Goal: Task Accomplishment & Management: Complete application form

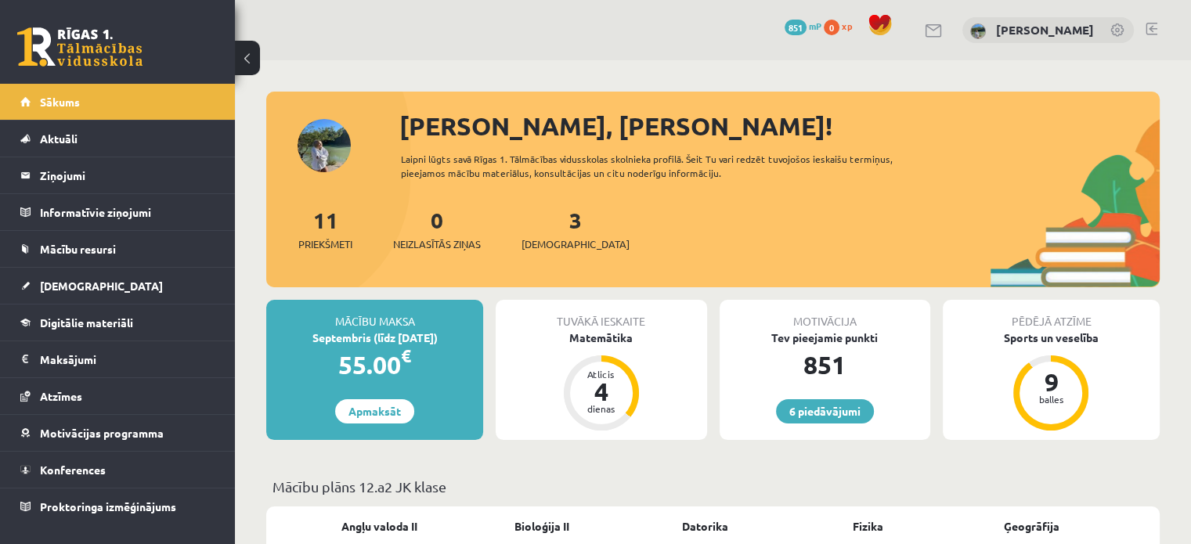
click at [698, 441] on div "Mācību maksa Septembris (līdz 15.09.25) 55.00 € Apmaksāt Tuvākā ieskaite Matemā…" at bounding box center [712, 376] width 893 height 153
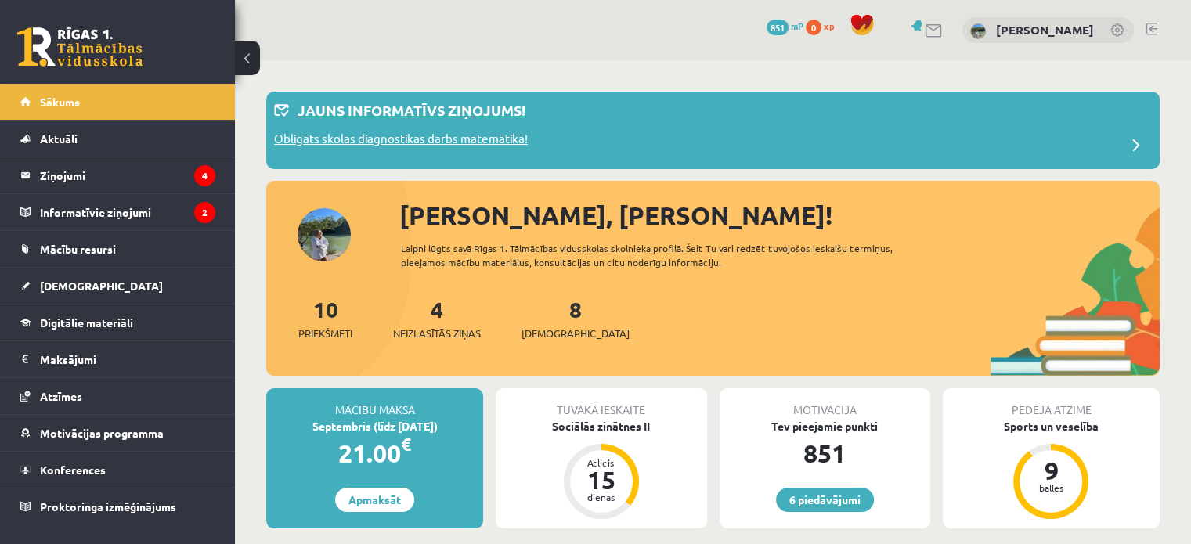
click at [436, 138] on p "Obligāts skolas diagnostikas darbs matemātikā!" at bounding box center [401, 141] width 254 height 22
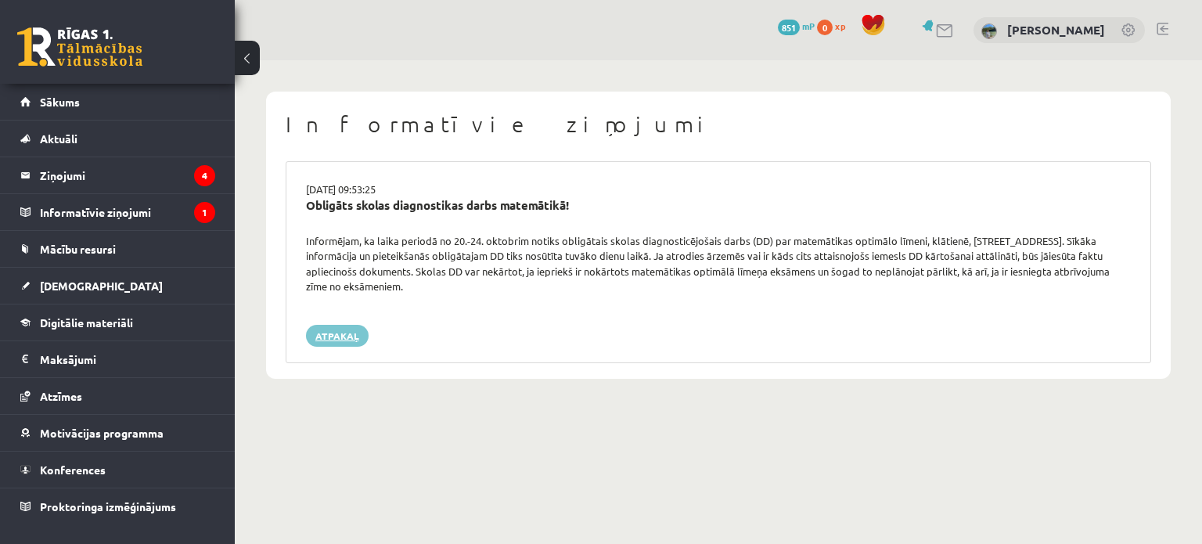
click at [351, 332] on link "Atpakaļ" at bounding box center [337, 336] width 63 height 22
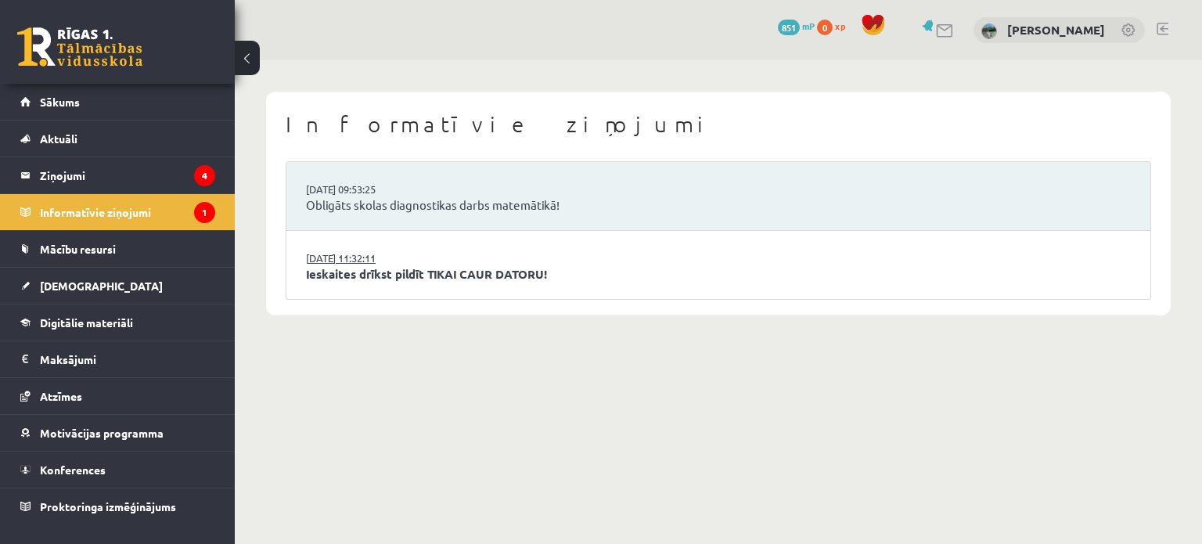
click at [384, 259] on link "15.09.2025 11:32:11" at bounding box center [364, 258] width 117 height 16
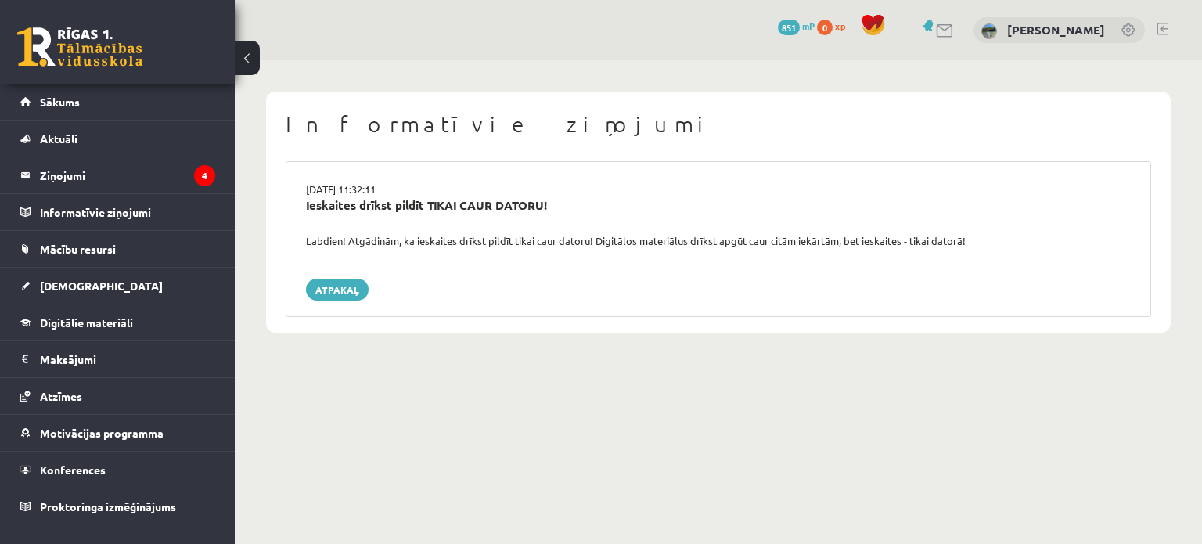
click at [351, 277] on div "15.09.2025 11:32:11 Ieskaites drīkst pildīt TIKAI CAUR DATORU! Labdien! Atgādin…" at bounding box center [719, 239] width 866 height 156
click at [344, 296] on link "Atpakaļ" at bounding box center [337, 290] width 63 height 22
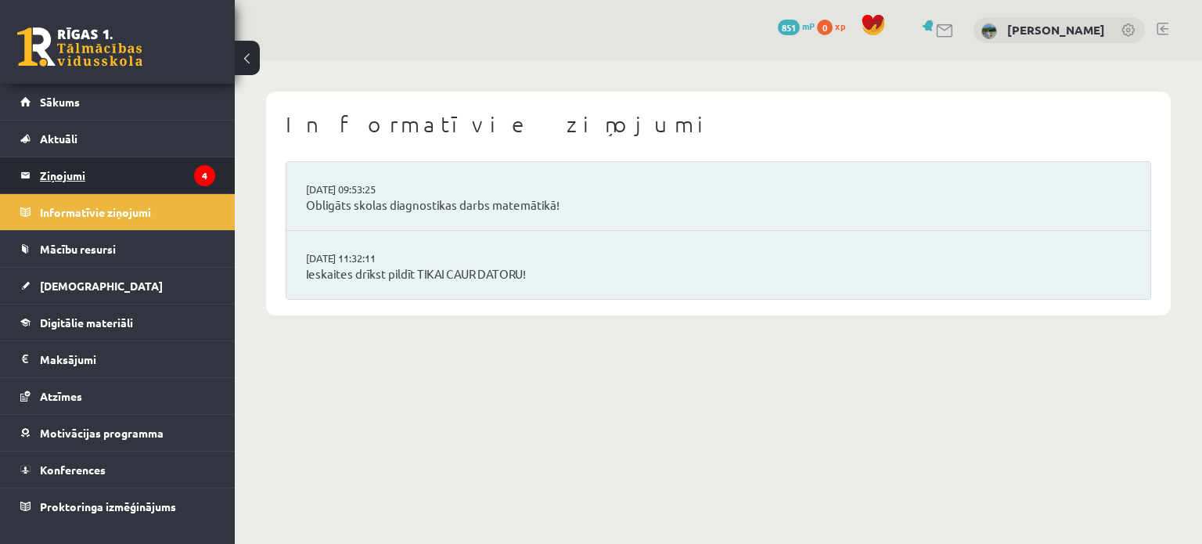
click at [135, 192] on legend "Ziņojumi 4" at bounding box center [127, 175] width 175 height 36
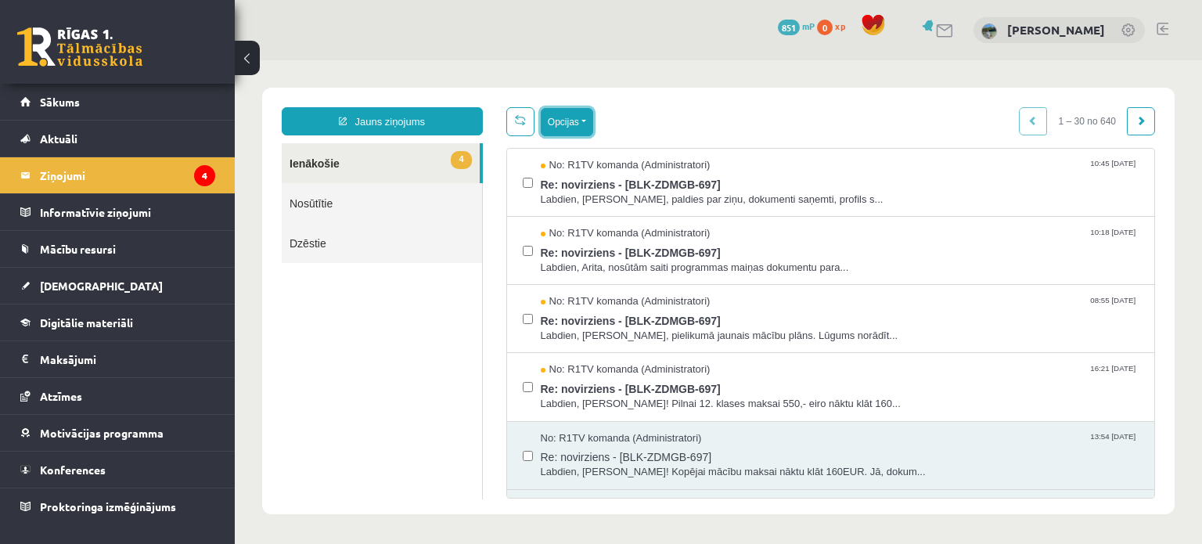
click at [560, 127] on button "Opcijas" at bounding box center [567, 122] width 52 height 28
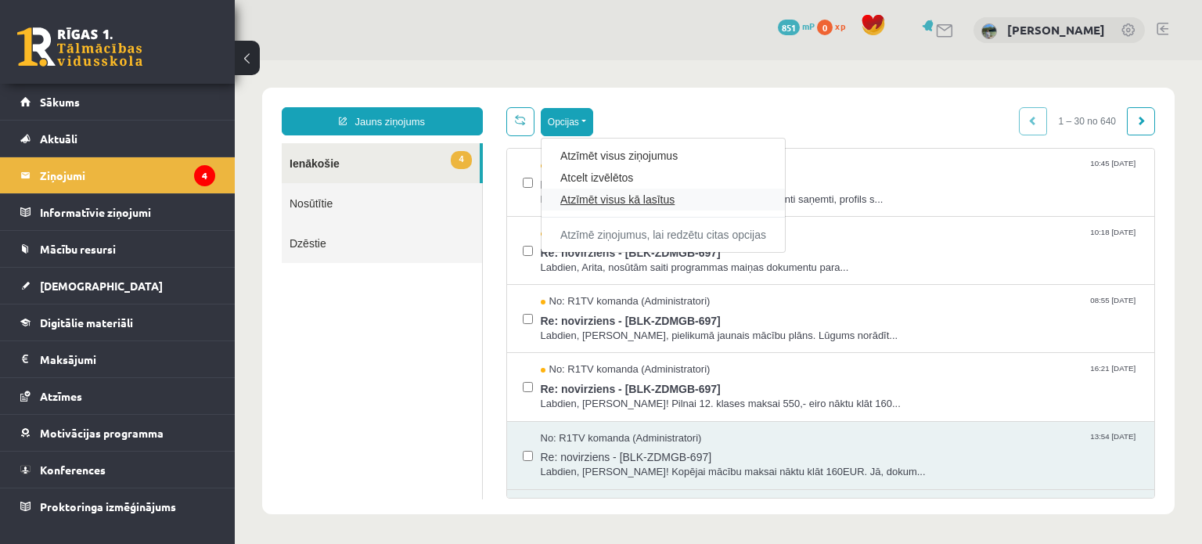
click at [599, 203] on link "Atzīmēt visus kā lasītus" at bounding box center [663, 200] width 206 height 16
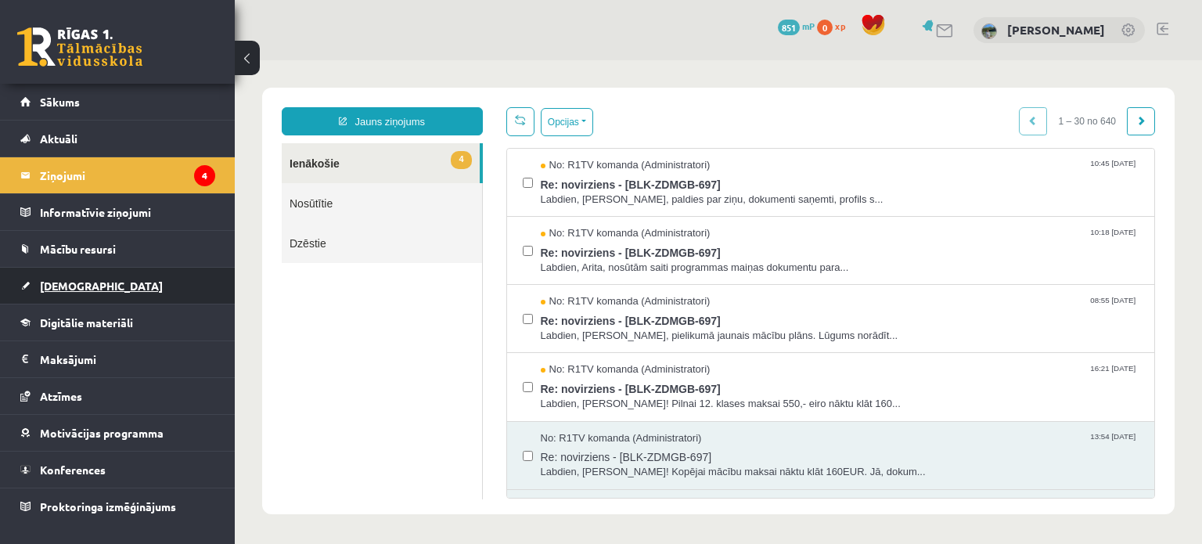
click at [141, 282] on link "[DEMOGRAPHIC_DATA]" at bounding box center [117, 286] width 195 height 36
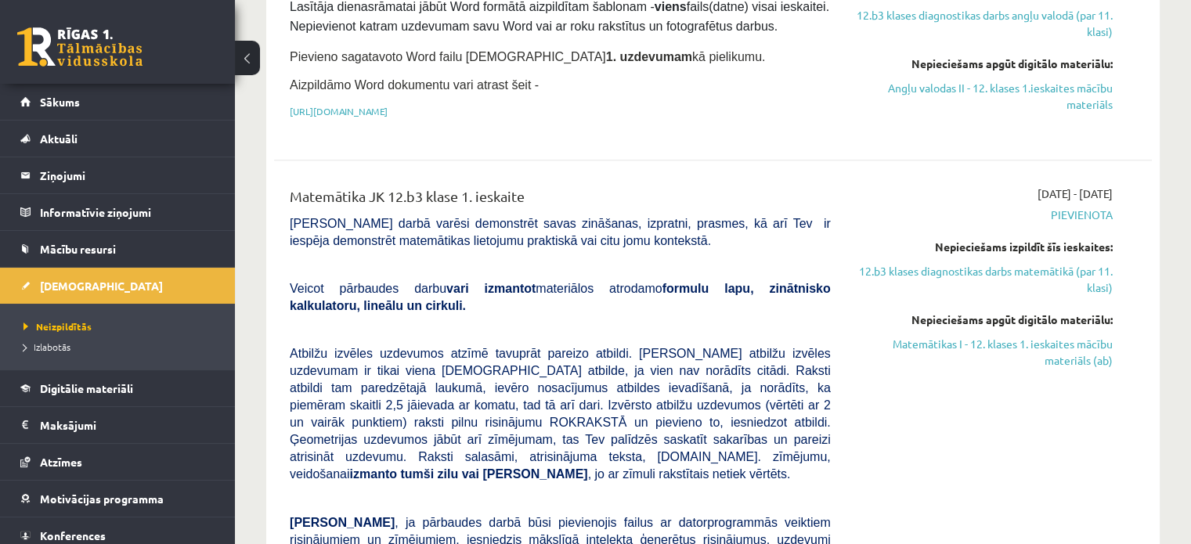
scroll to position [745, 0]
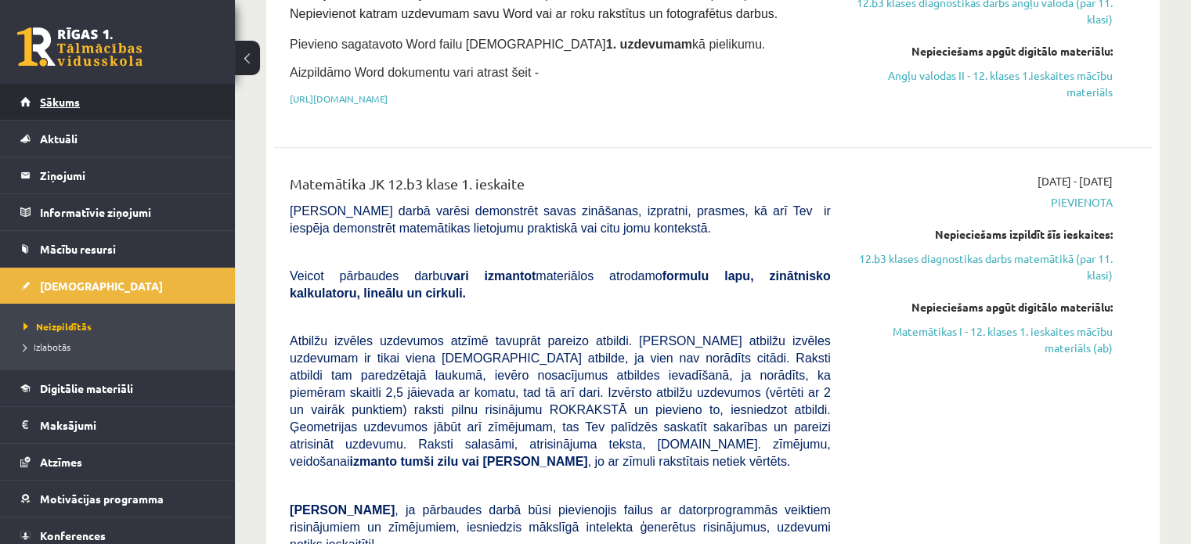
click at [160, 97] on link "Sākums" at bounding box center [117, 102] width 195 height 36
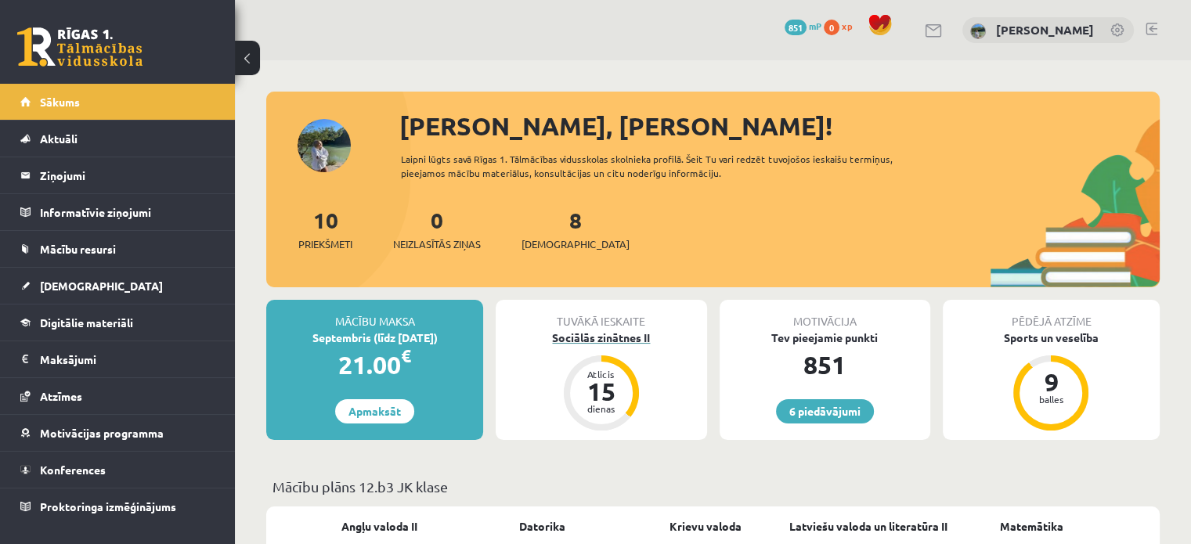
click at [640, 336] on div "Sociālās zinātnes II" at bounding box center [600, 338] width 211 height 16
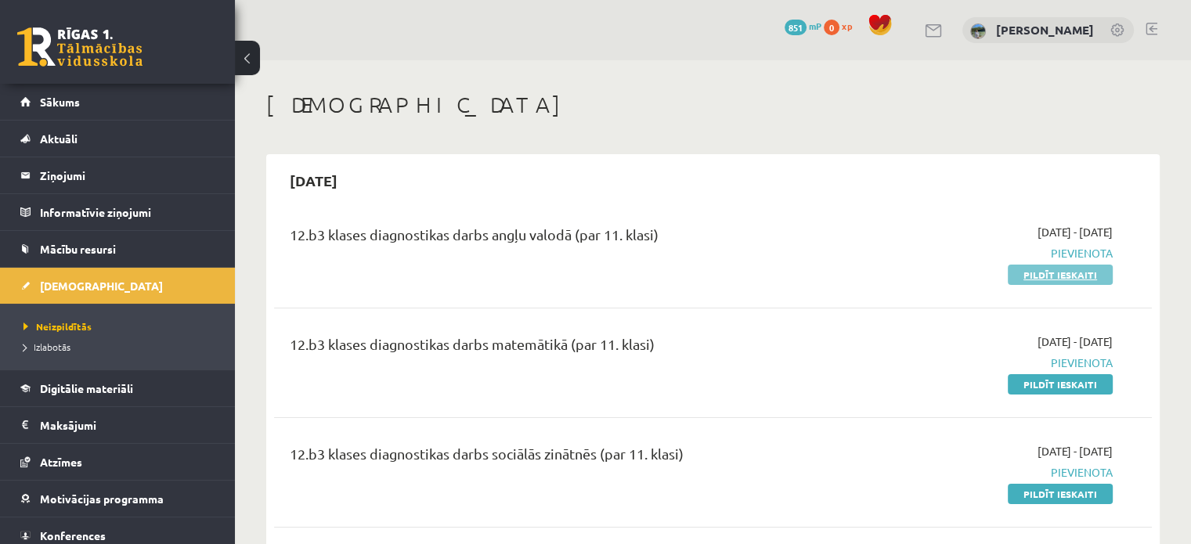
click at [1029, 276] on link "Pildīt ieskaiti" at bounding box center [1059, 275] width 105 height 20
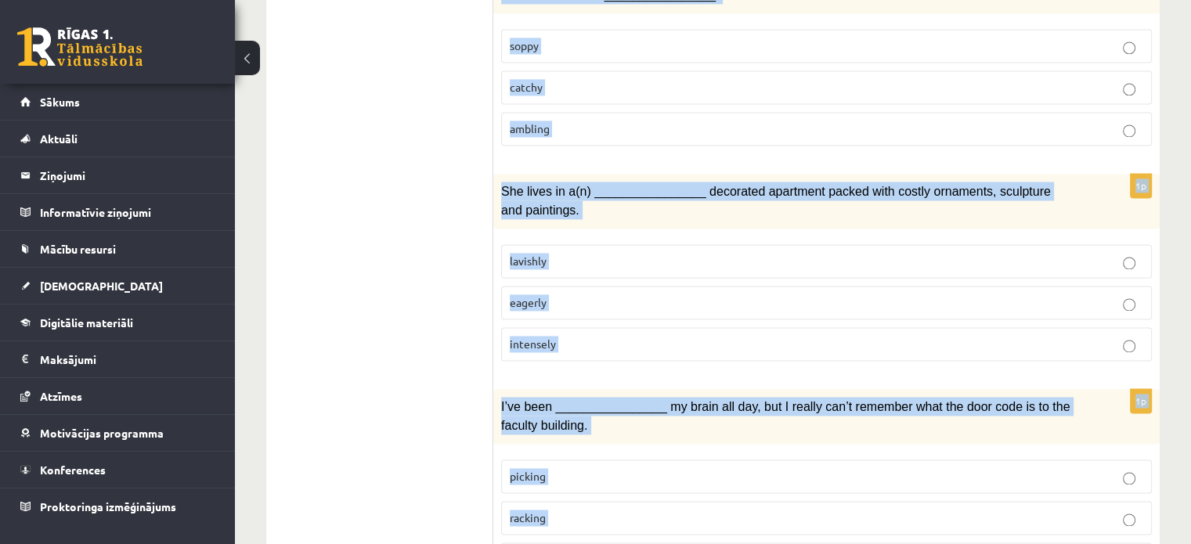
scroll to position [2415, 0]
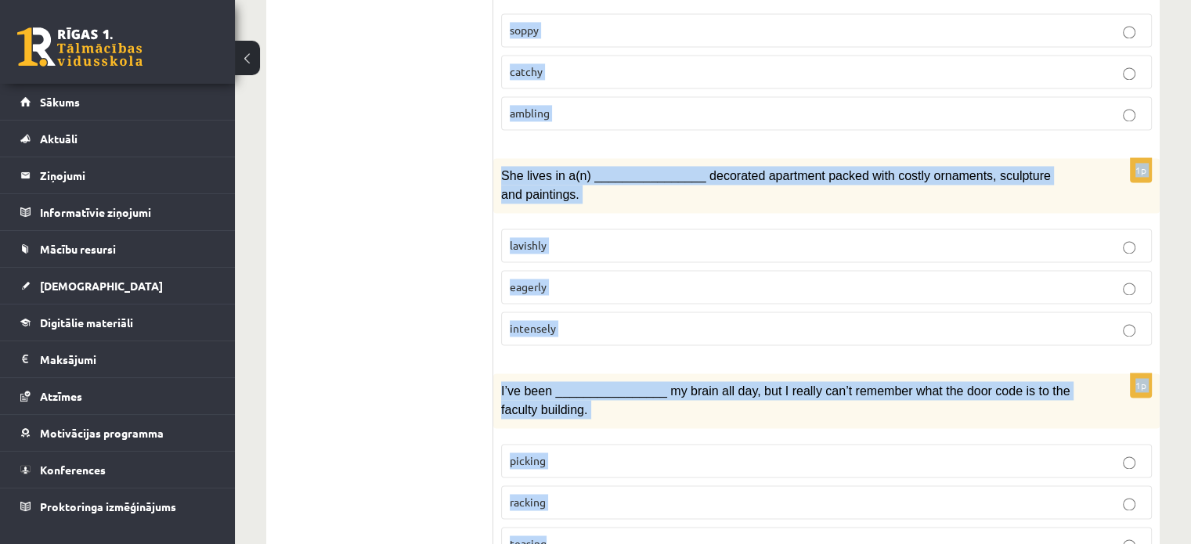
drag, startPoint x: 508, startPoint y: 246, endPoint x: 953, endPoint y: 581, distance: 556.7
click at [842, 373] on div "I’ve been ________________ my brain all day, but I really can’t remember what t…" at bounding box center [826, 400] width 666 height 55
drag, startPoint x: 506, startPoint y: 299, endPoint x: 849, endPoint y: 575, distance: 440.3
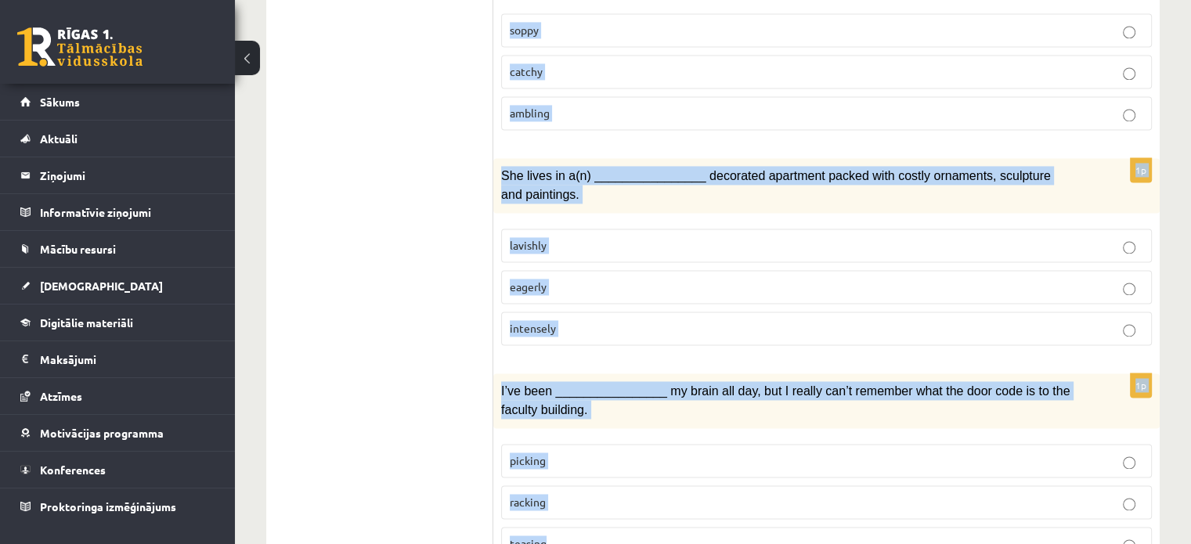
copy form "Choose the correct answers. 1p After the plane crash, the explorers showed rema…"
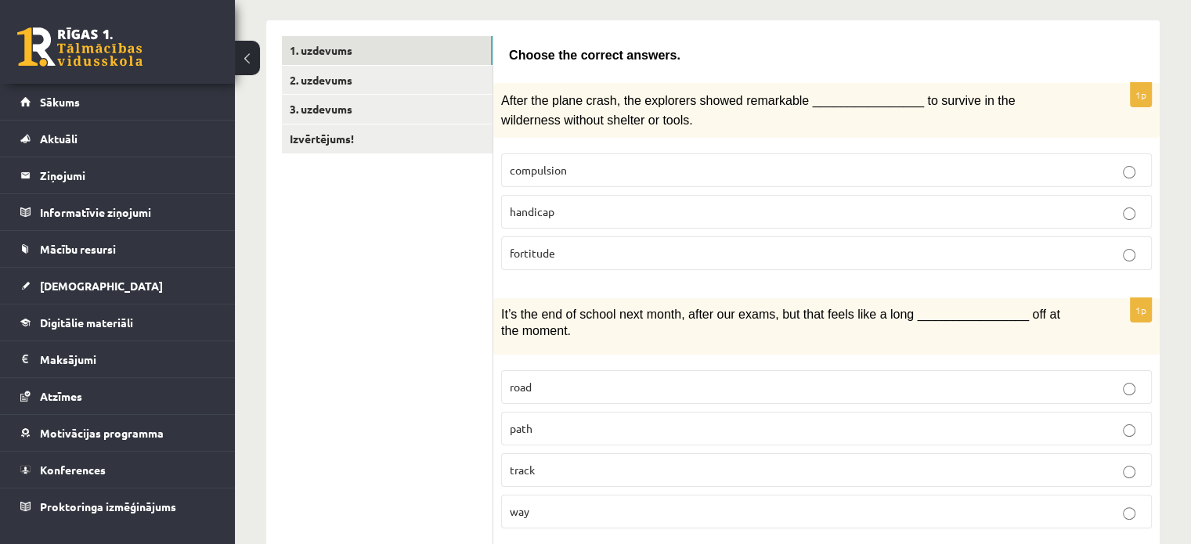
scroll to position [209, 0]
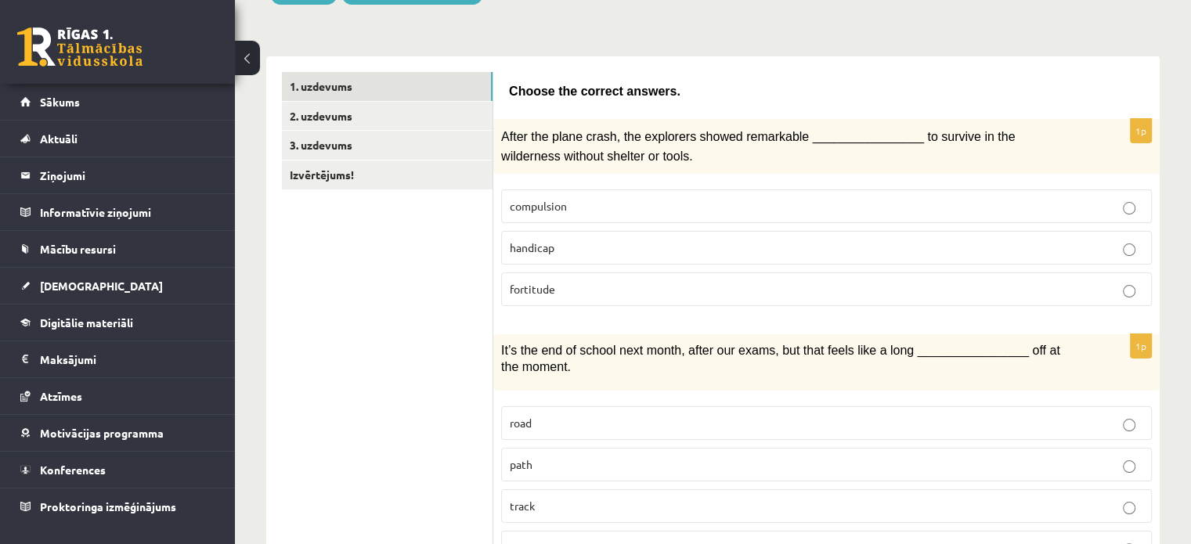
click at [985, 281] on p "fortitude" at bounding box center [826, 289] width 633 height 16
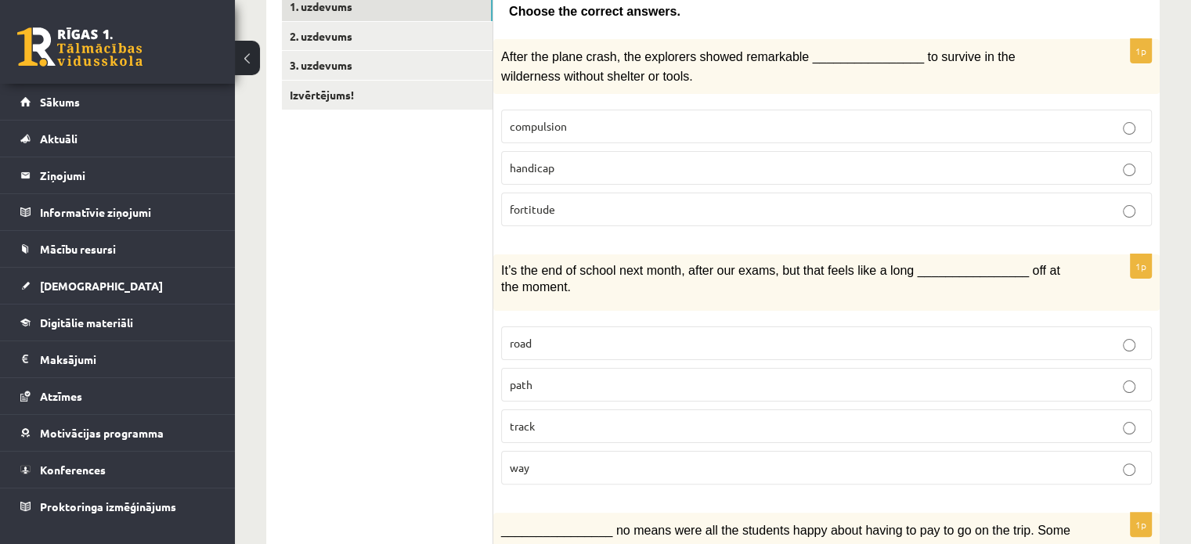
scroll to position [339, 0]
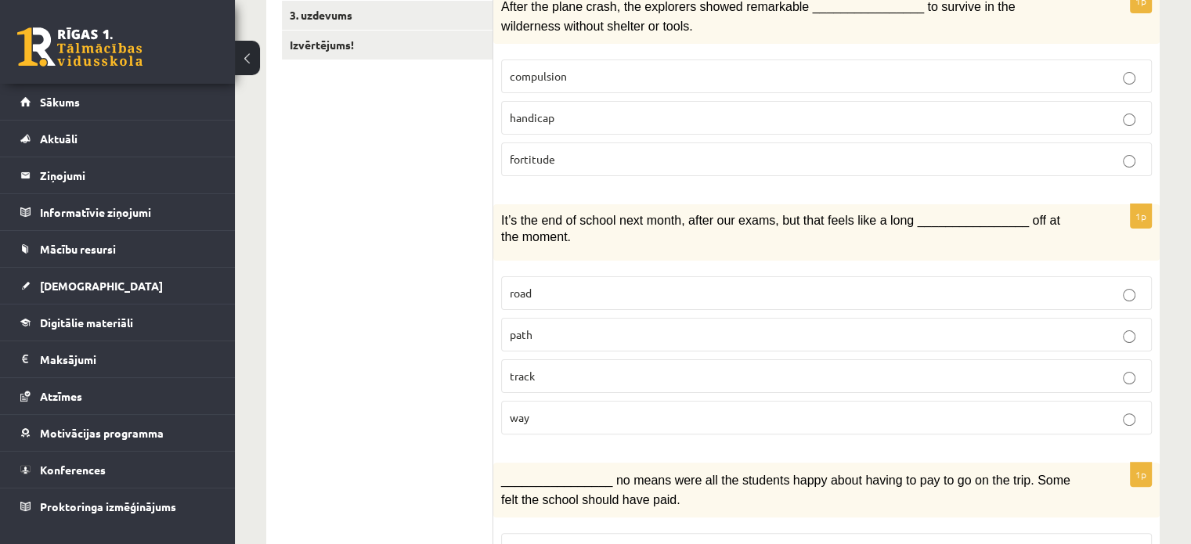
click at [1140, 413] on p "way" at bounding box center [826, 417] width 633 height 16
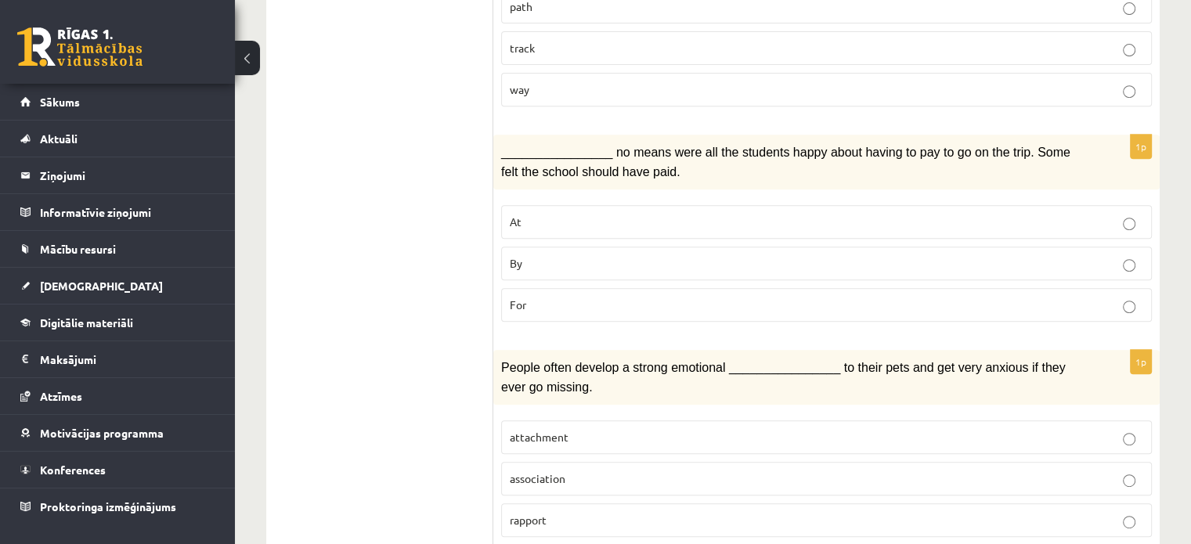
scroll to position [675, 0]
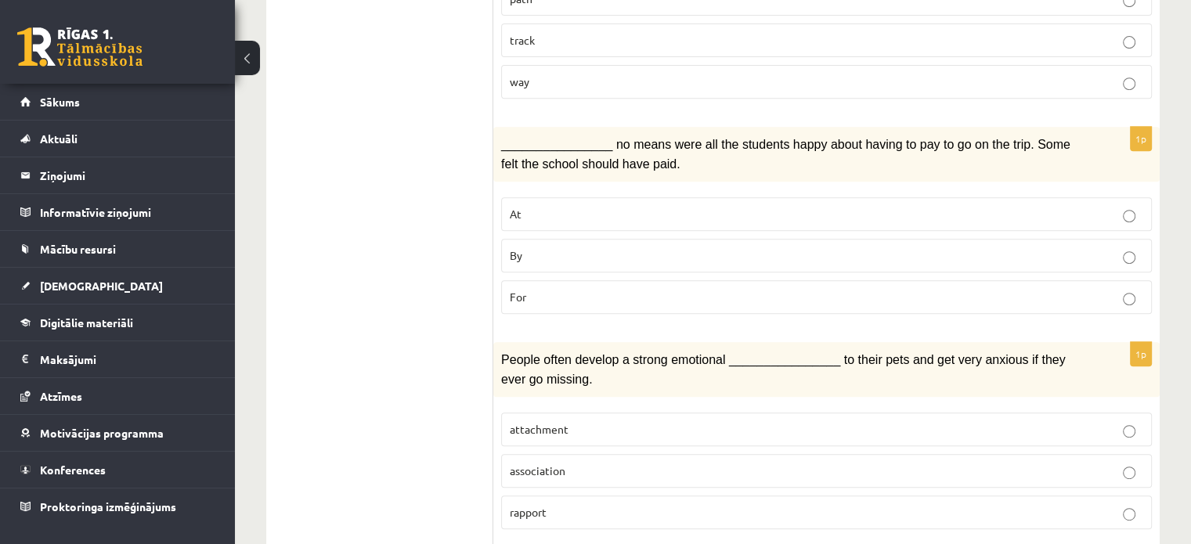
click at [578, 423] on label "attachment" at bounding box center [826, 430] width 650 height 34
click at [581, 239] on label "By" at bounding box center [826, 256] width 650 height 34
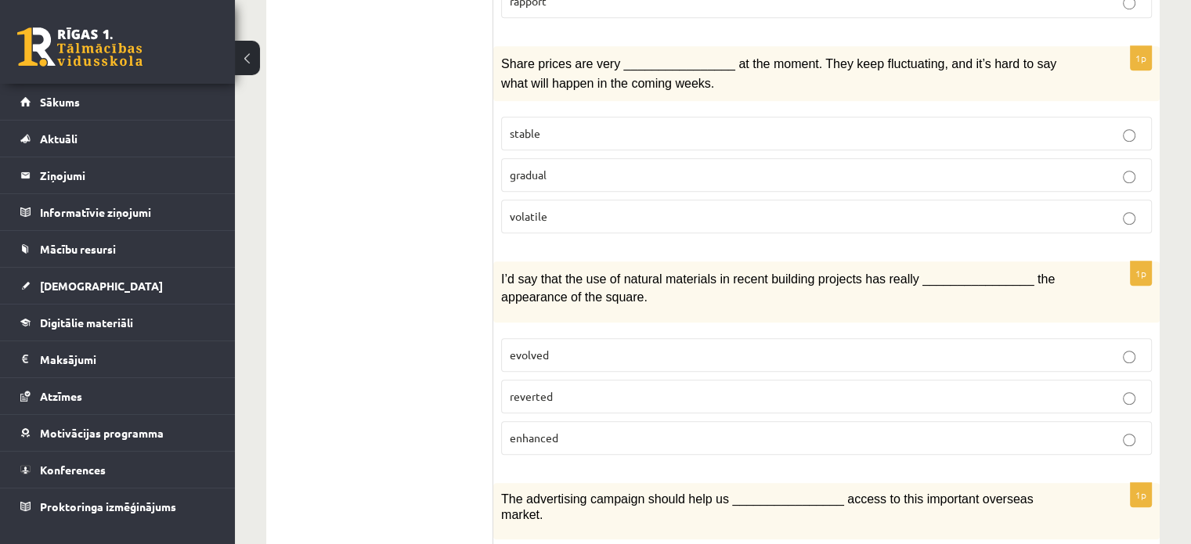
scroll to position [1196, 0]
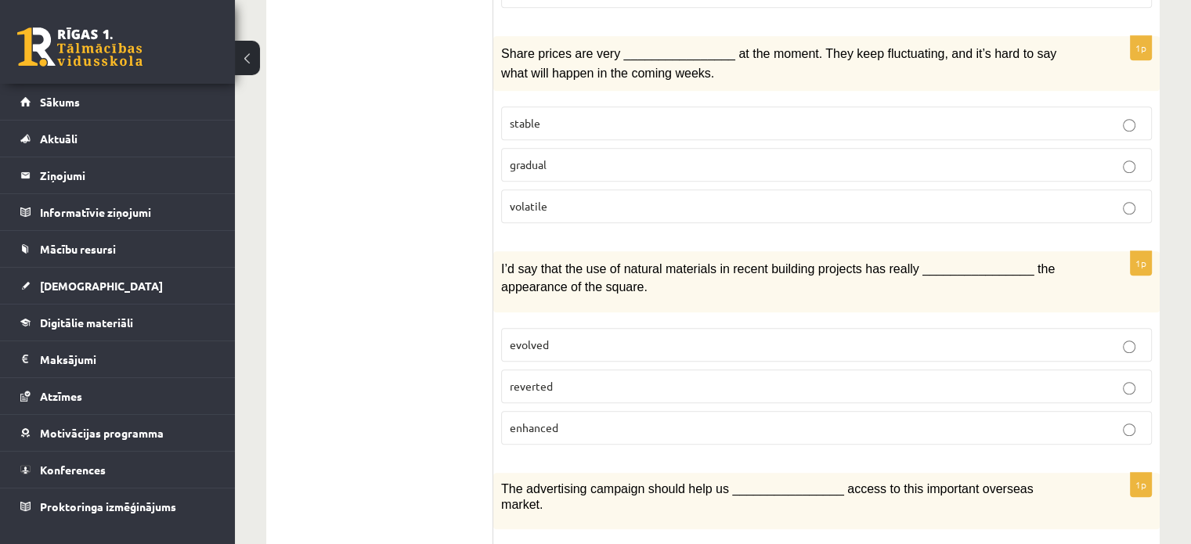
click at [1119, 420] on p "enhanced" at bounding box center [826, 428] width 633 height 16
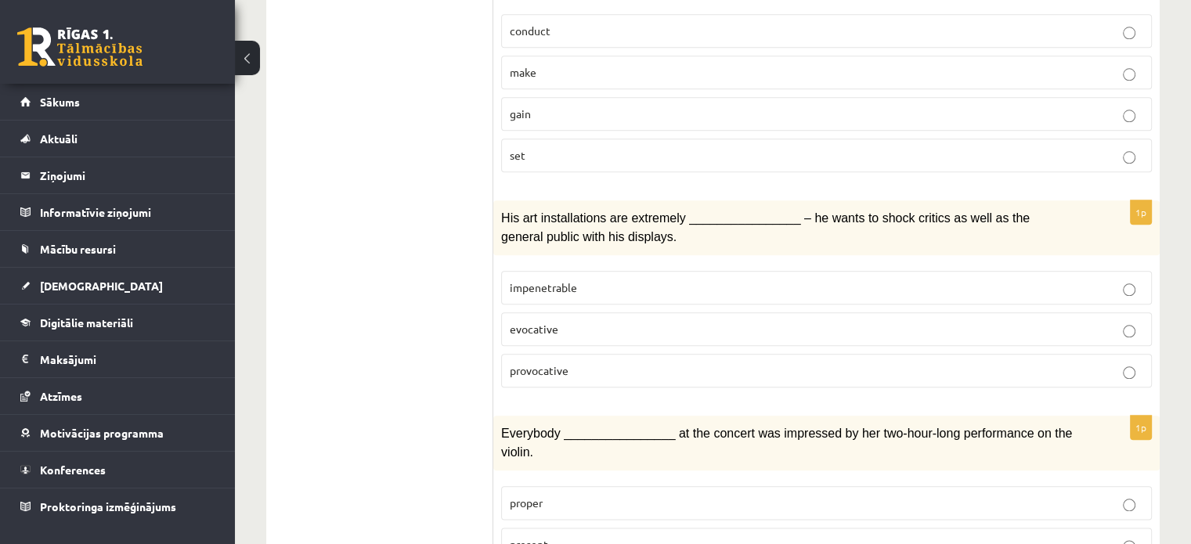
scroll to position [1662, 0]
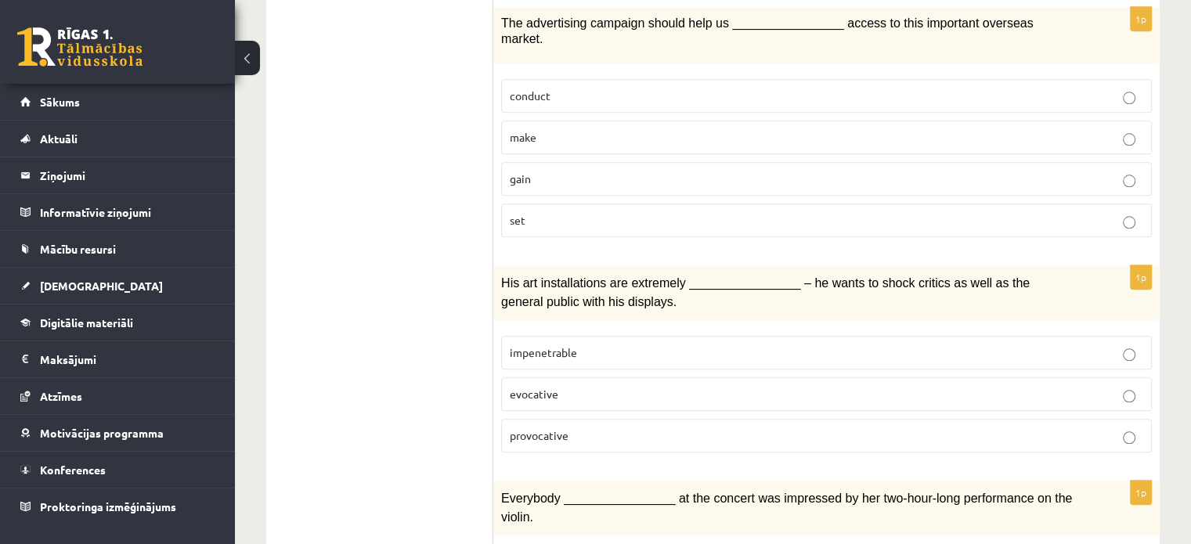
click at [1135, 171] on p "gain" at bounding box center [826, 179] width 633 height 16
drag, startPoint x: 1135, startPoint y: 142, endPoint x: 906, endPoint y: 200, distance: 236.7
click at [906, 200] on fieldset "conduct make gain set" at bounding box center [826, 156] width 650 height 171
click at [1115, 427] on p "provocative" at bounding box center [826, 435] width 633 height 16
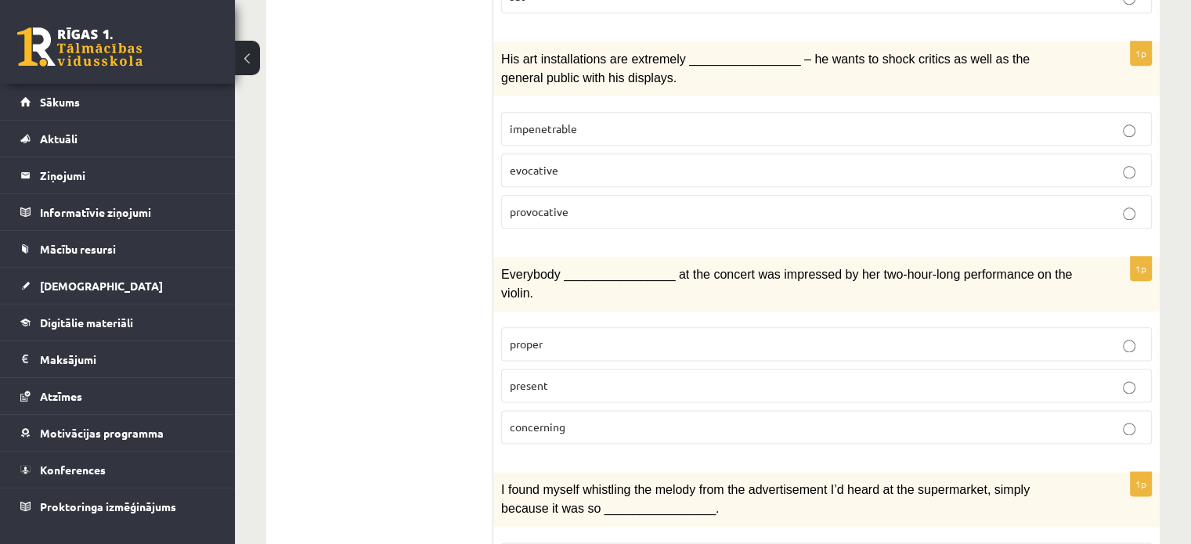
scroll to position [1897, 0]
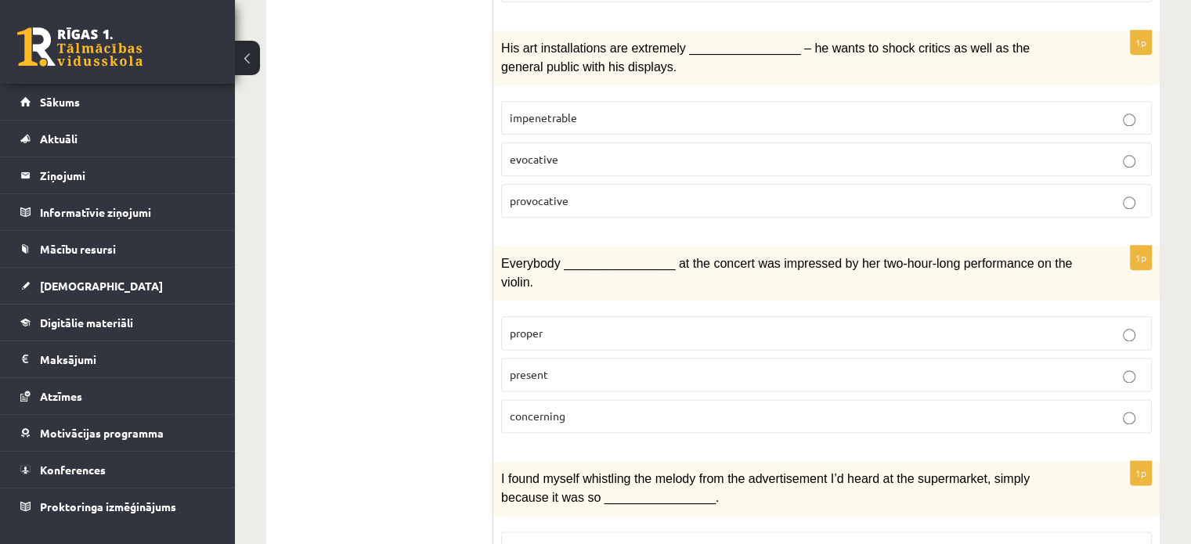
click at [787, 358] on label "present" at bounding box center [826, 375] width 650 height 34
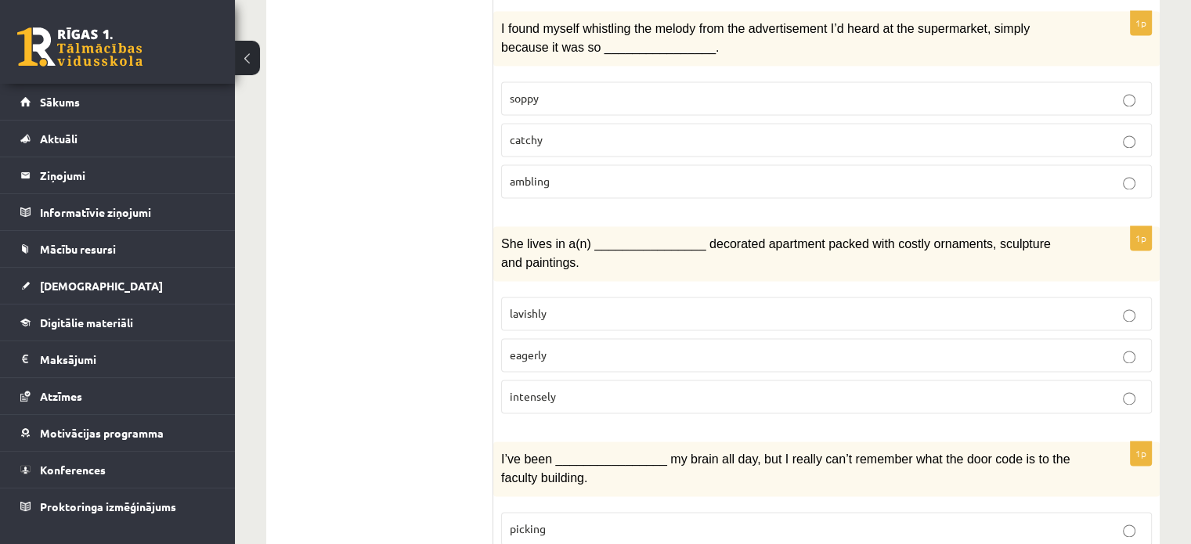
scroll to position [2401, 0]
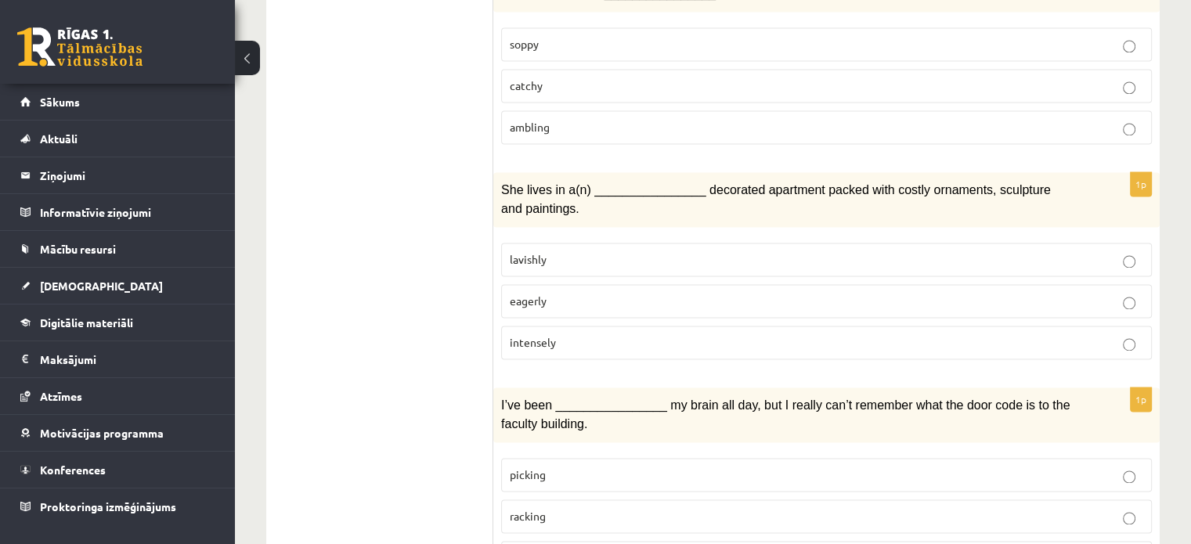
click at [1122, 77] on p "catchy" at bounding box center [826, 85] width 633 height 16
click at [944, 458] on label "picking" at bounding box center [826, 475] width 650 height 34
click at [983, 508] on p "racking" at bounding box center [826, 516] width 633 height 16
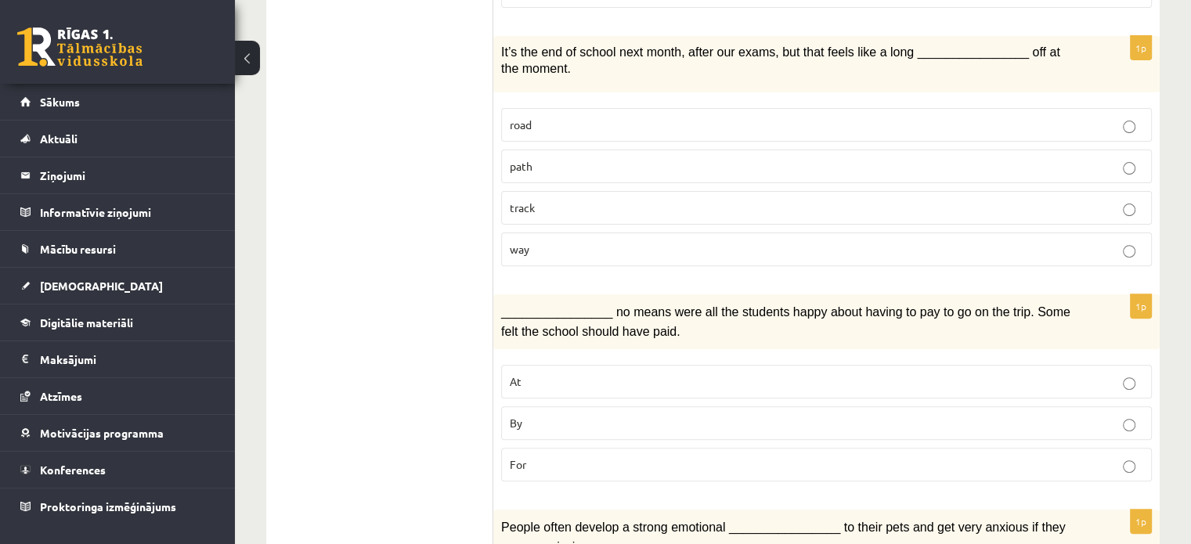
scroll to position [485, 0]
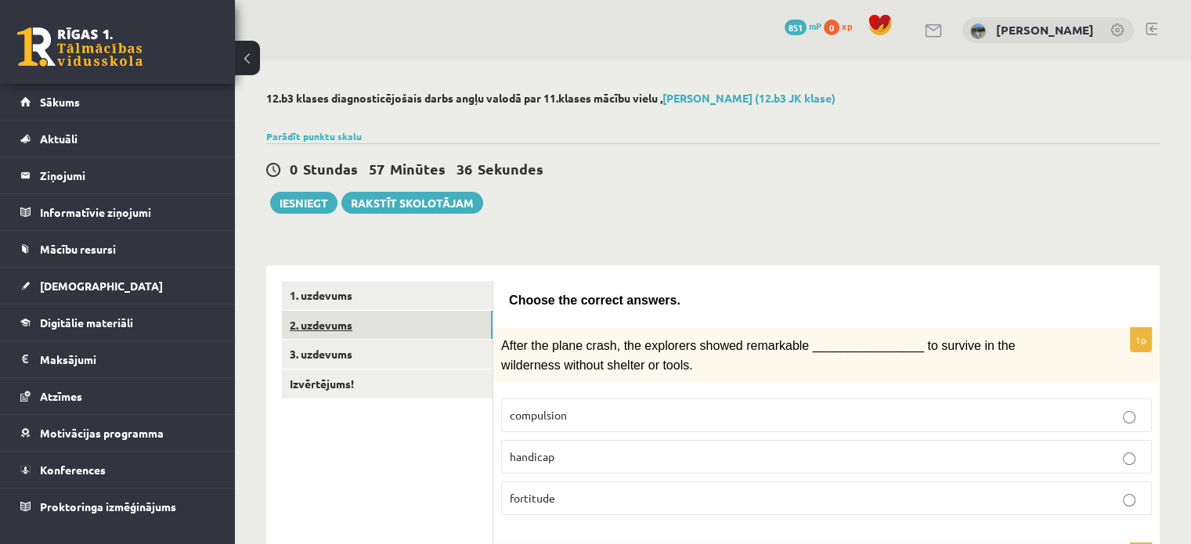
click at [390, 325] on link "2. uzdevums" at bounding box center [387, 325] width 211 height 29
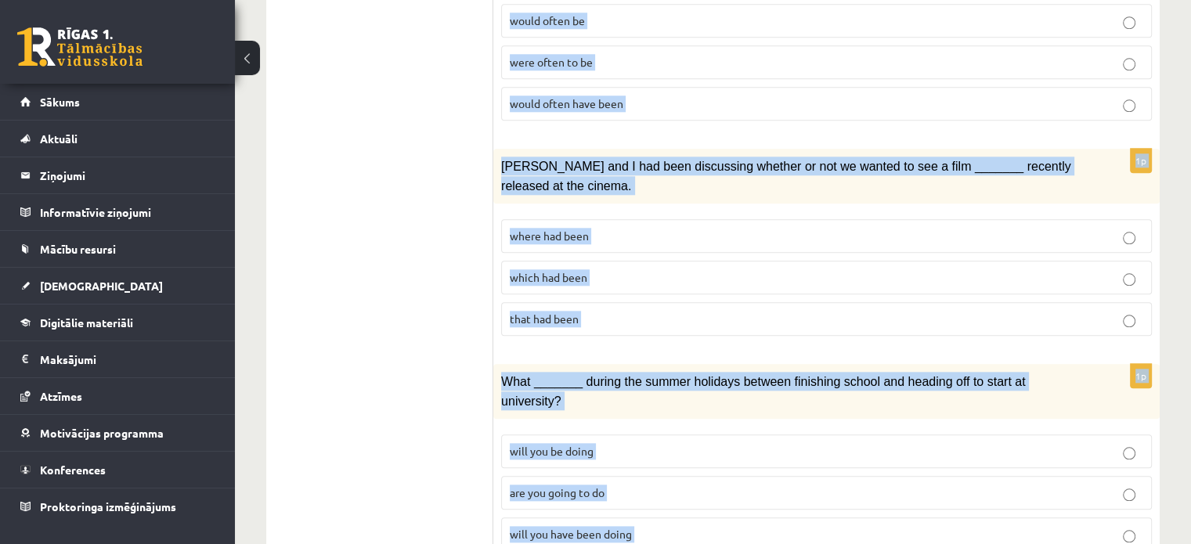
scroll to position [1839, 0]
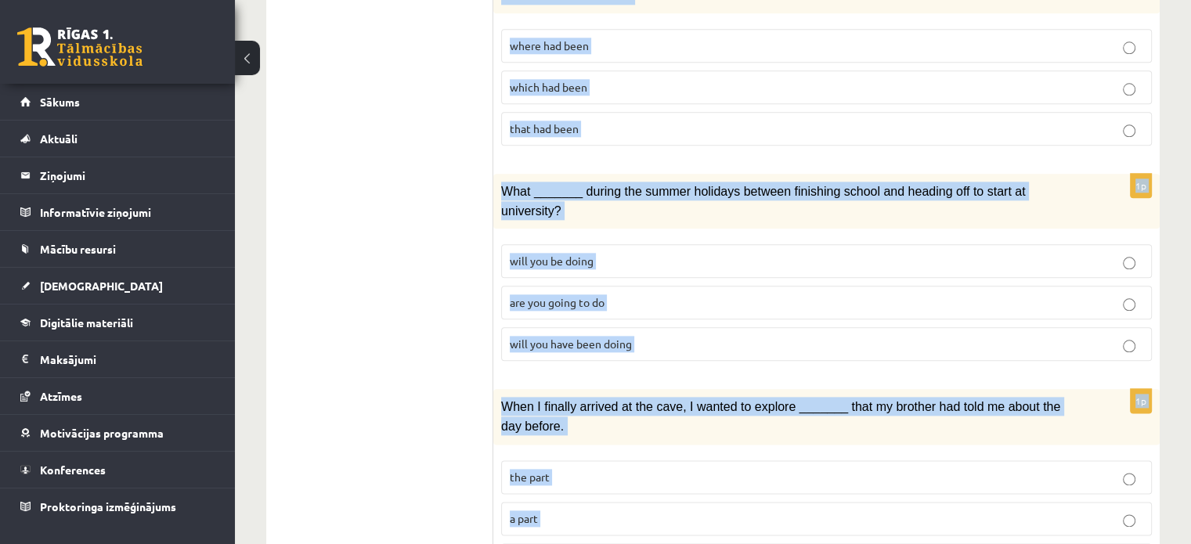
drag, startPoint x: 504, startPoint y: 254, endPoint x: 874, endPoint y: 581, distance: 493.6
copy form "Circle the form that cannot be used to complete the sentences. 1p The personnel…"
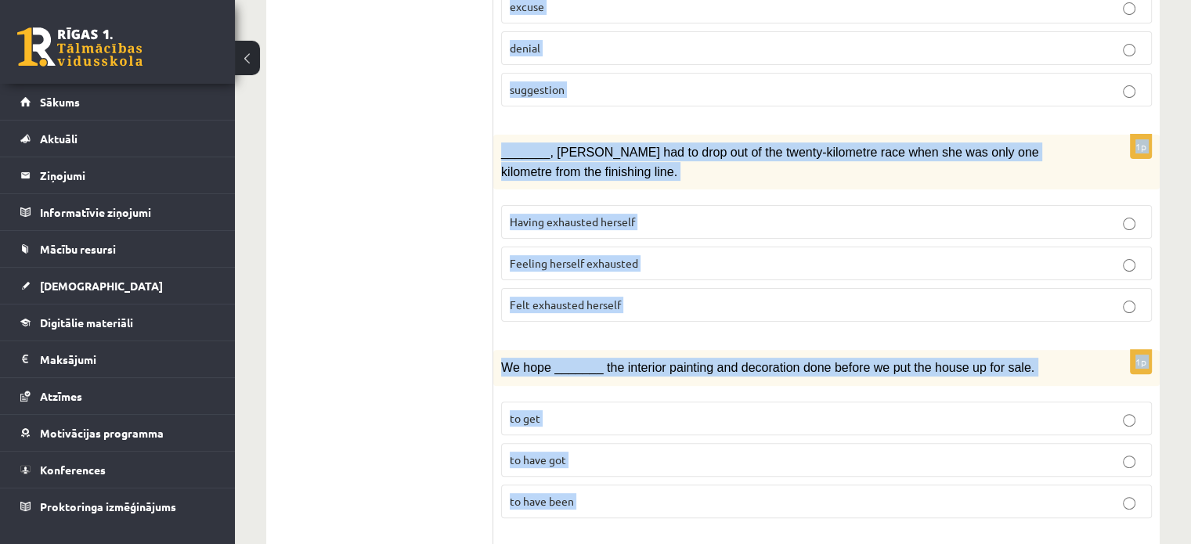
scroll to position [403, 0]
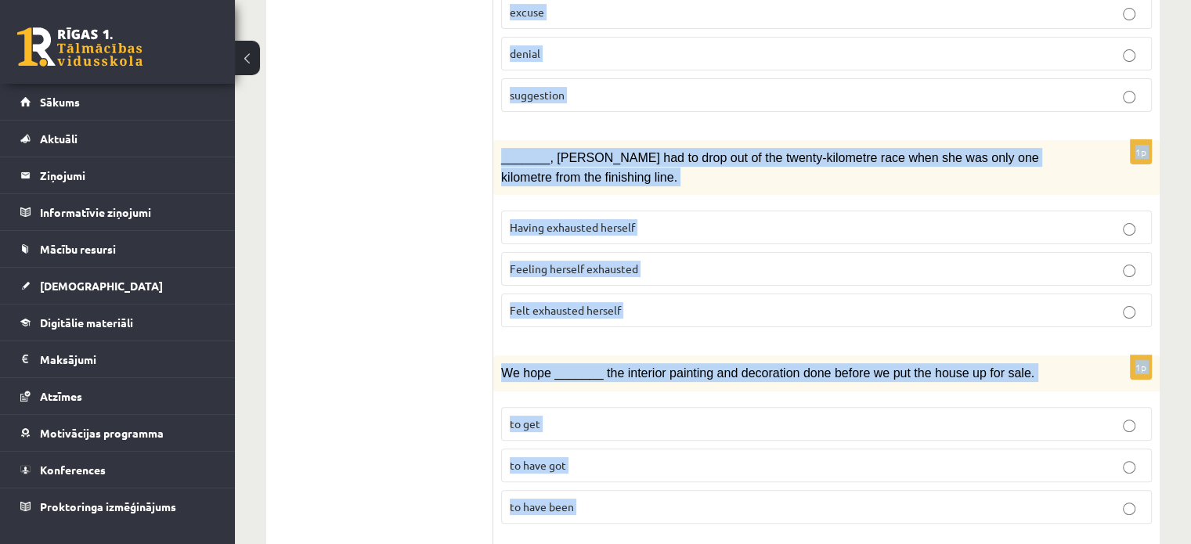
click at [1146, 298] on label "Felt exhausted herself" at bounding box center [826, 311] width 650 height 34
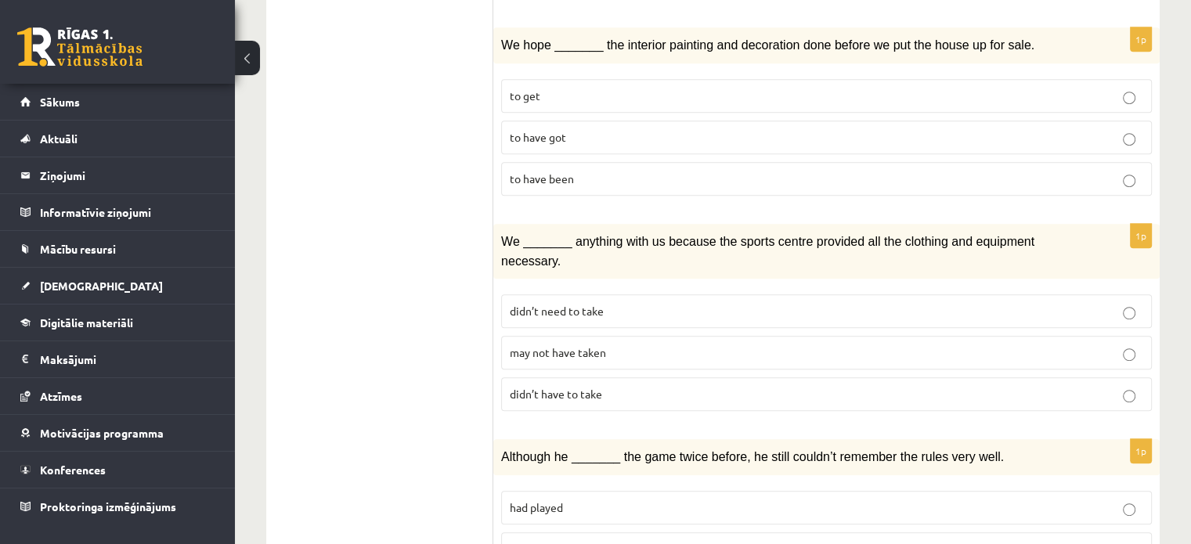
scroll to position [742, 0]
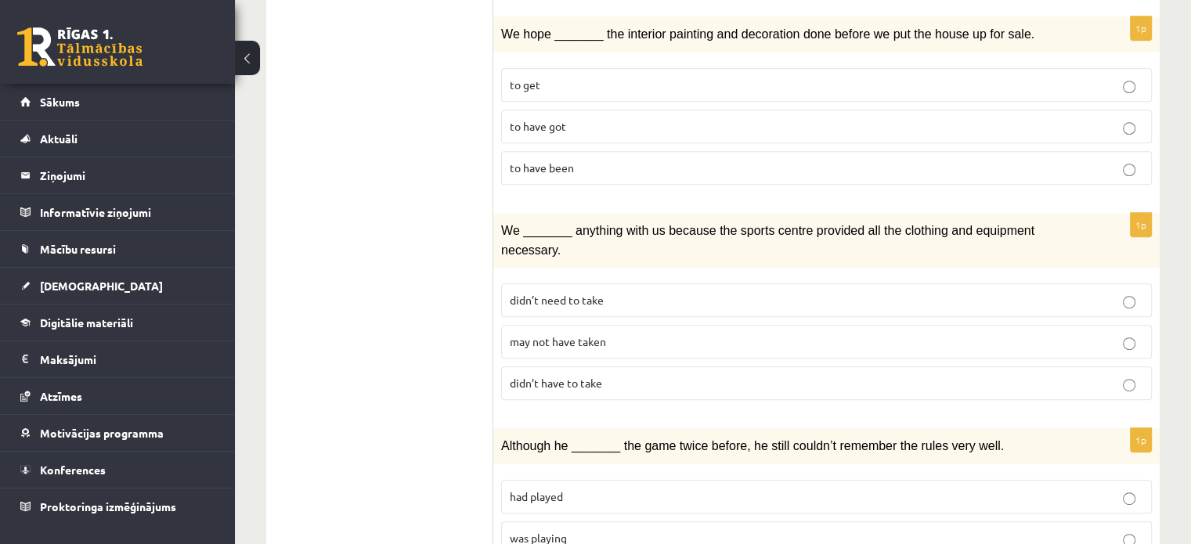
click at [942, 160] on p "to have been" at bounding box center [826, 168] width 633 height 16
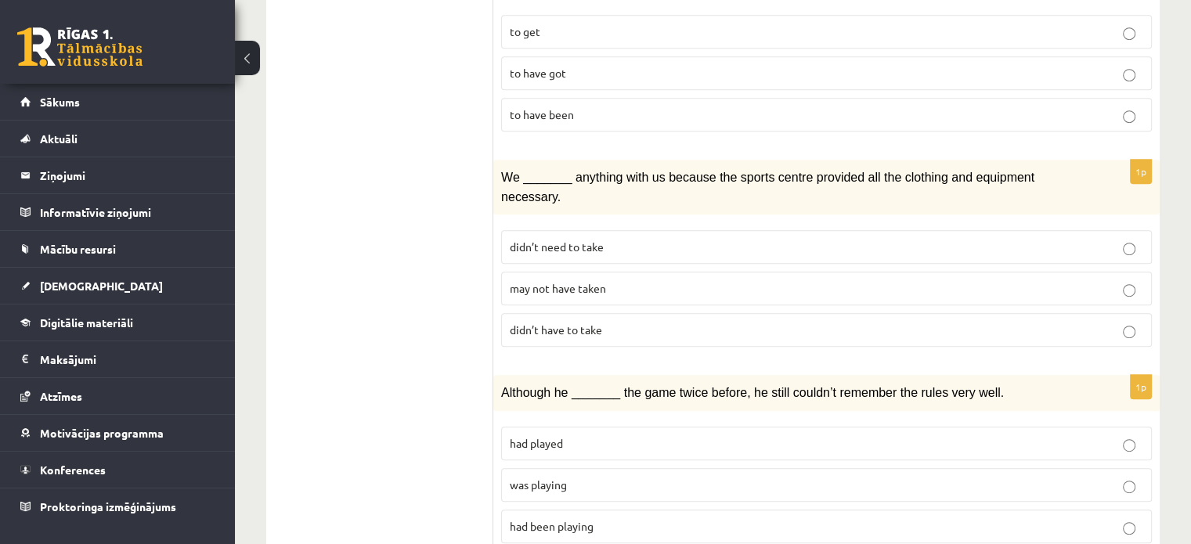
scroll to position [805, 0]
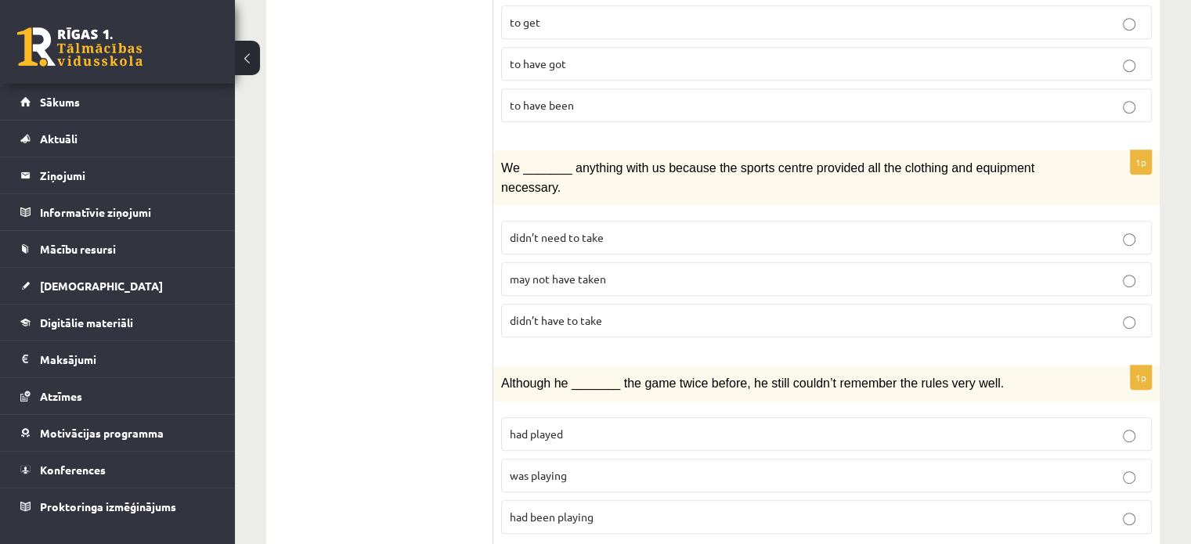
click at [729, 227] on fieldset "didn’t need to take may not have taken didn’t have to take" at bounding box center [826, 277] width 650 height 129
click at [735, 262] on label "may not have taken" at bounding box center [826, 279] width 650 height 34
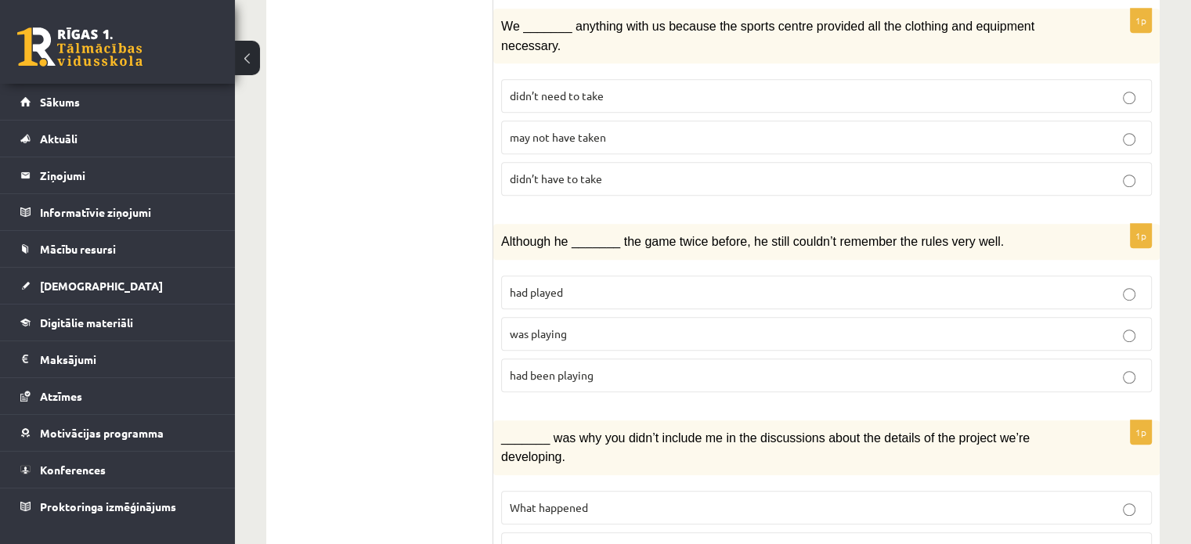
scroll to position [990, 0]
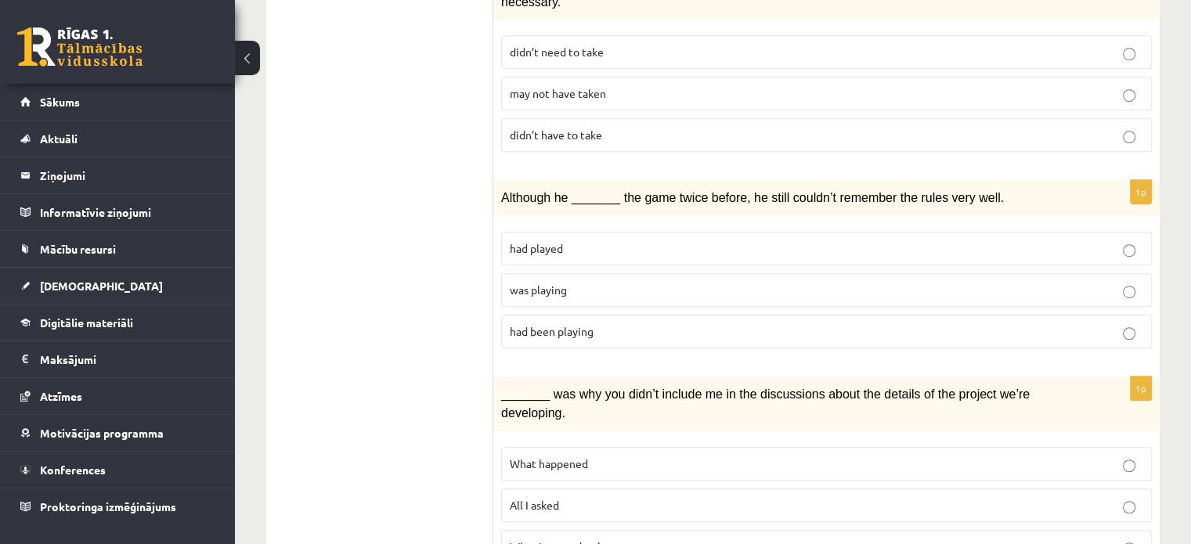
click at [664, 282] on p "was playing" at bounding box center [826, 290] width 633 height 16
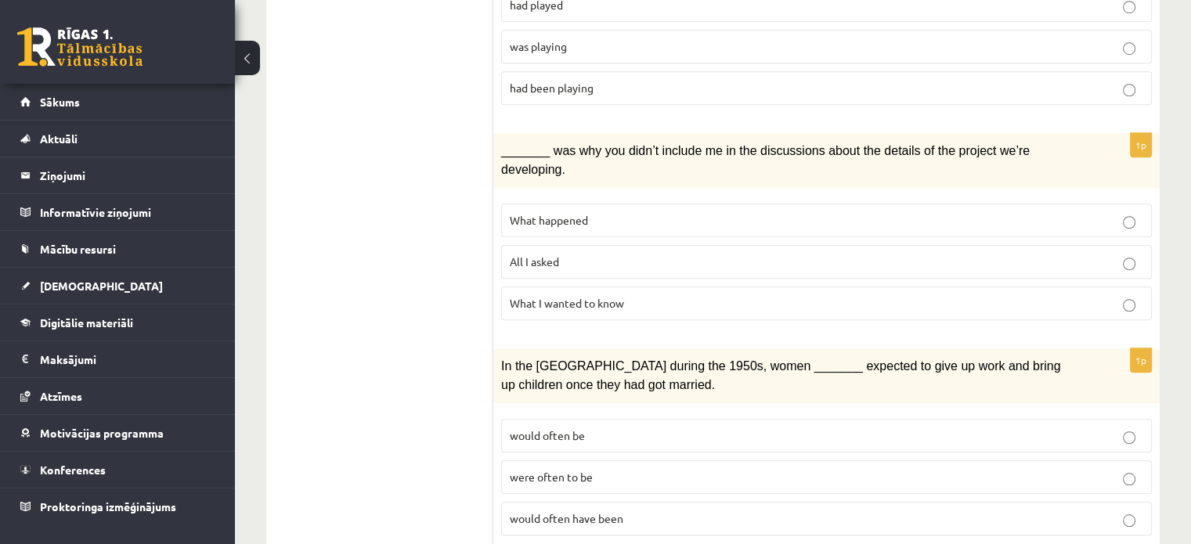
scroll to position [1237, 0]
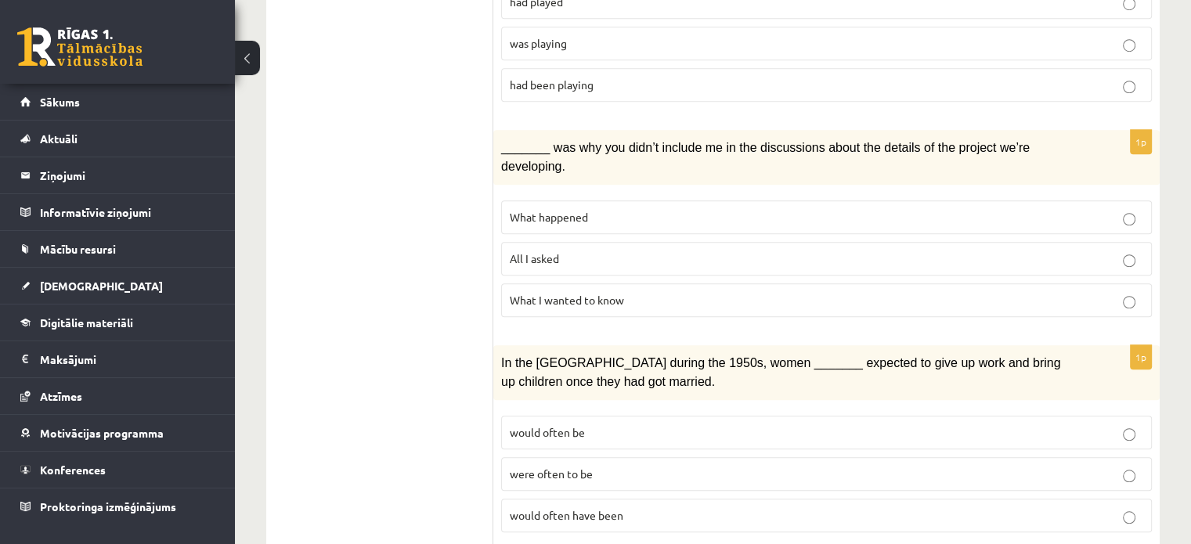
click at [633, 209] on p "What happened" at bounding box center [826, 217] width 633 height 16
click at [789, 435] on fieldset "would often be were often to be would often have been" at bounding box center [826, 472] width 650 height 129
click at [827, 499] on label "would often have been" at bounding box center [826, 516] width 650 height 34
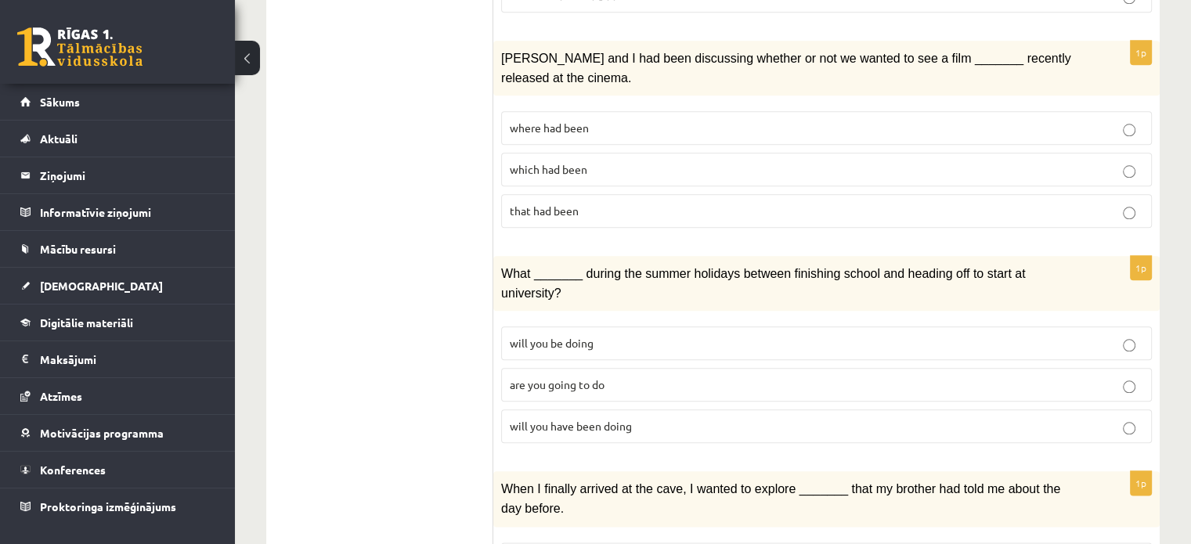
scroll to position [1765, 0]
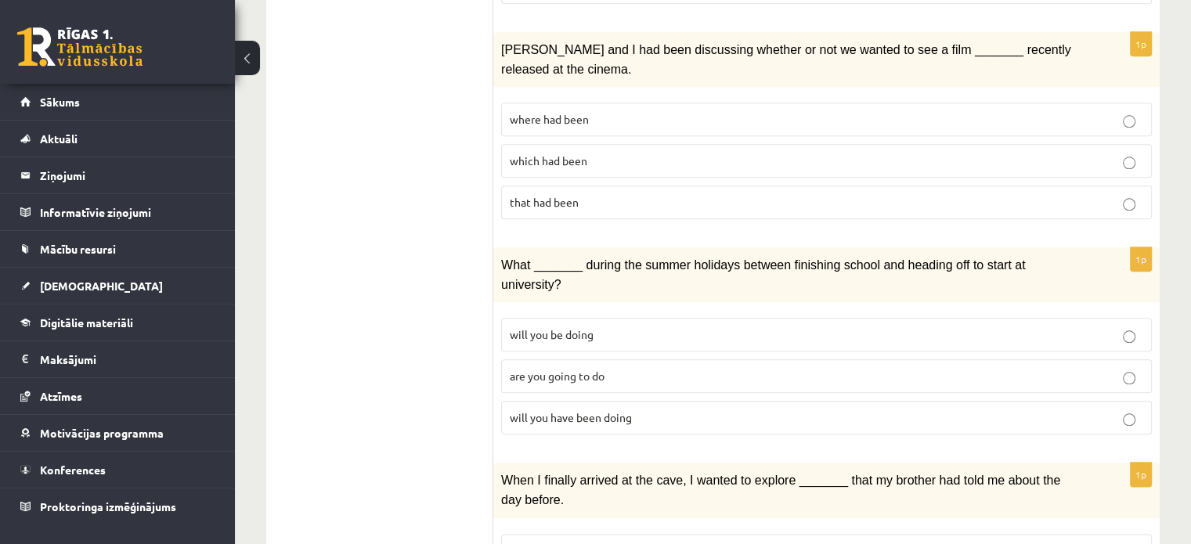
click at [745, 111] on p "where had been" at bounding box center [826, 119] width 633 height 16
click at [701, 409] on p "will you have been doing" at bounding box center [826, 417] width 633 height 16
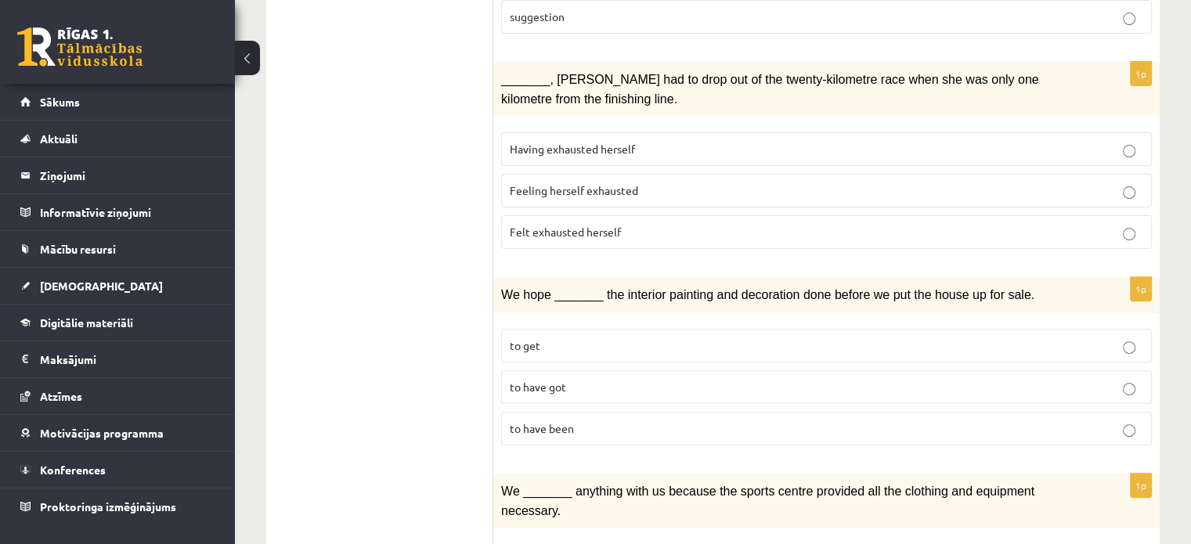
scroll to position [0, 0]
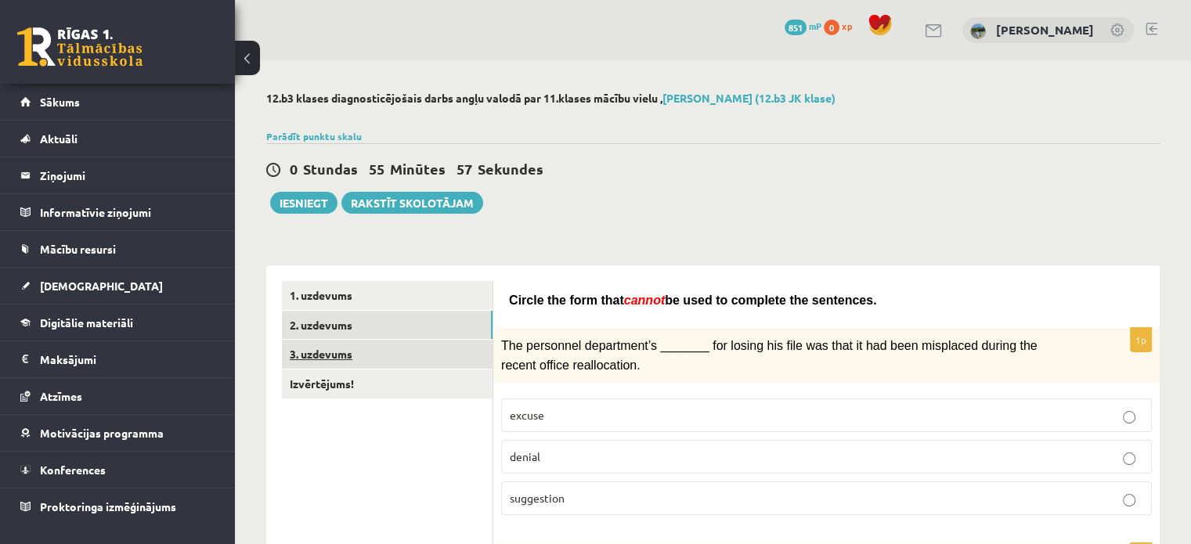
click at [463, 355] on link "3. uzdevums" at bounding box center [387, 354] width 211 height 29
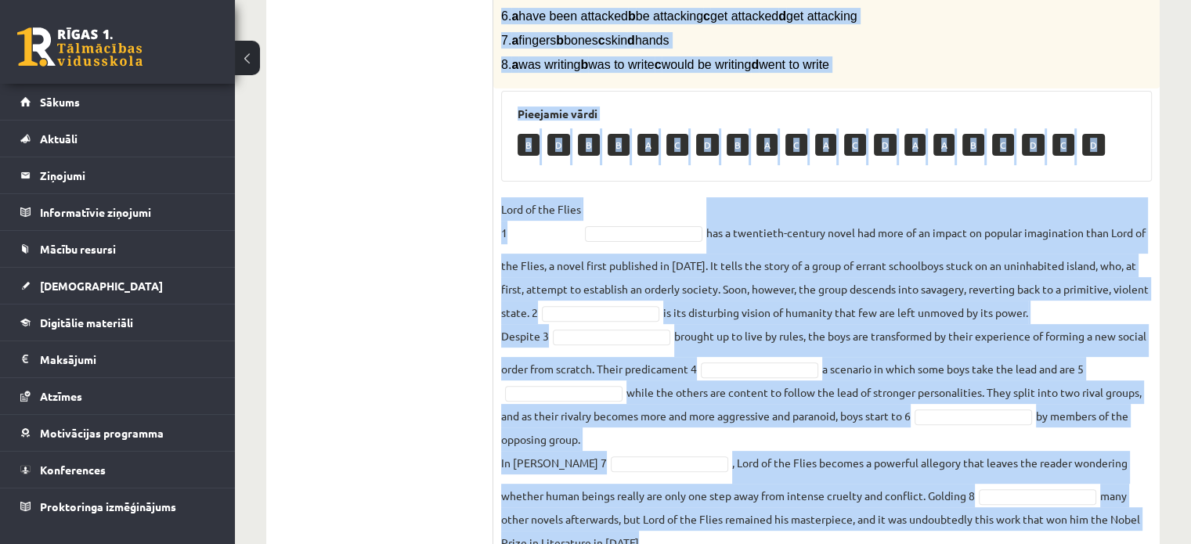
scroll to position [531, 0]
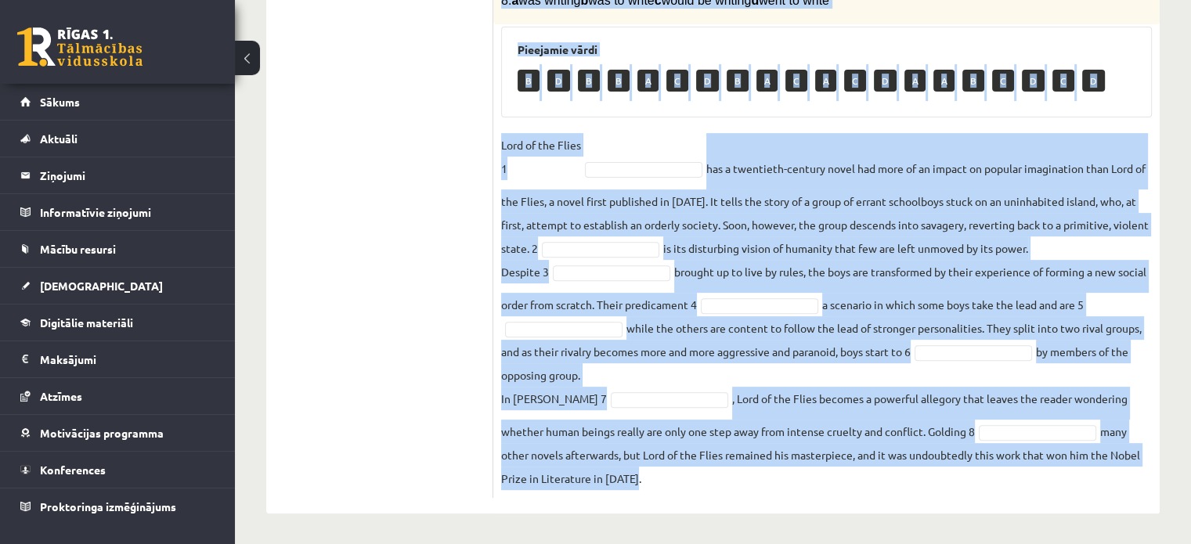
drag, startPoint x: 502, startPoint y: 40, endPoint x: 1011, endPoint y: 581, distance: 742.6
copy div "Complete the text with the correct words (a–d). 1. a No sooner b Rarely c Only …"
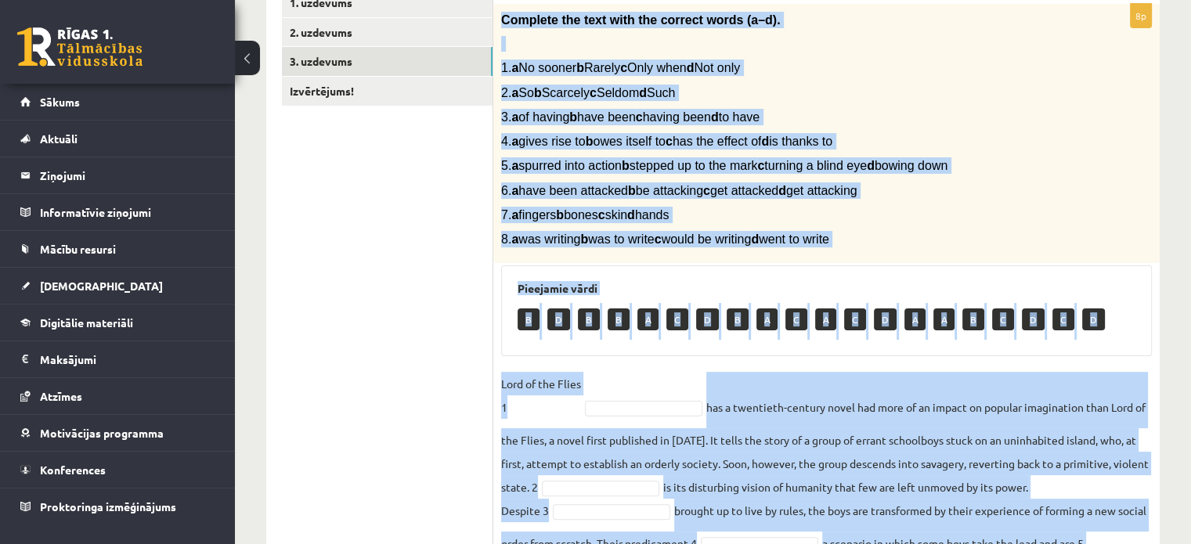
scroll to position [290, 0]
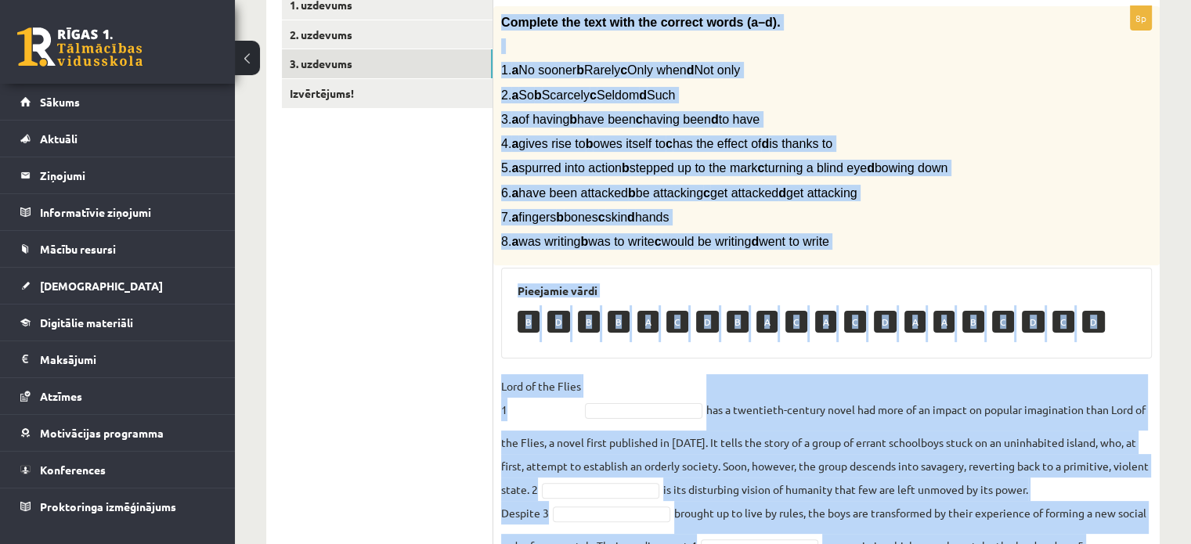
click at [1049, 198] on p "6. a have been attacked b be attacking c get attacked d get attacking" at bounding box center [787, 193] width 572 height 16
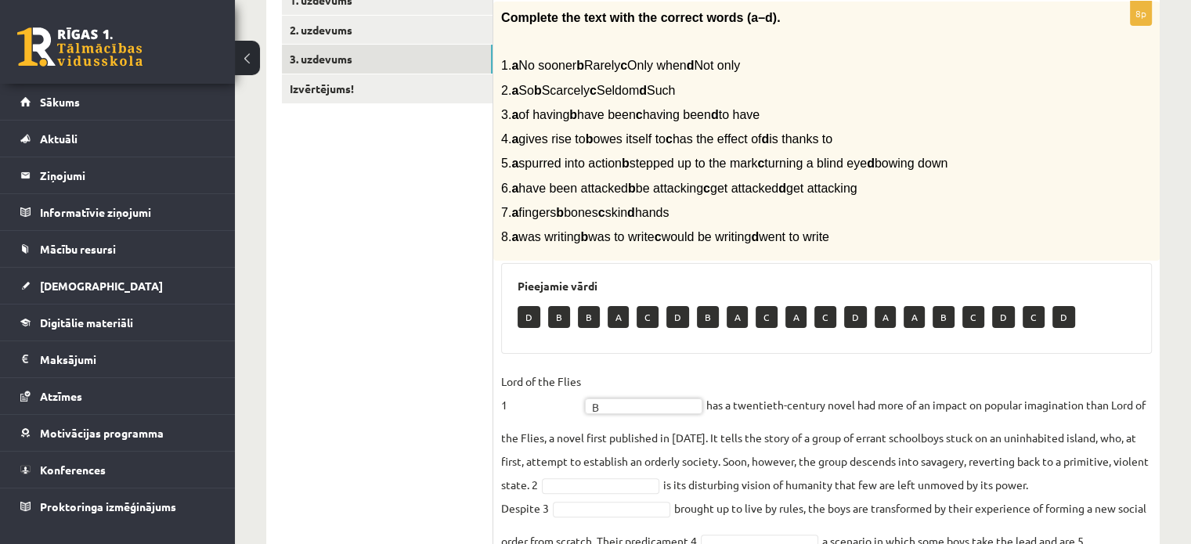
scroll to position [297, 0]
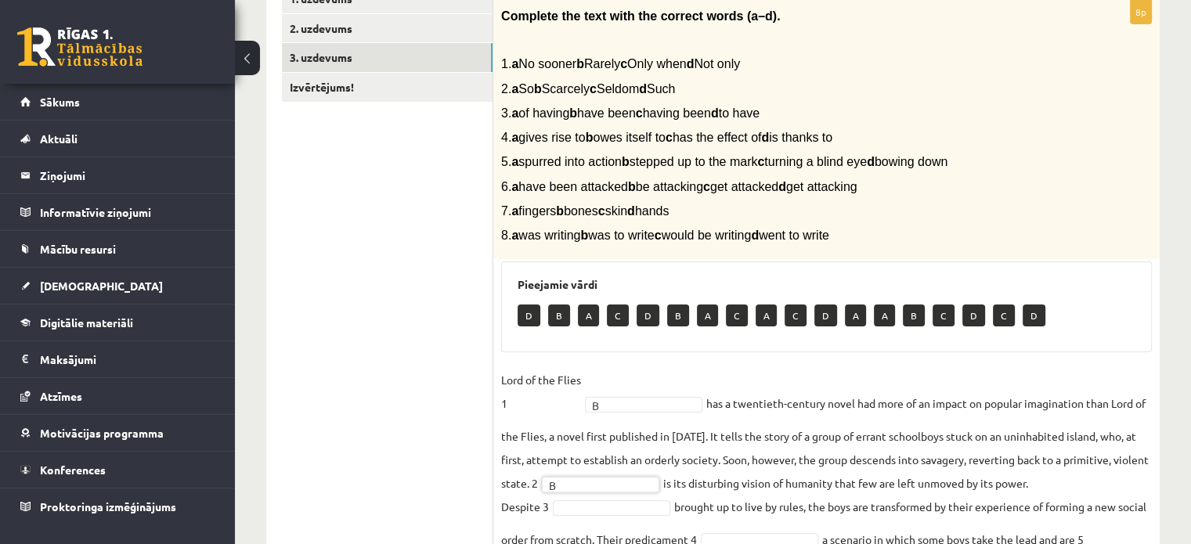
click at [661, 474] on fieldset "Lord of the Flies 1 B * has a twentieth-century novel had more of an impact on …" at bounding box center [826, 546] width 650 height 357
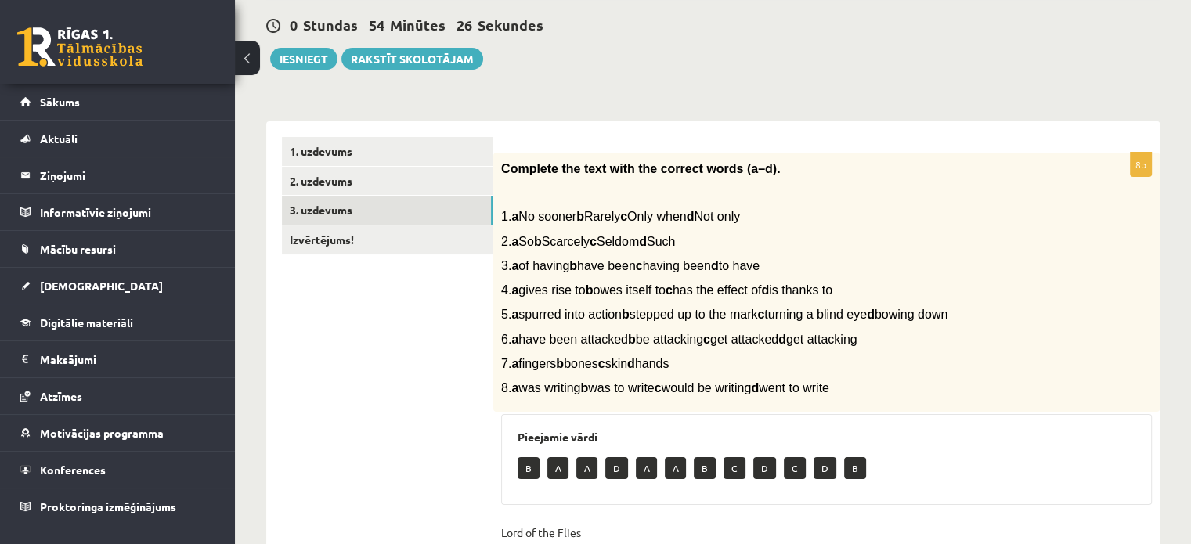
scroll to position [16, 0]
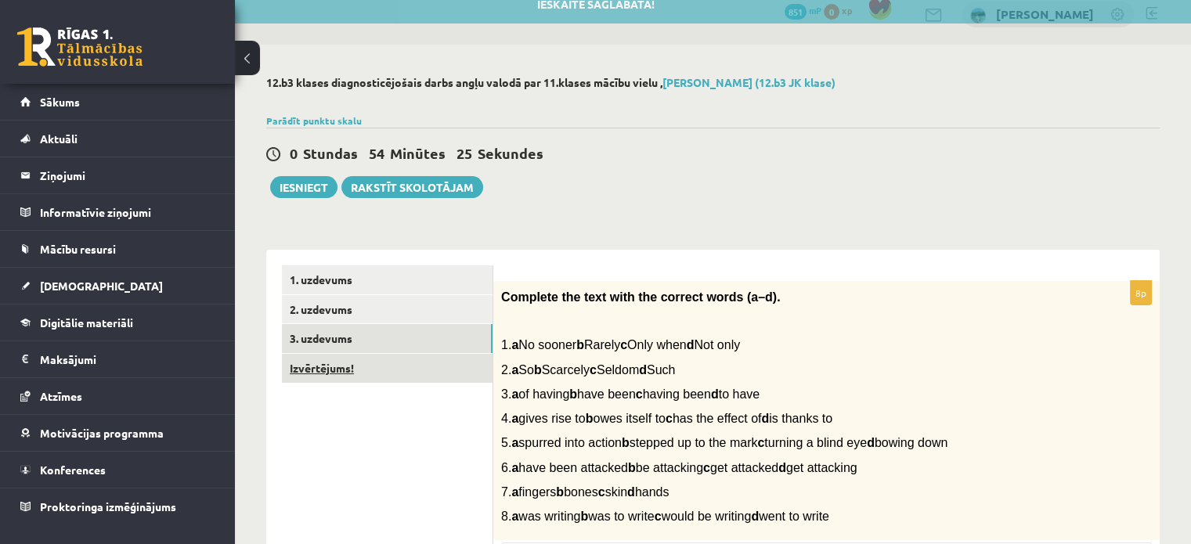
click at [462, 363] on link "Izvērtējums!" at bounding box center [387, 368] width 211 height 29
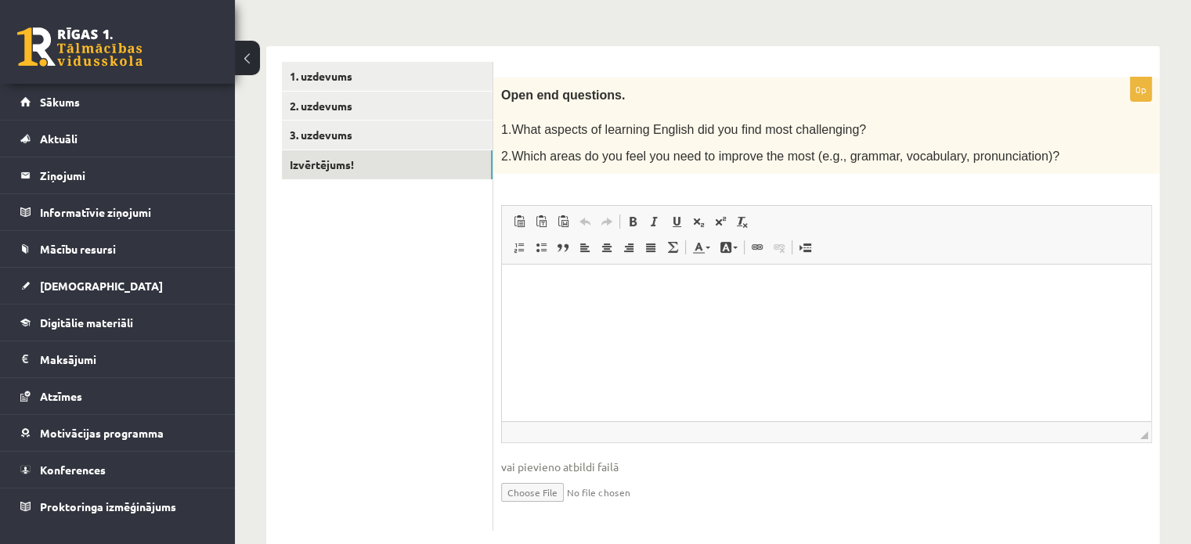
scroll to position [222, 0]
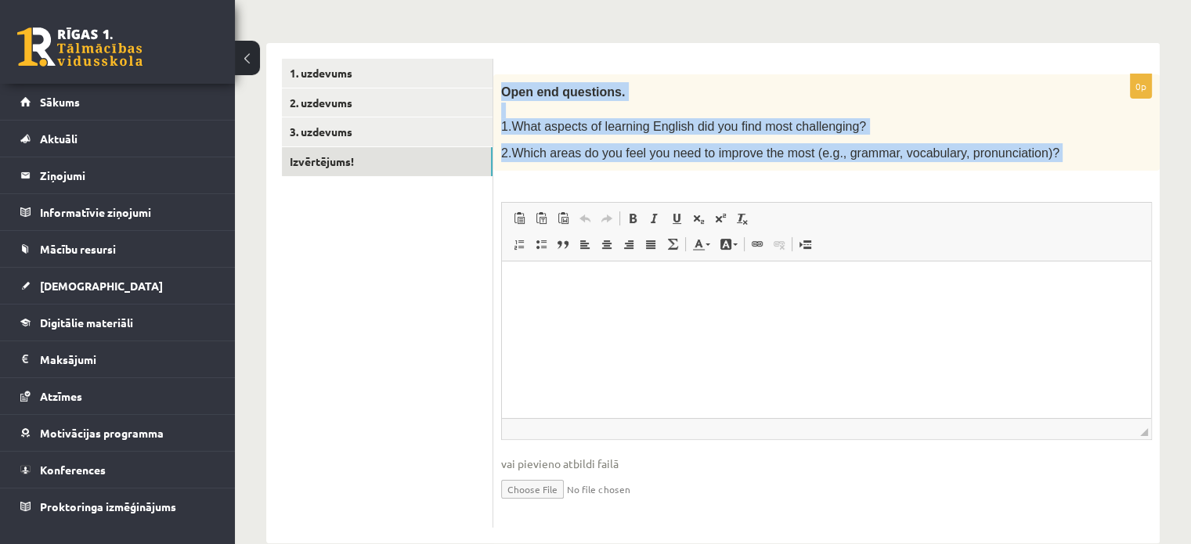
drag, startPoint x: 501, startPoint y: 84, endPoint x: 974, endPoint y: 212, distance: 489.9
click at [974, 212] on div "0p Open end questions. 1.What aspects of learning English did you find most cha…" at bounding box center [826, 301] width 666 height 454
copy div "Open end questions. 1.What aspects of learning English did you find most challe…"
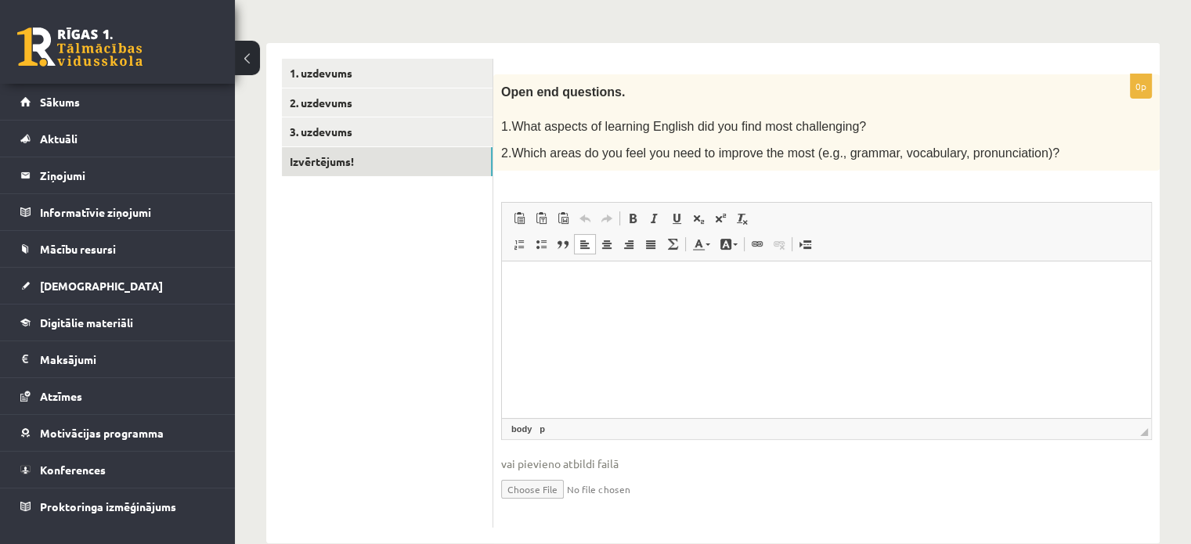
click at [694, 309] on html at bounding box center [826, 285] width 649 height 48
click at [421, 121] on link "3. uzdevums" at bounding box center [387, 131] width 211 height 29
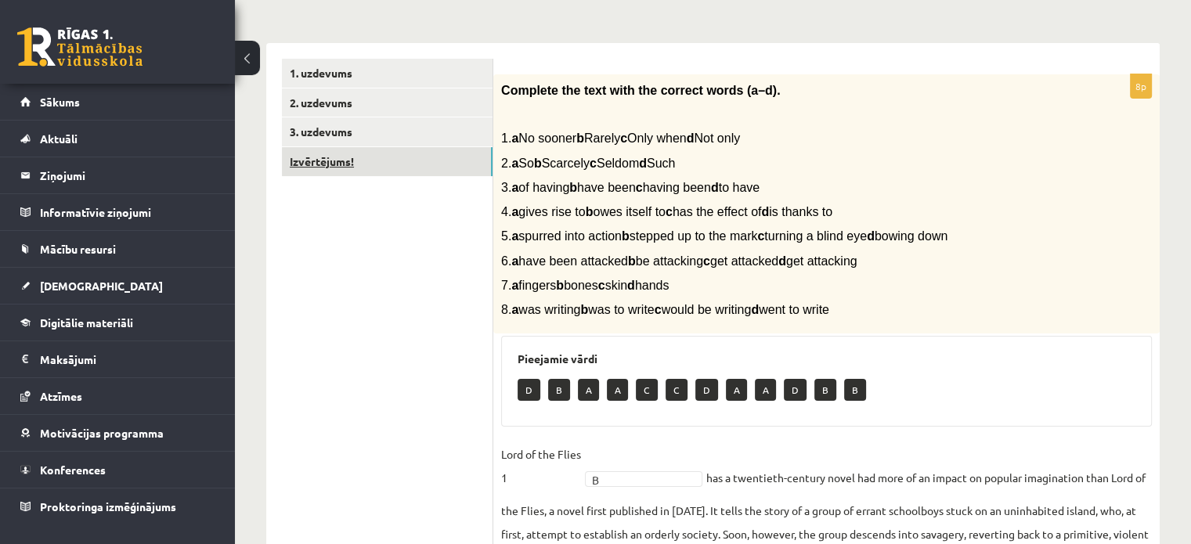
click at [437, 147] on link "Izvērtējums!" at bounding box center [387, 161] width 211 height 29
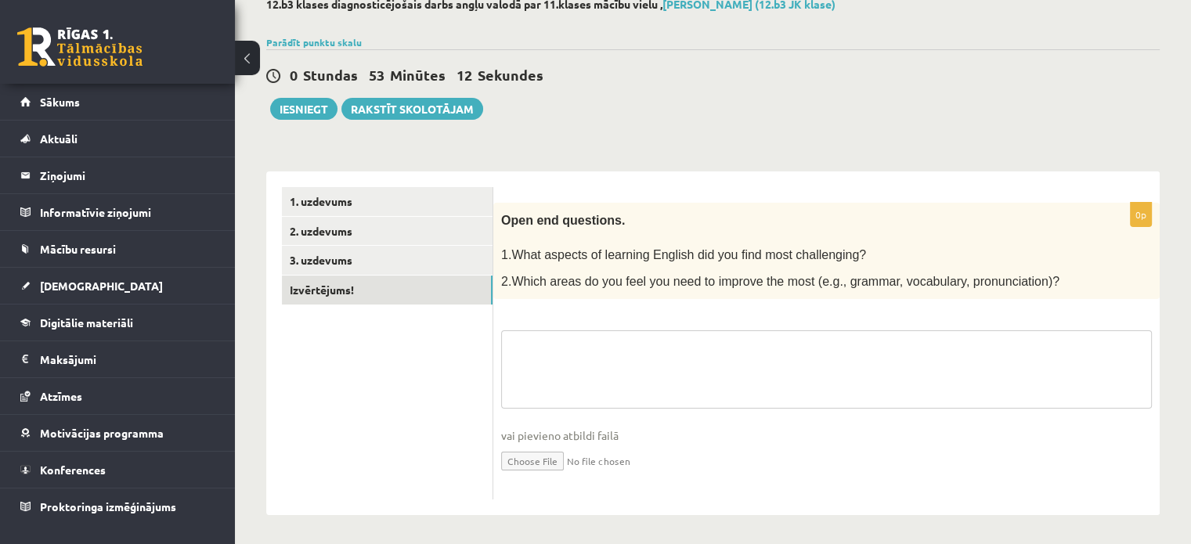
click at [658, 392] on textarea at bounding box center [826, 369] width 650 height 78
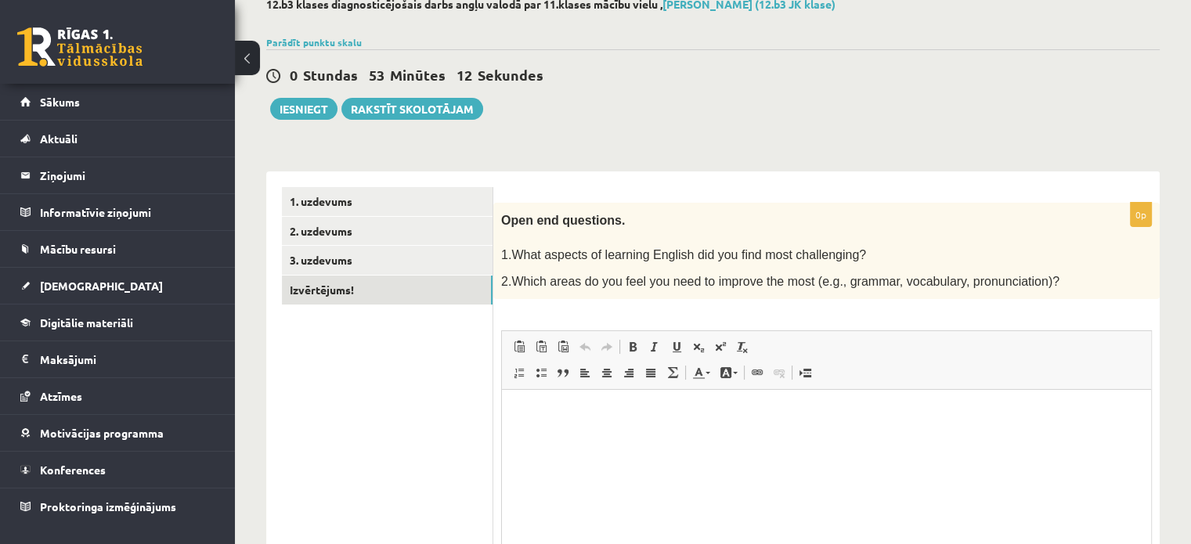
scroll to position [0, 0]
click at [872, 421] on p "Bagātinātā teksta redaktors, wiswyg-editor-user-answer-47024859935660" at bounding box center [826, 413] width 618 height 16
click at [377, 272] on link "3. uzdevums" at bounding box center [387, 260] width 211 height 29
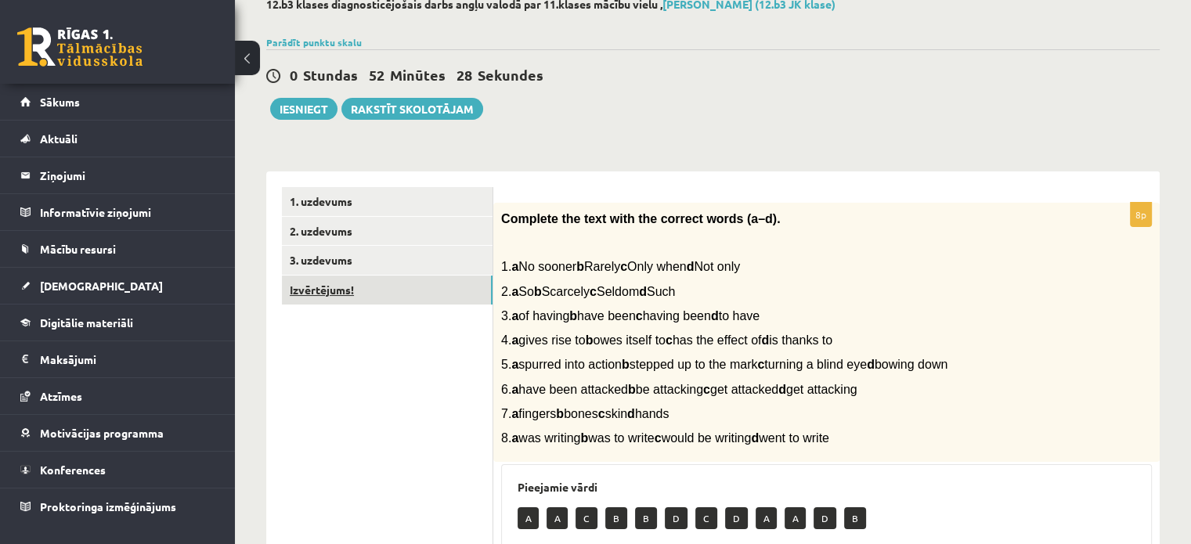
click at [418, 294] on link "Izvērtējums!" at bounding box center [387, 290] width 211 height 29
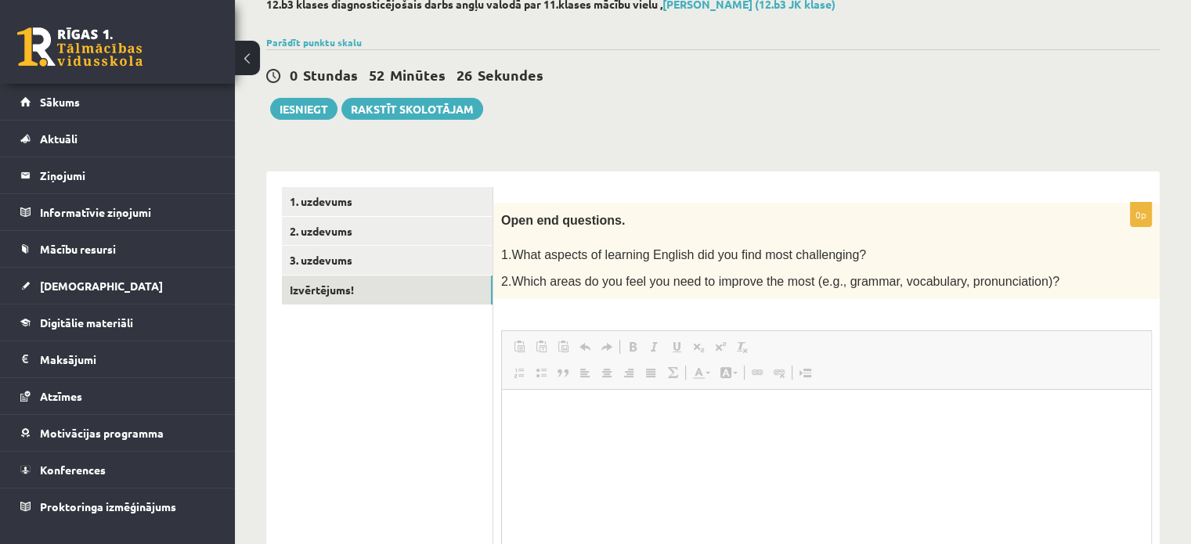
click at [636, 372] on fieldset "Rich Text Editor, wiswyg-editor-user-answer-47024993924540 Redaktora rīkjoslas …" at bounding box center [826, 489] width 650 height 318
click at [715, 438] on html at bounding box center [826, 414] width 649 height 48
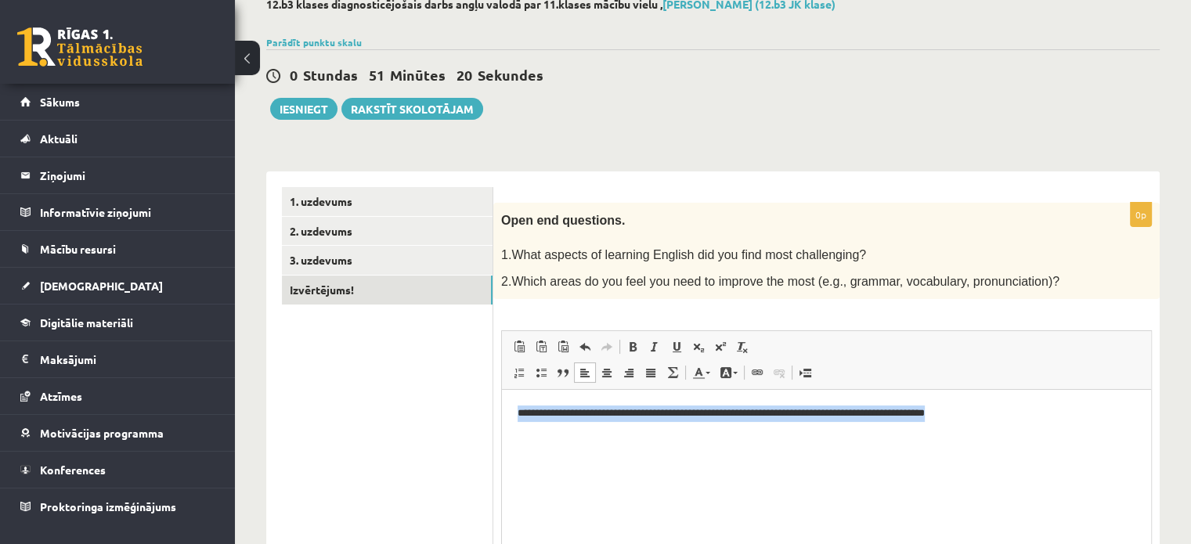
drag, startPoint x: 520, startPoint y: 408, endPoint x: 1000, endPoint y: 438, distance: 481.6
click at [1000, 438] on html "**********" at bounding box center [826, 414] width 649 height 48
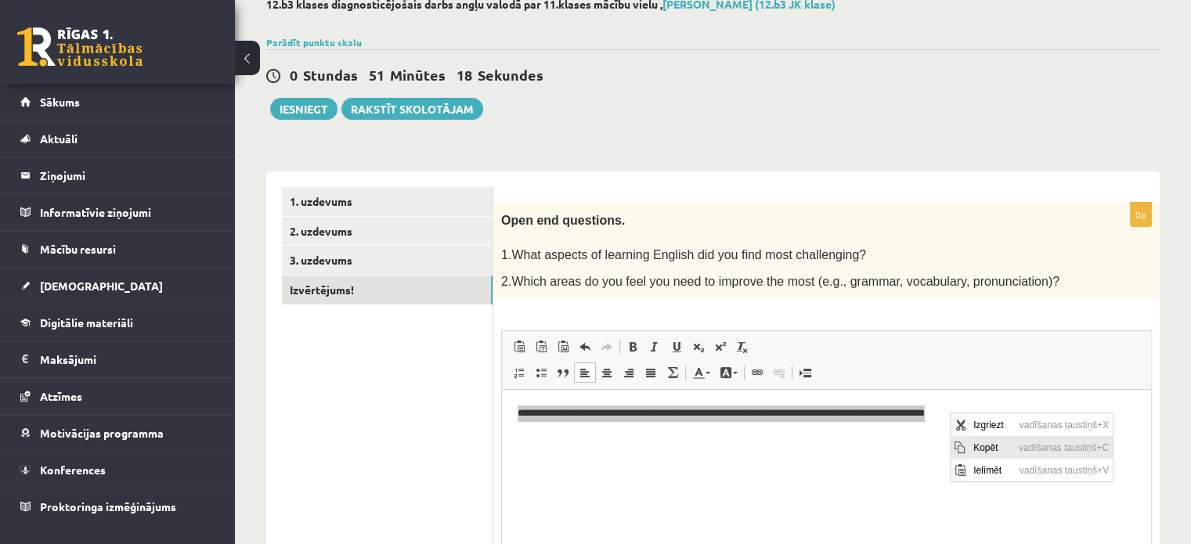
click at [987, 444] on span "Kopēt" at bounding box center [990, 447] width 45 height 23
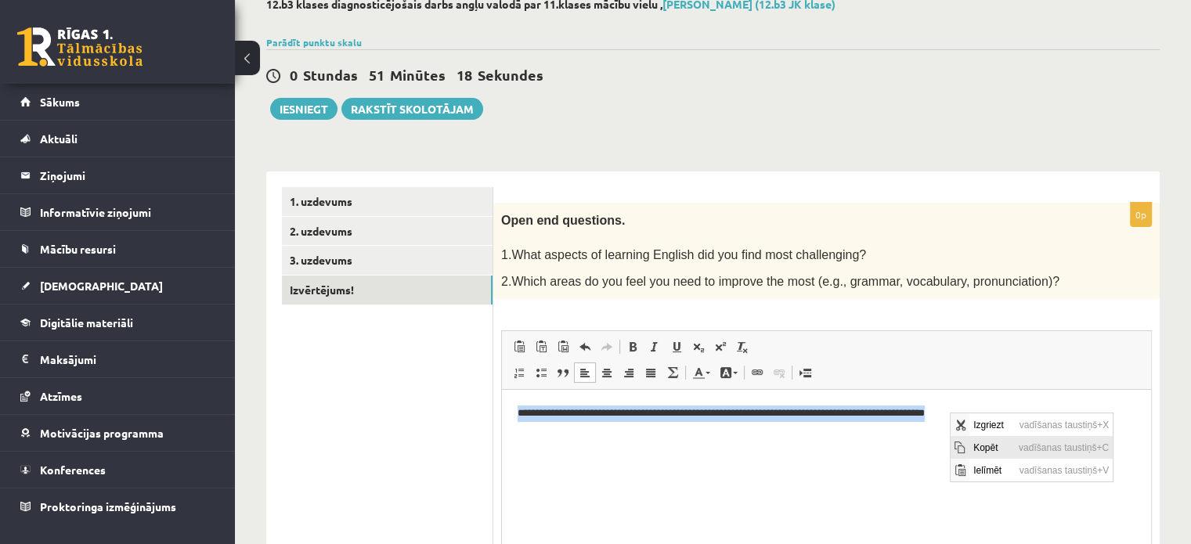
copy p "**********"
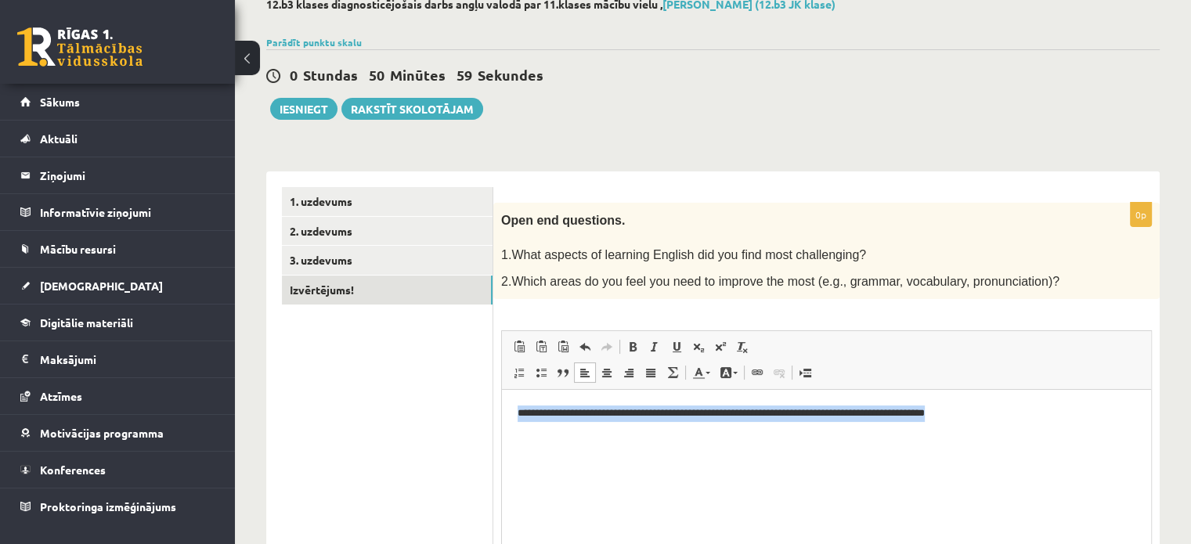
click at [647, 438] on html "**********" at bounding box center [826, 414] width 649 height 48
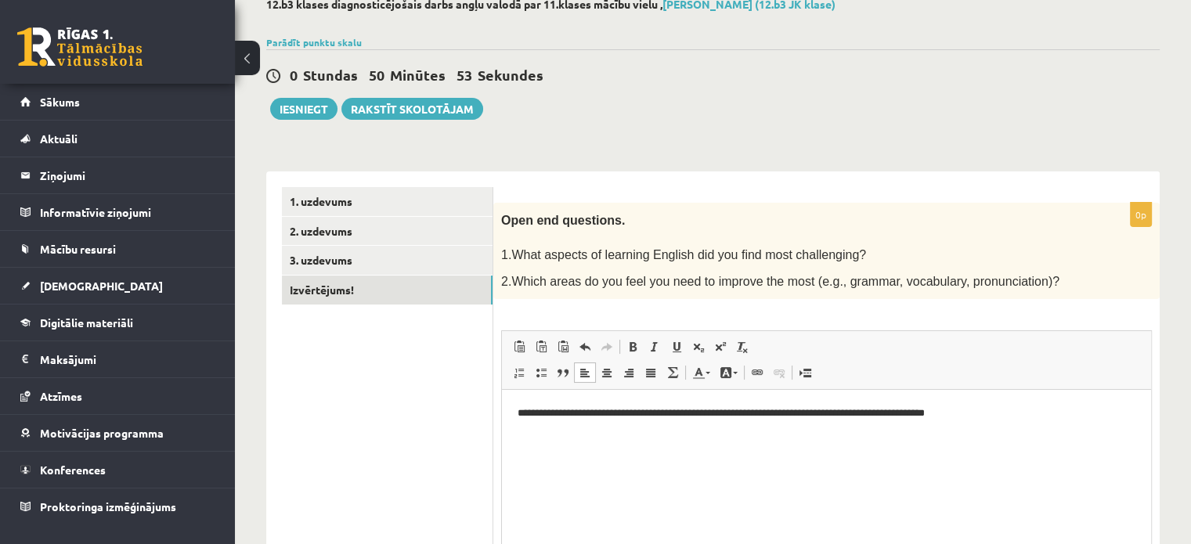
click at [614, 416] on p "**********" at bounding box center [826, 413] width 618 height 16
click at [815, 416] on p "**********" at bounding box center [826, 413] width 618 height 16
click at [691, 416] on p "**********" at bounding box center [826, 413] width 618 height 16
click at [852, 416] on p "**********" at bounding box center [826, 413] width 618 height 16
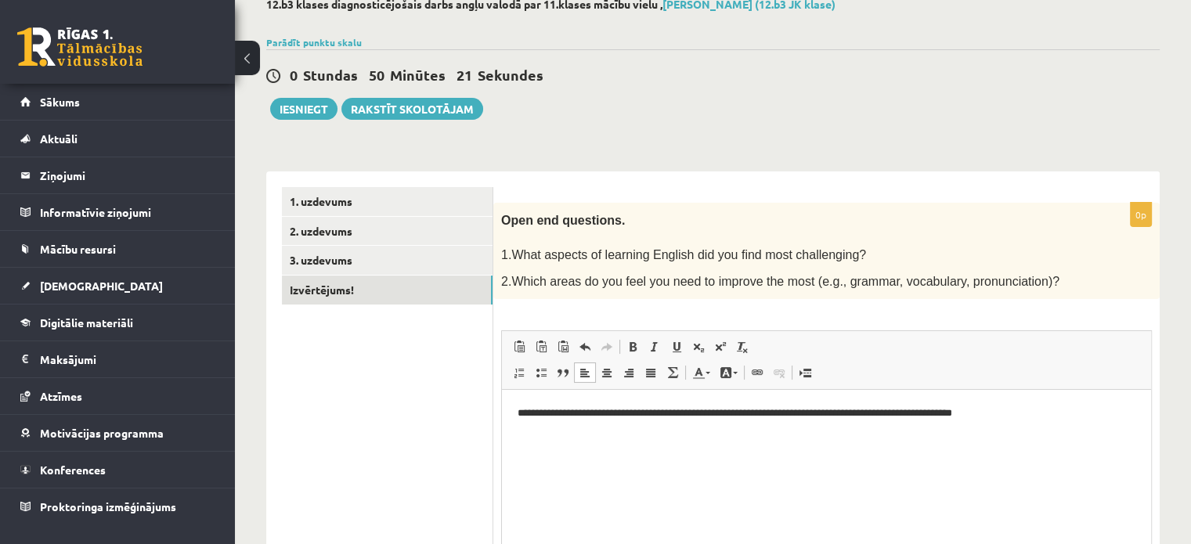
click at [868, 420] on p "**********" at bounding box center [826, 413] width 618 height 16
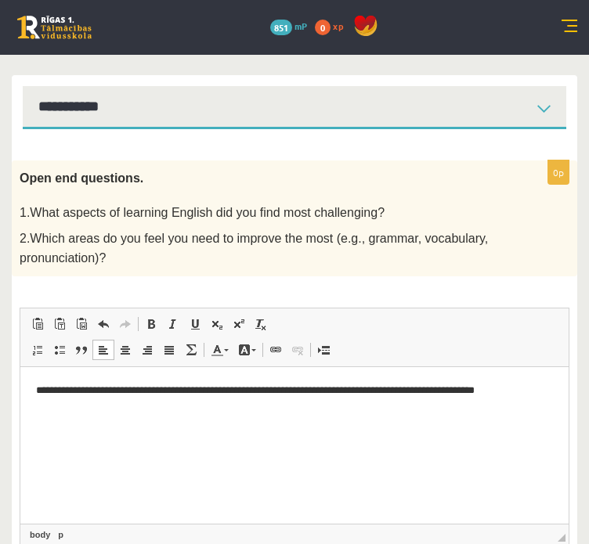
scroll to position [203, 0]
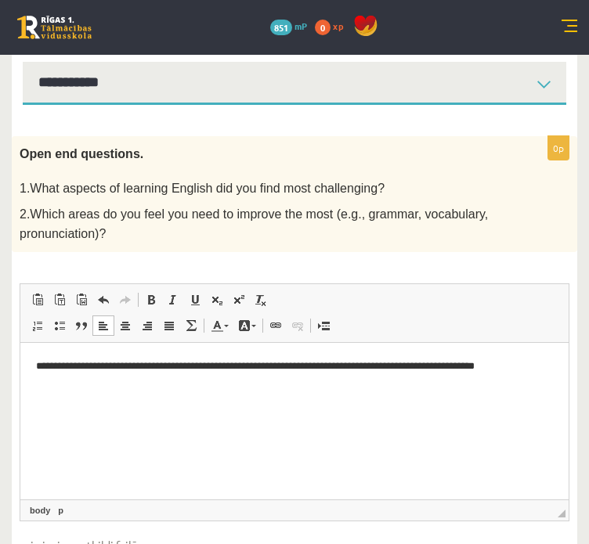
click at [533, 369] on p "**********" at bounding box center [294, 366] width 517 height 16
click at [542, 373] on p "**********" at bounding box center [294, 366] width 517 height 16
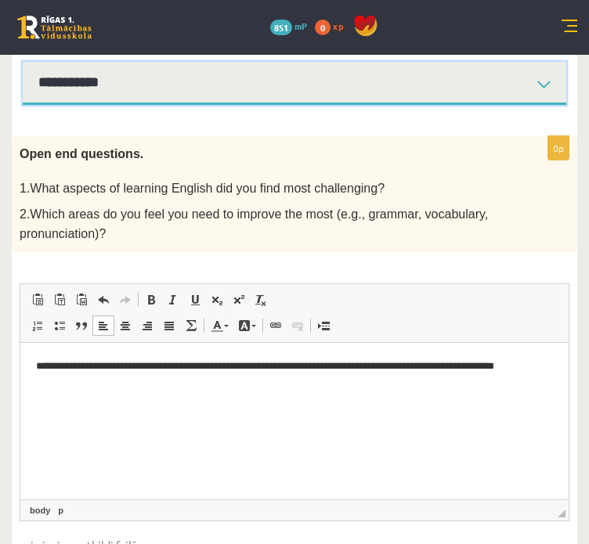
click at [539, 81] on select "**********" at bounding box center [294, 83] width 543 height 43
click at [23, 62] on select "**********" at bounding box center [294, 83] width 543 height 43
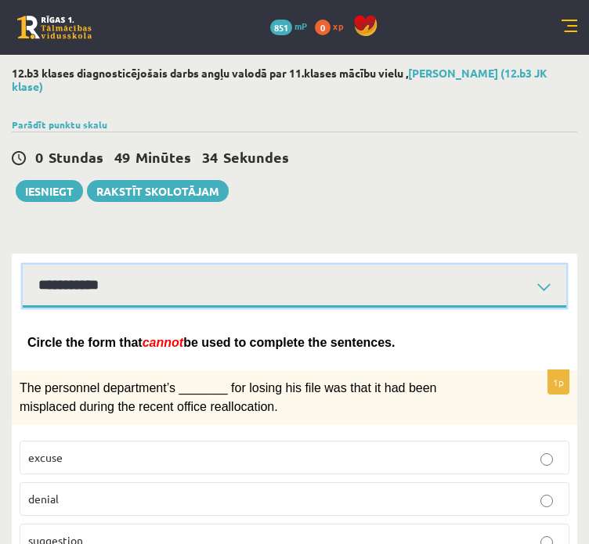
click at [551, 276] on select "**********" at bounding box center [294, 286] width 543 height 43
select select "**********"
click at [23, 265] on select "**********" at bounding box center [294, 286] width 543 height 43
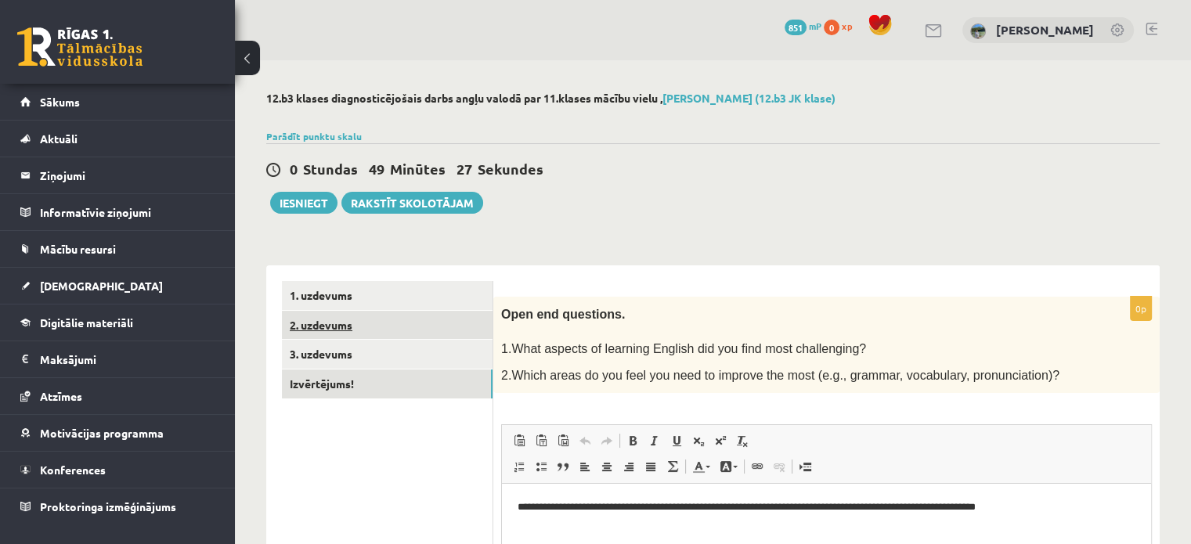
click at [388, 325] on link "2. uzdevums" at bounding box center [387, 325] width 211 height 29
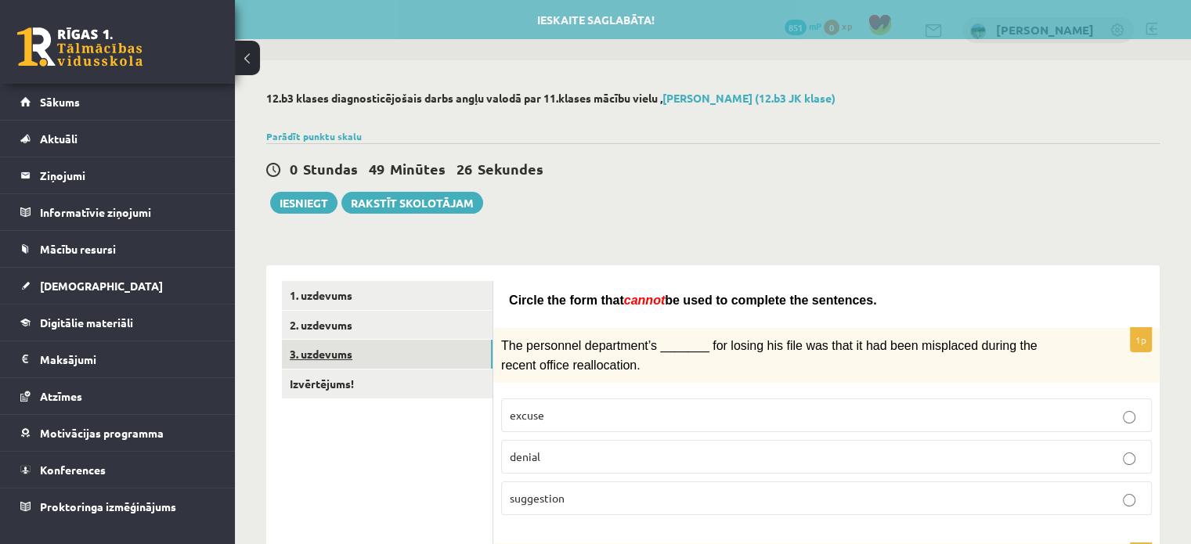
click at [391, 358] on link "3. uzdevums" at bounding box center [387, 354] width 211 height 29
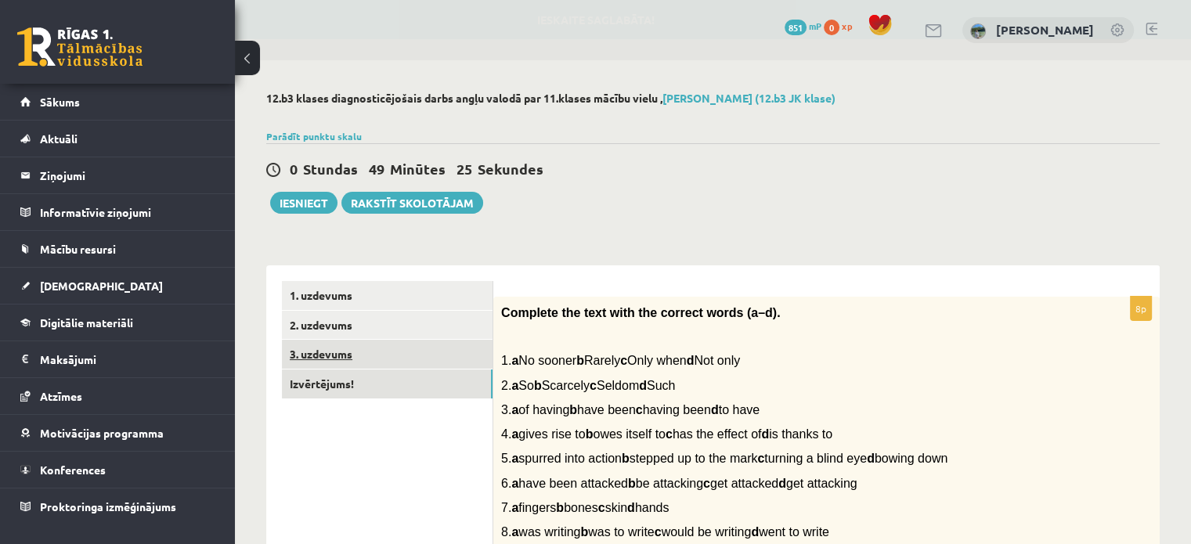
click at [391, 369] on link "Izvērtējums!" at bounding box center [387, 383] width 211 height 29
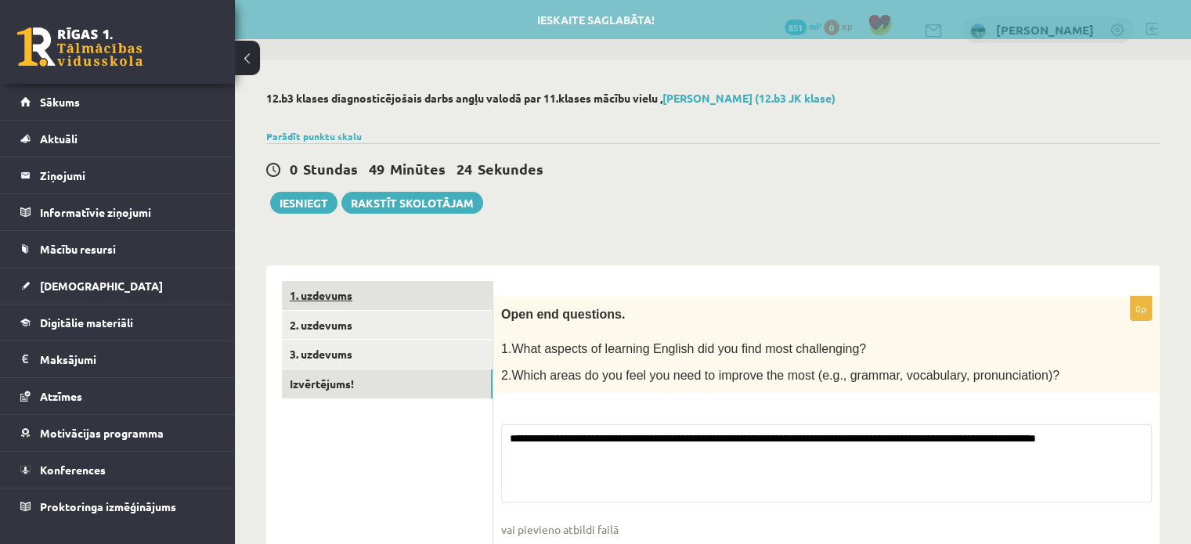
click at [421, 303] on link "1. uzdevums" at bounding box center [387, 295] width 211 height 29
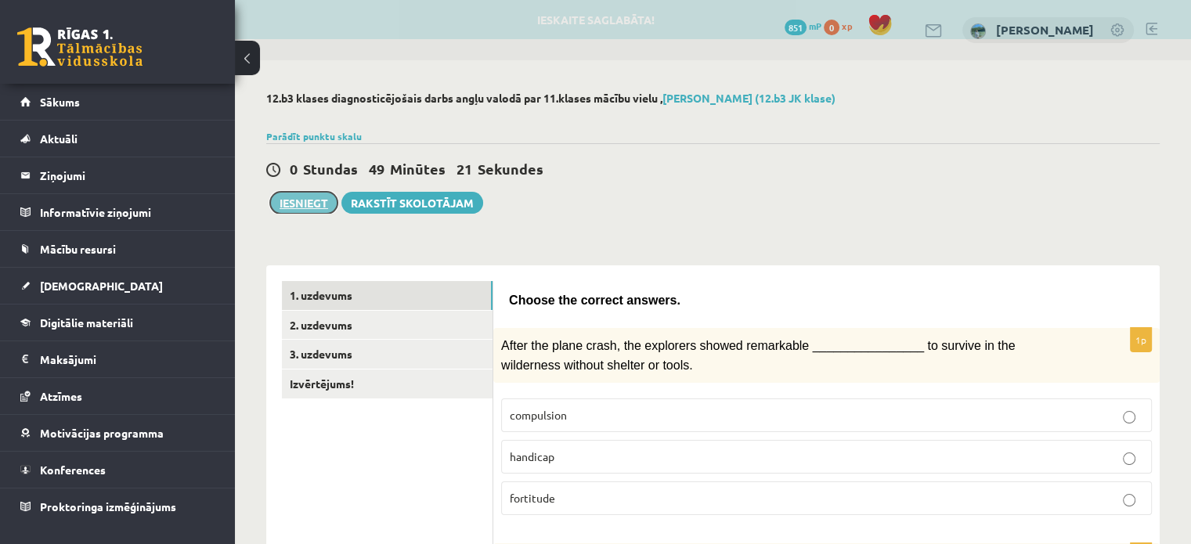
click at [296, 196] on button "Iesniegt" at bounding box center [303, 203] width 67 height 22
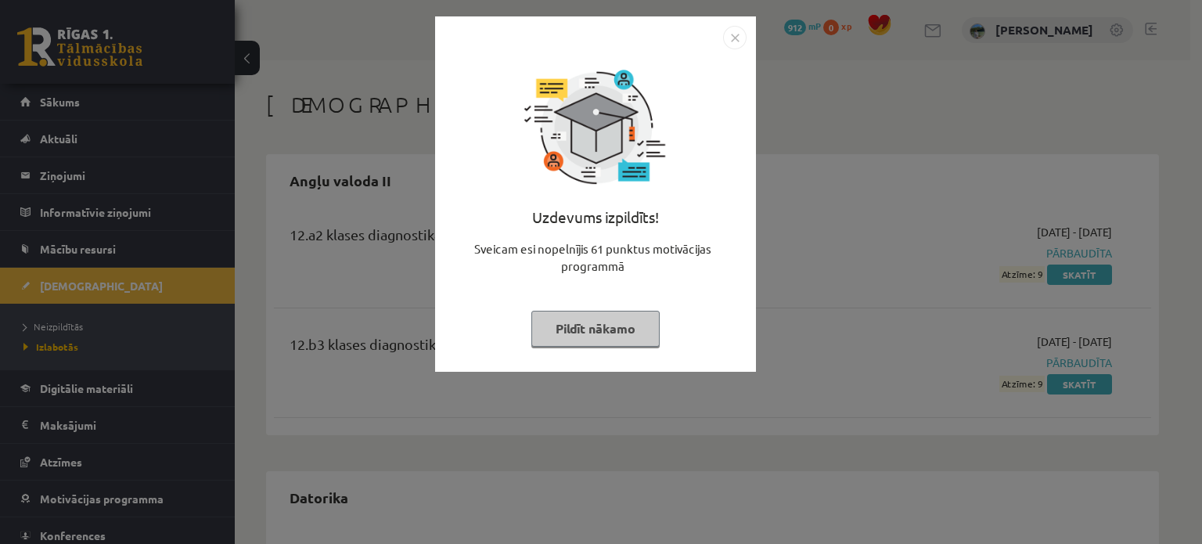
click at [726, 42] on img "Close" at bounding box center [734, 37] width 23 height 23
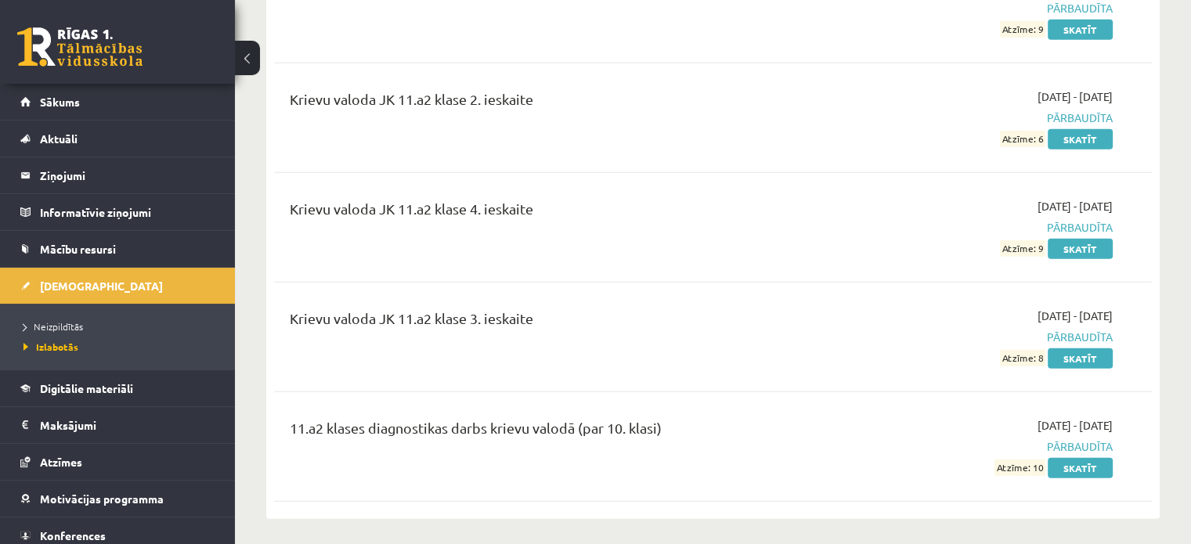
scroll to position [4779, 0]
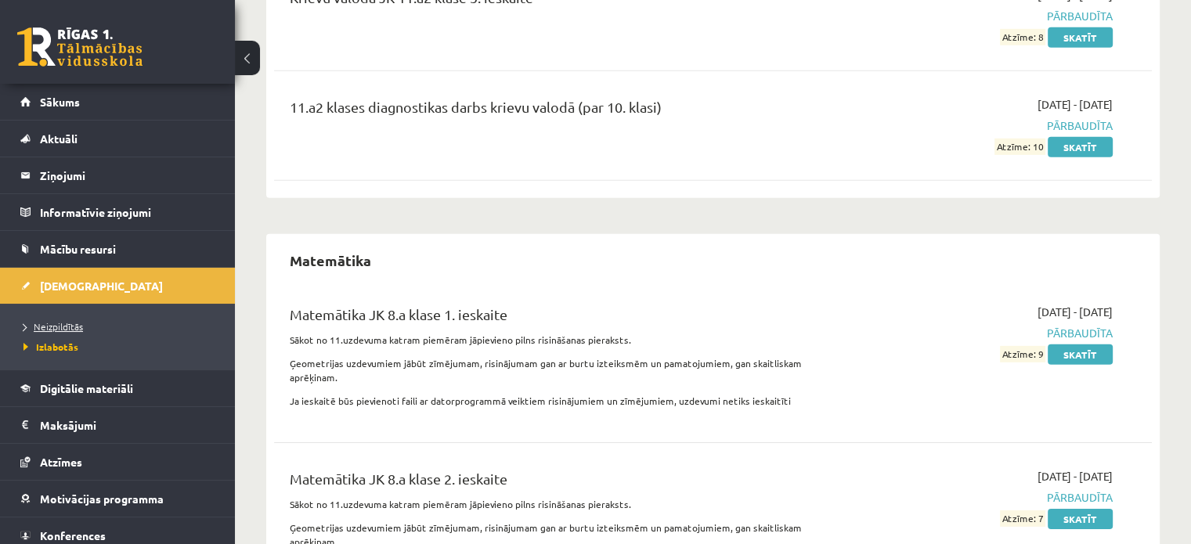
click at [106, 321] on link "Neizpildītās" at bounding box center [121, 326] width 196 height 14
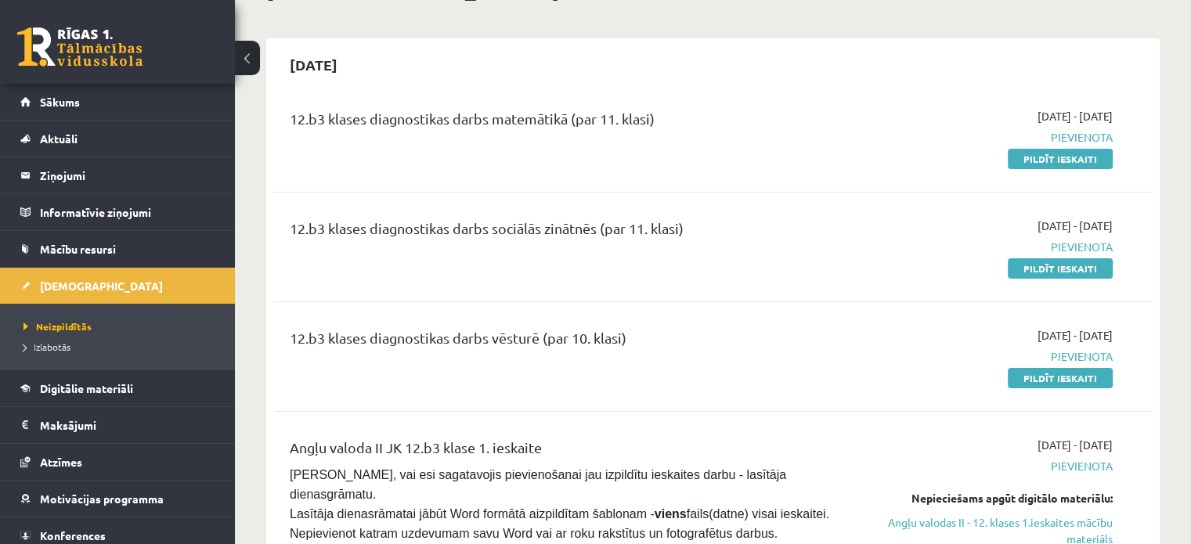
scroll to position [142, 0]
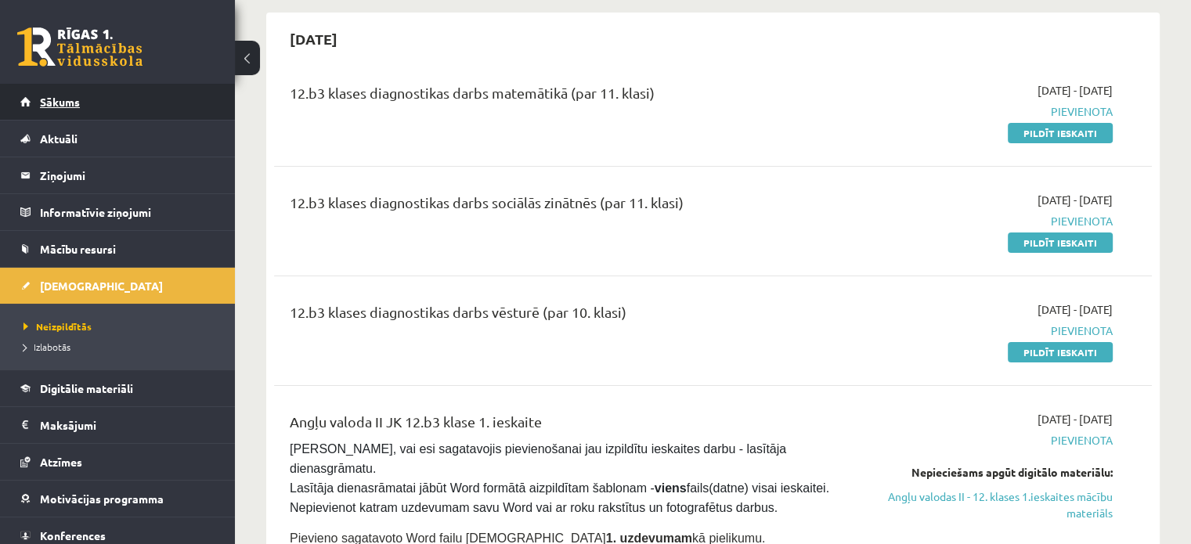
click at [118, 98] on link "Sākums" at bounding box center [117, 102] width 195 height 36
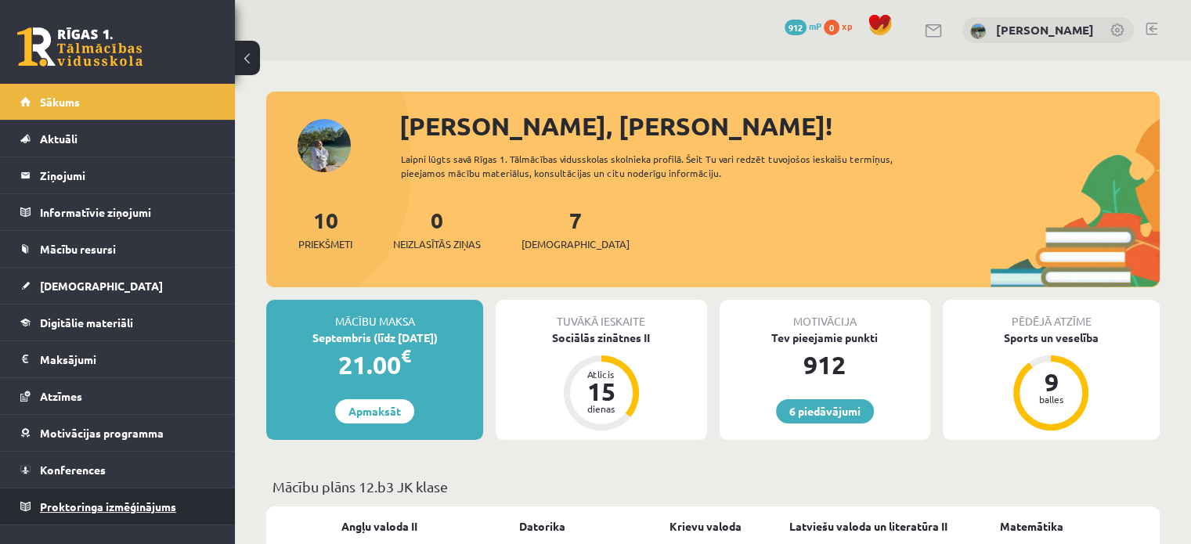
click at [159, 507] on span "Proktoringa izmēģinājums" at bounding box center [108, 506] width 136 height 14
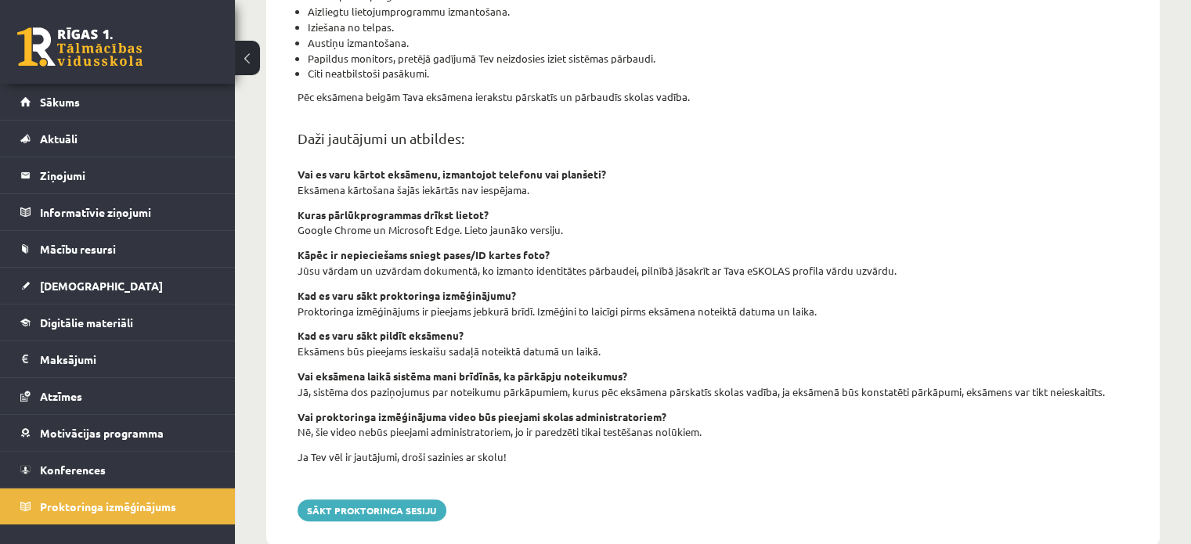
scroll to position [532, 0]
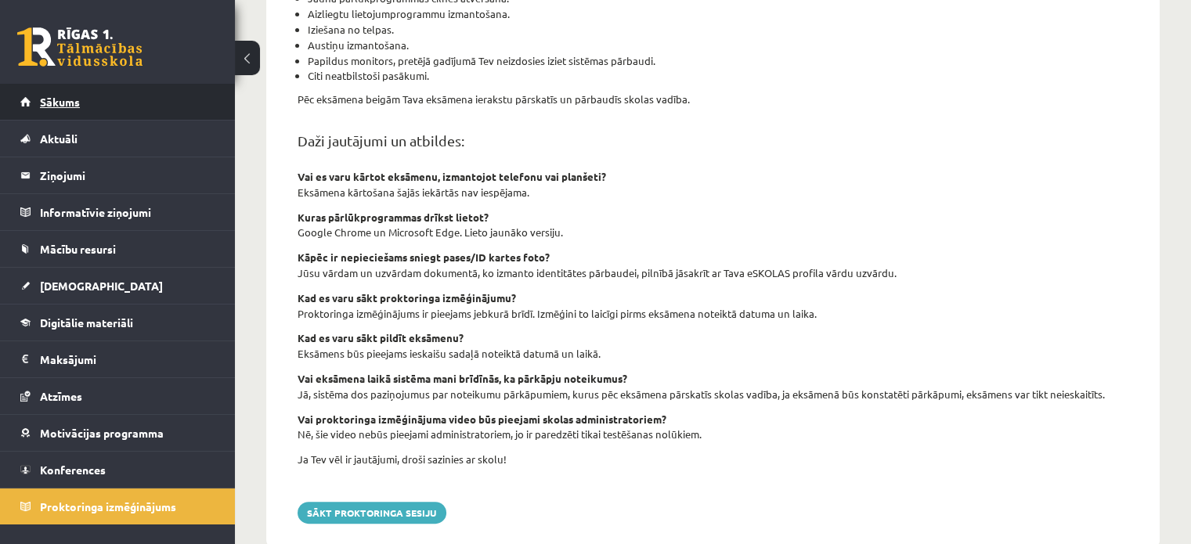
click at [197, 103] on link "Sākums" at bounding box center [117, 102] width 195 height 36
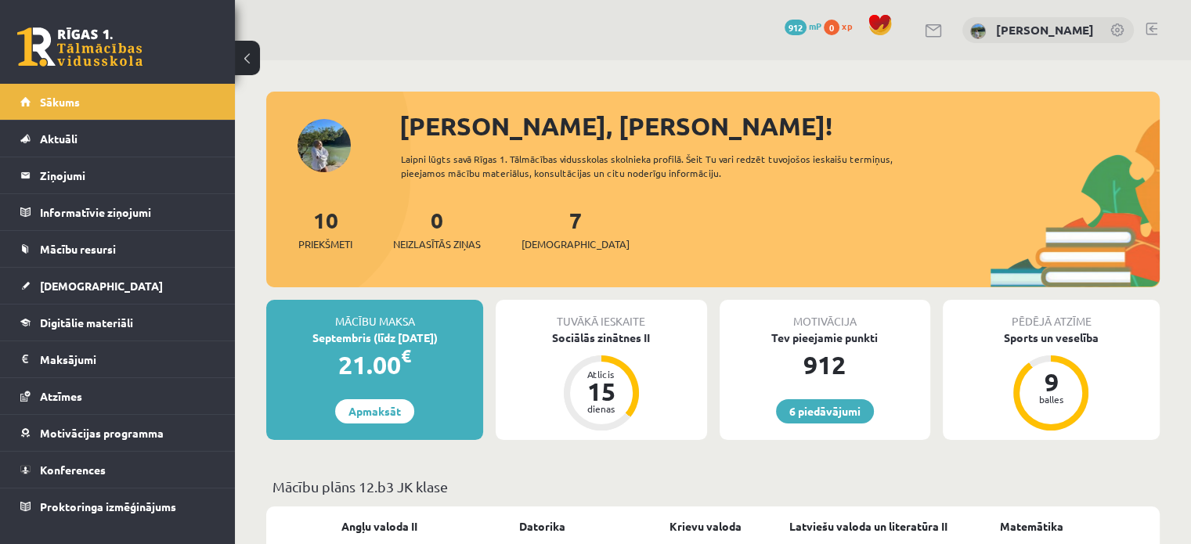
click at [553, 233] on div "7 Ieskaites" at bounding box center [575, 228] width 108 height 49
click at [553, 243] on span "[DEMOGRAPHIC_DATA]" at bounding box center [575, 244] width 108 height 16
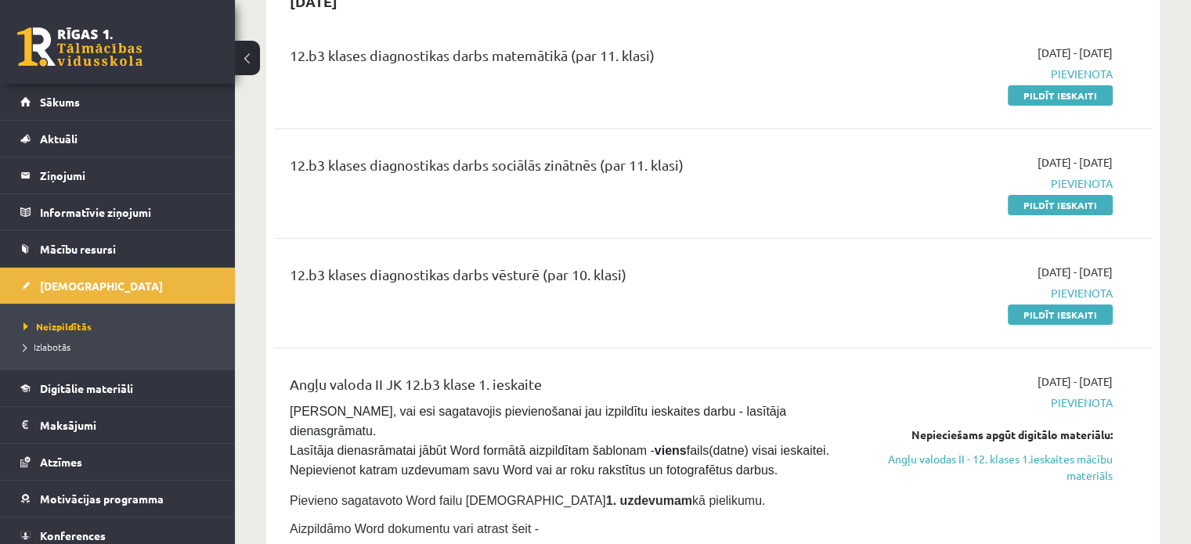
scroll to position [192, 0]
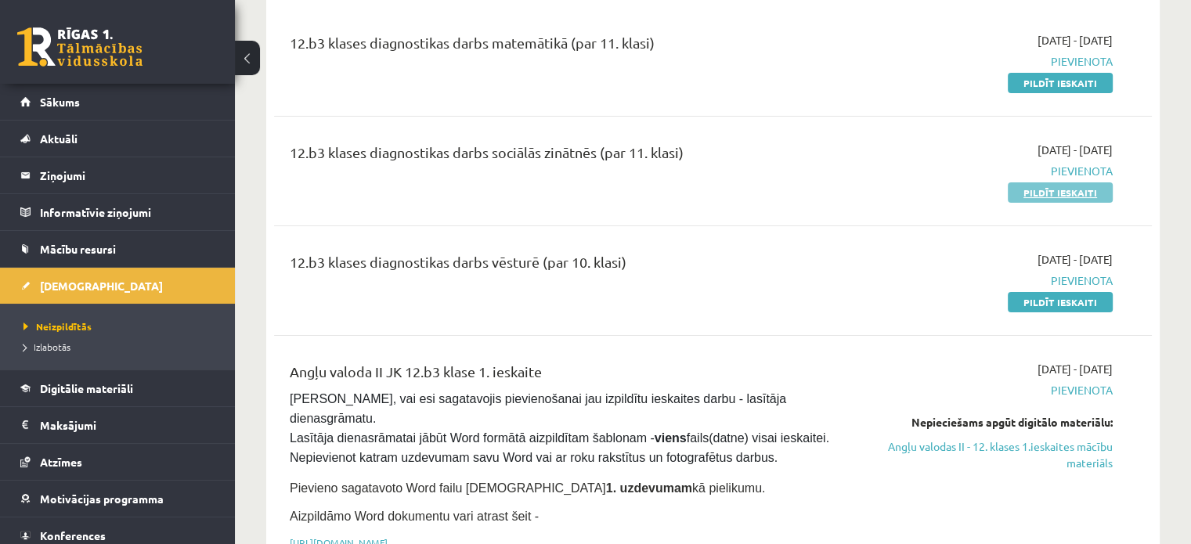
click at [1036, 196] on link "Pildīt ieskaiti" at bounding box center [1059, 192] width 105 height 20
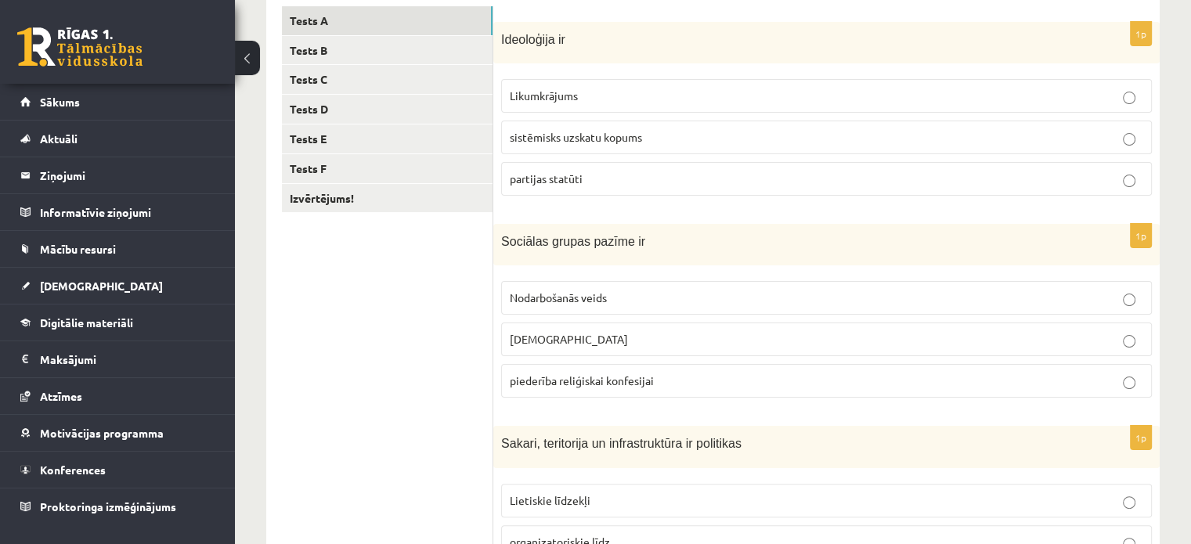
scroll to position [276, 0]
click at [1094, 300] on p "Nodarbošanās veids" at bounding box center [826, 297] width 633 height 16
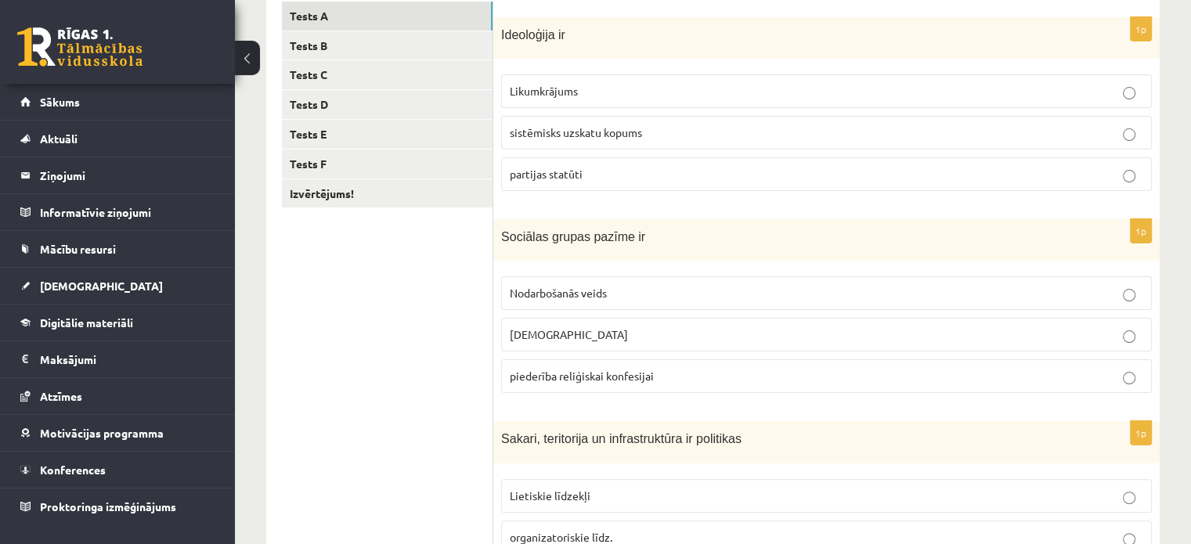
scroll to position [273, 0]
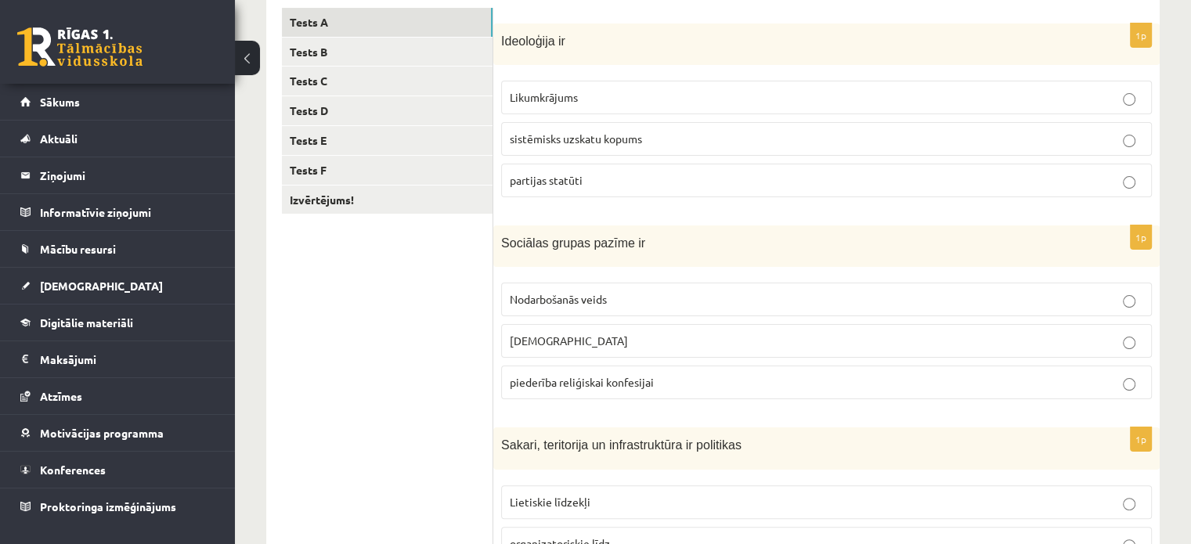
click at [1089, 96] on p "Likumkrājums" at bounding box center [826, 97] width 633 height 16
click at [1126, 149] on label "sistēmisks uzskatu kopums" at bounding box center [826, 139] width 650 height 34
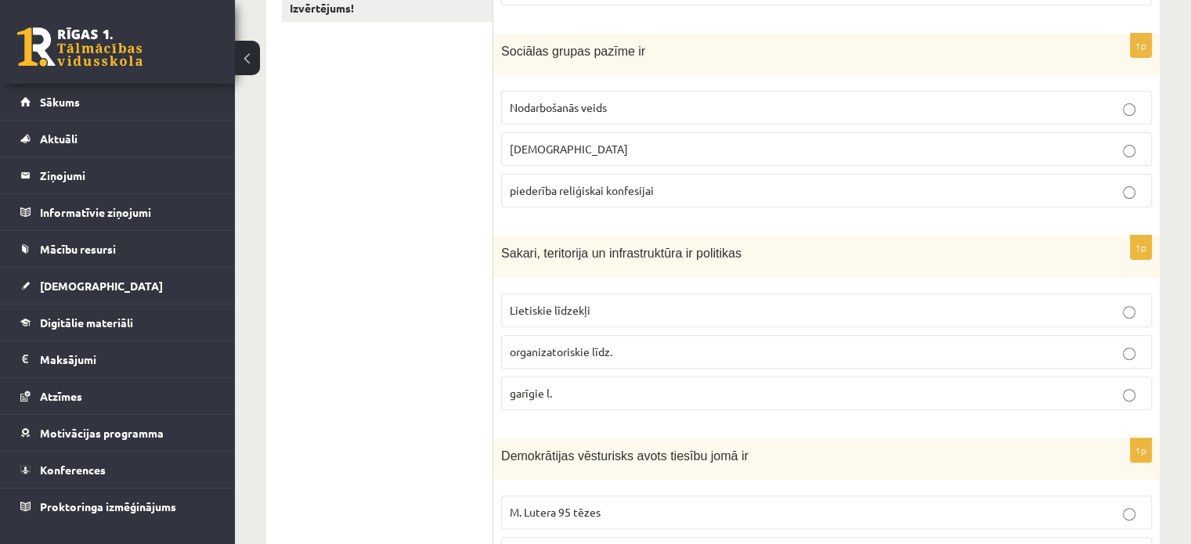
scroll to position [468, 0]
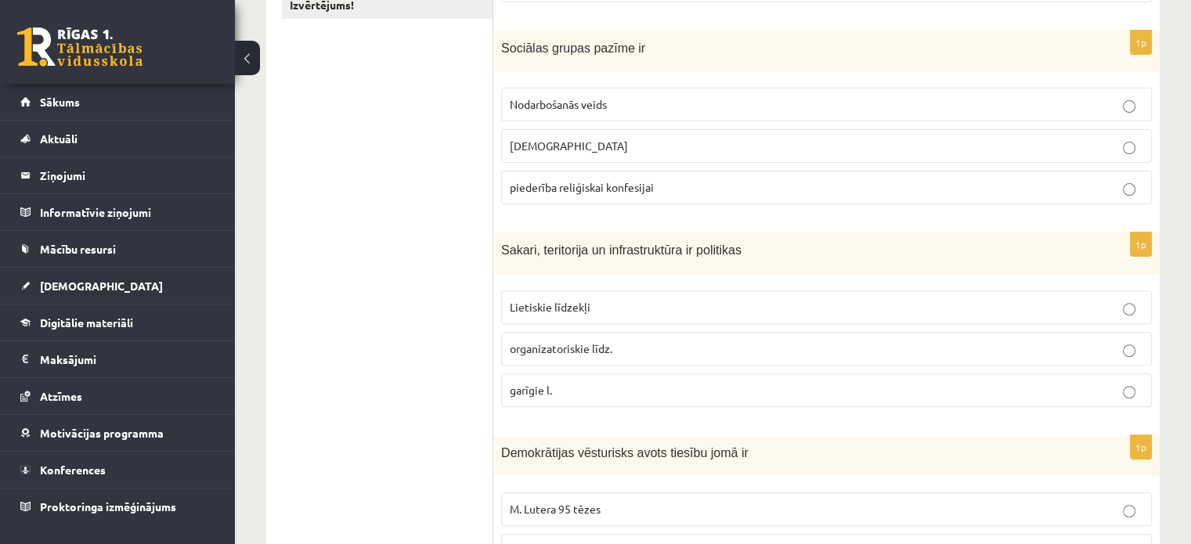
click at [1081, 340] on p "organizatoriskie līdz." at bounding box center [826, 348] width 633 height 16
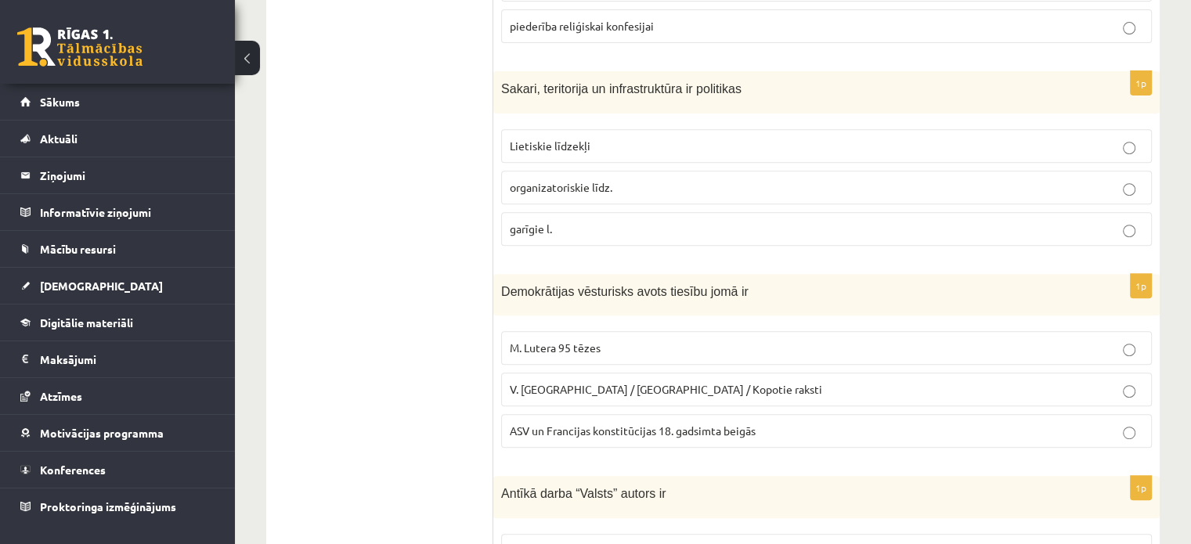
scroll to position [636, 0]
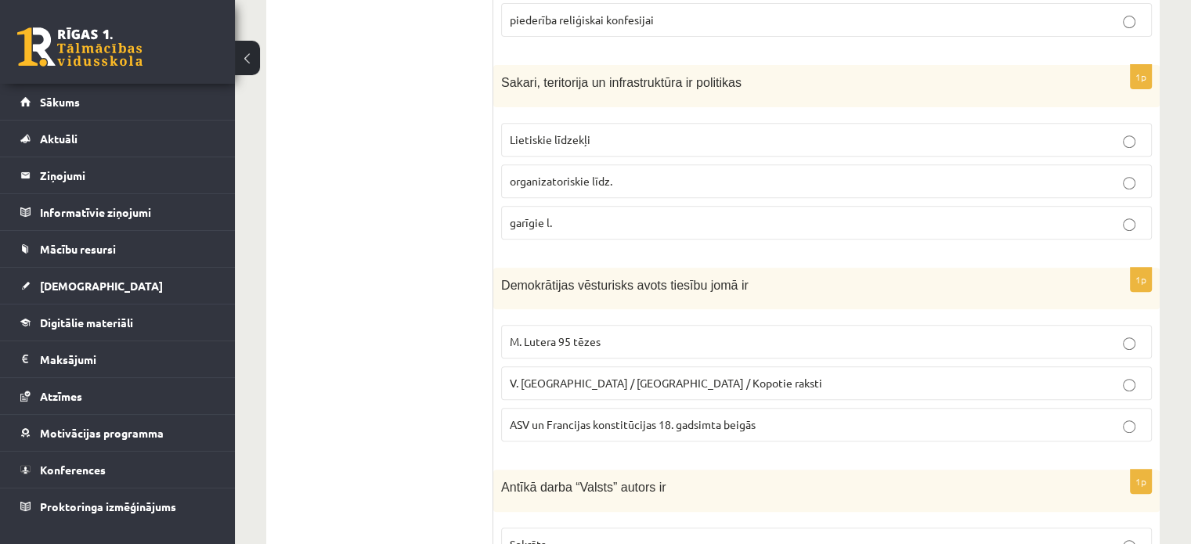
click at [1075, 380] on p "V. Ļeņina / Uļjanova / Kopotie raksti" at bounding box center [826, 383] width 633 height 16
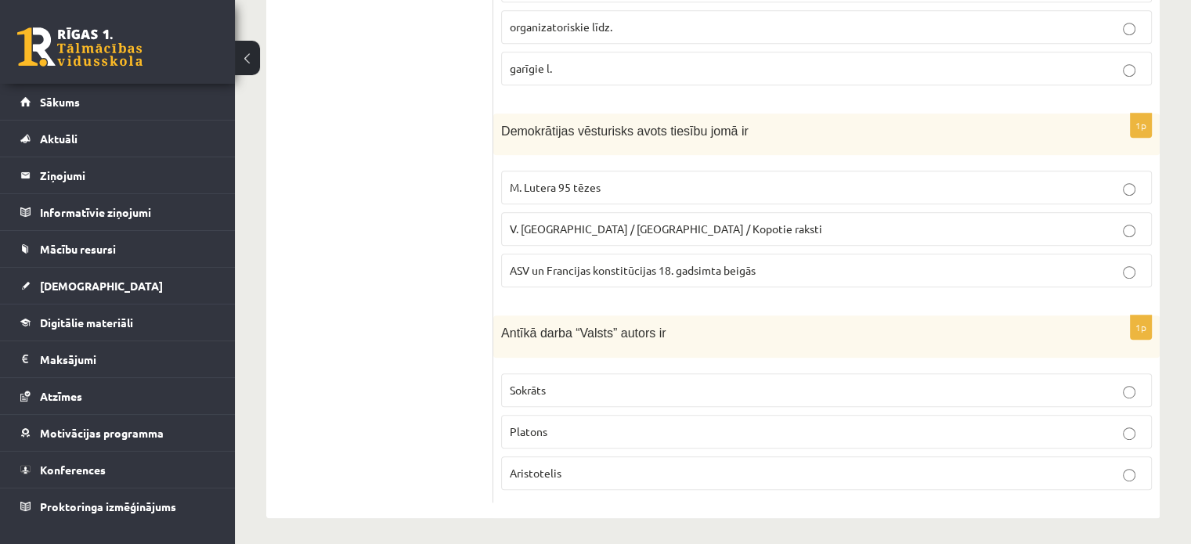
click at [1072, 465] on p "Aristotelis" at bounding box center [826, 473] width 633 height 16
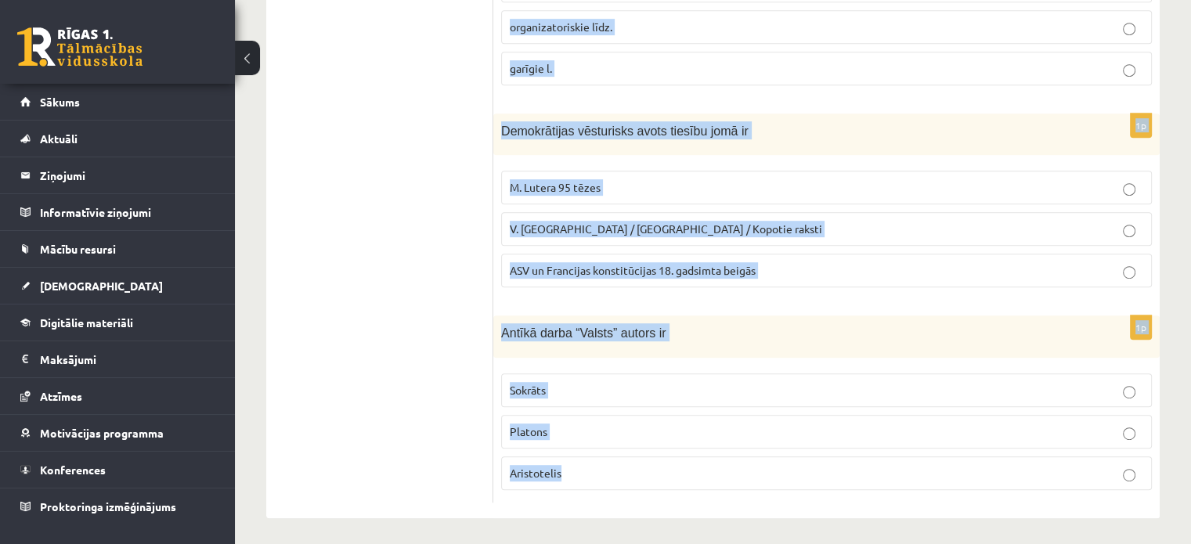
drag, startPoint x: 496, startPoint y: 308, endPoint x: 767, endPoint y: 546, distance: 360.5
copy form "Ideoloģija ir Likumkrājums sistēmisks uzskatu kopums partijas statūti 1p Sociāl…"
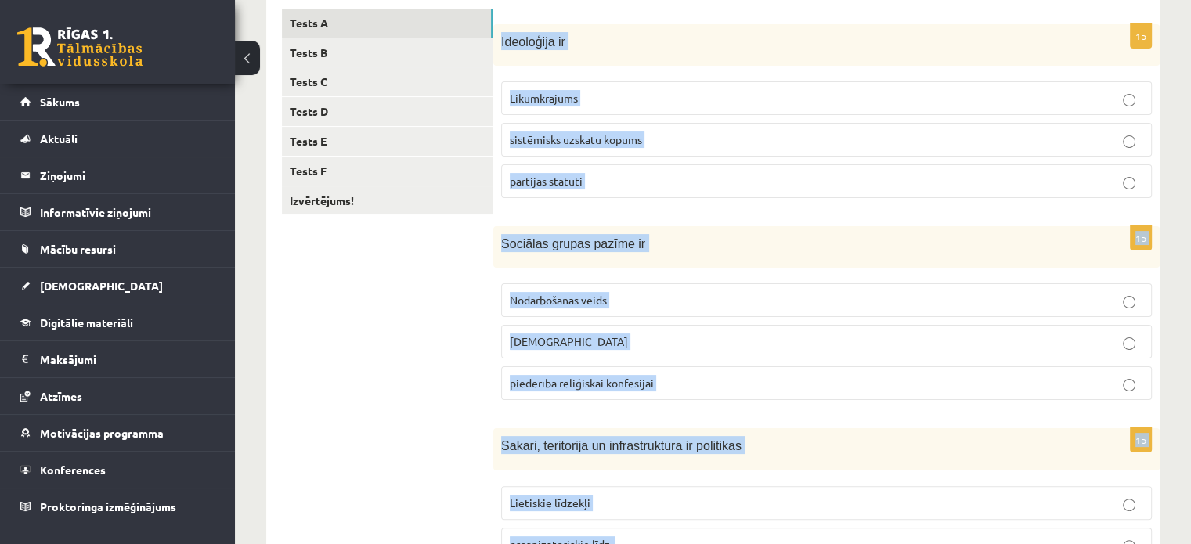
scroll to position [283, 0]
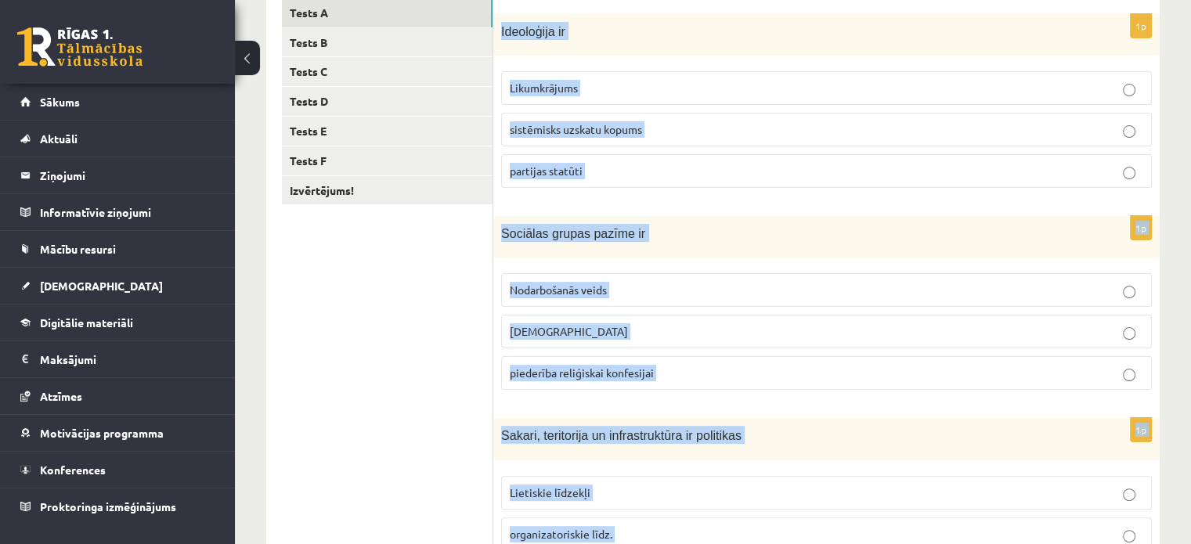
click at [1169, 259] on div "12.b3 klases diagnosticējošais darbs Sociālās zinātnēs II par 11.klases mācību …" at bounding box center [713, 417] width 956 height 1279
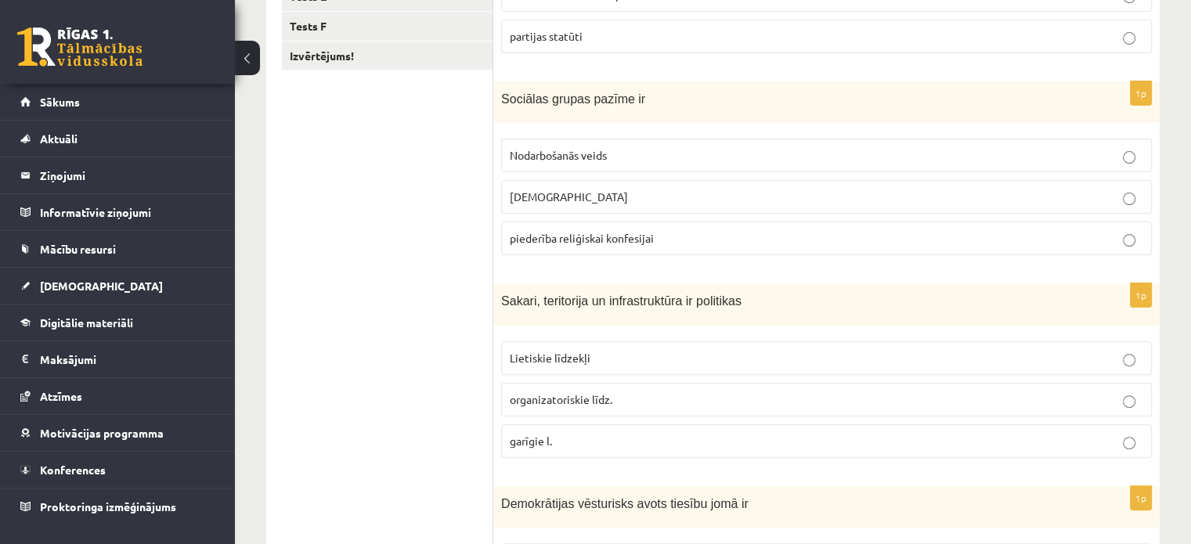
scroll to position [429, 0]
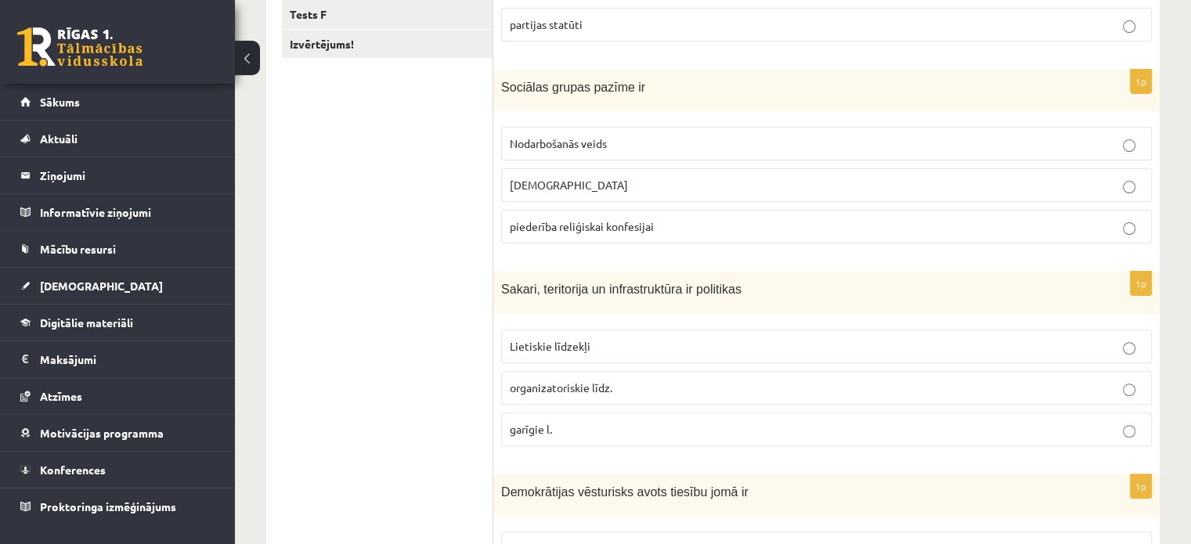
click at [798, 333] on label "Lietiskie līdzekļi" at bounding box center [826, 347] width 650 height 34
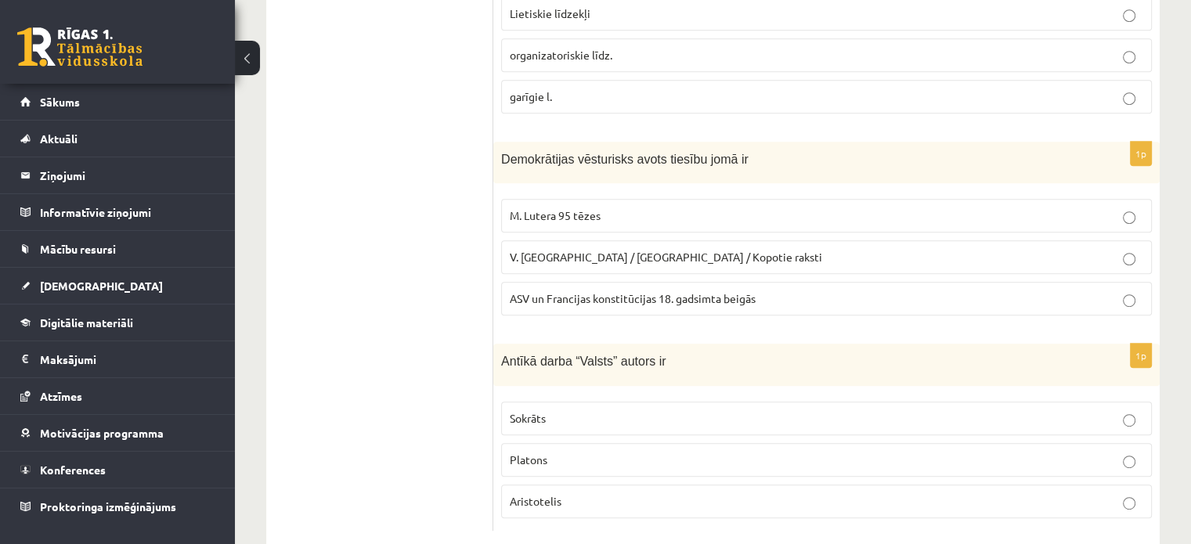
scroll to position [776, 0]
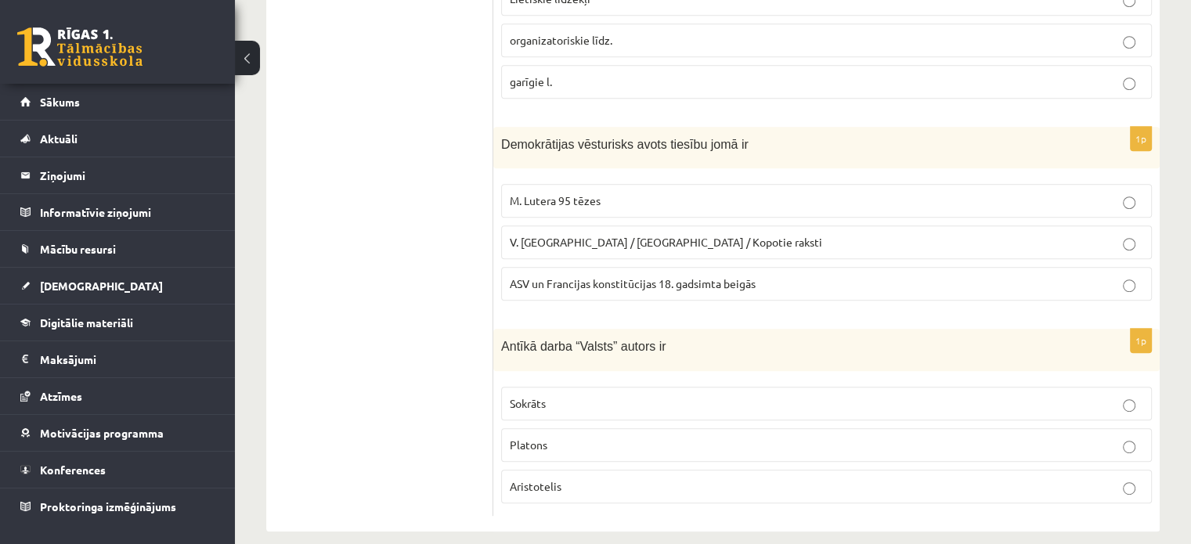
click at [949, 279] on p "ASV un Francijas konstitūcijas 18. gadsimta beigās" at bounding box center [826, 284] width 633 height 16
click at [1009, 437] on p "Platons" at bounding box center [826, 445] width 633 height 16
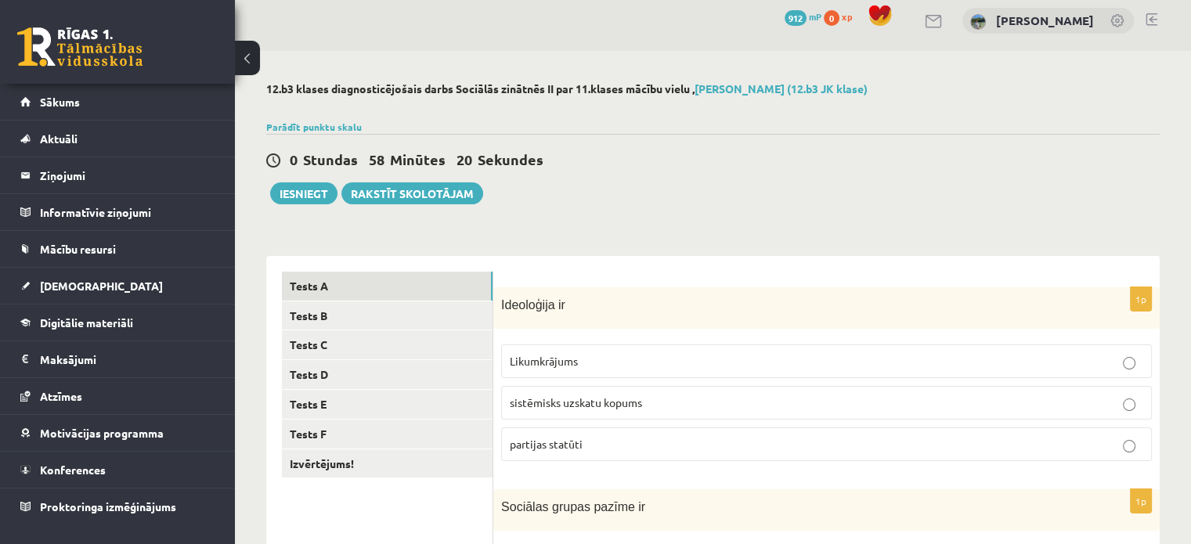
scroll to position [25, 0]
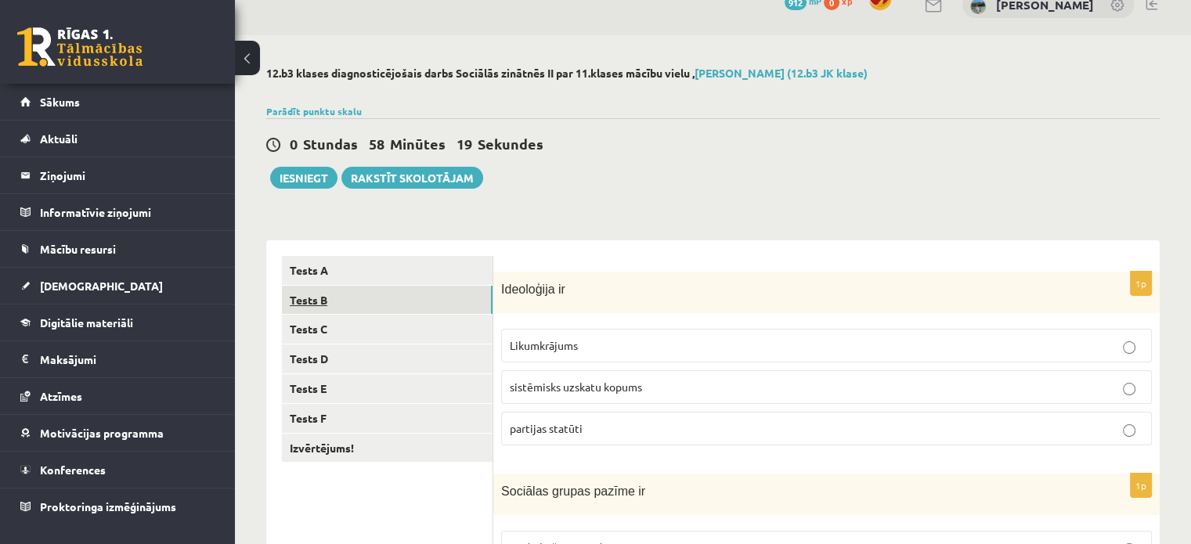
click at [451, 299] on link "Tests B" at bounding box center [387, 300] width 211 height 29
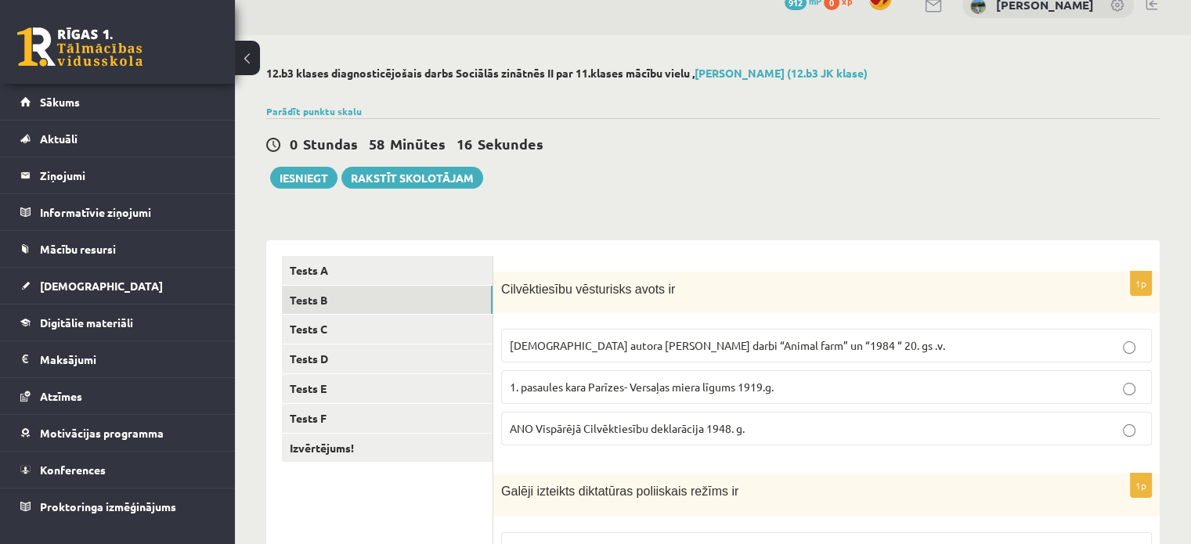
drag, startPoint x: 1176, startPoint y: 128, endPoint x: 1196, endPoint y: 160, distance: 38.7
click at [1190, 160] on html "0 Dāvanas 912 mP 0 xp Anita Rita Strakse Sākums Aktuāli Kā mācīties eSKOLĀ Kont…" at bounding box center [595, 247] width 1191 height 544
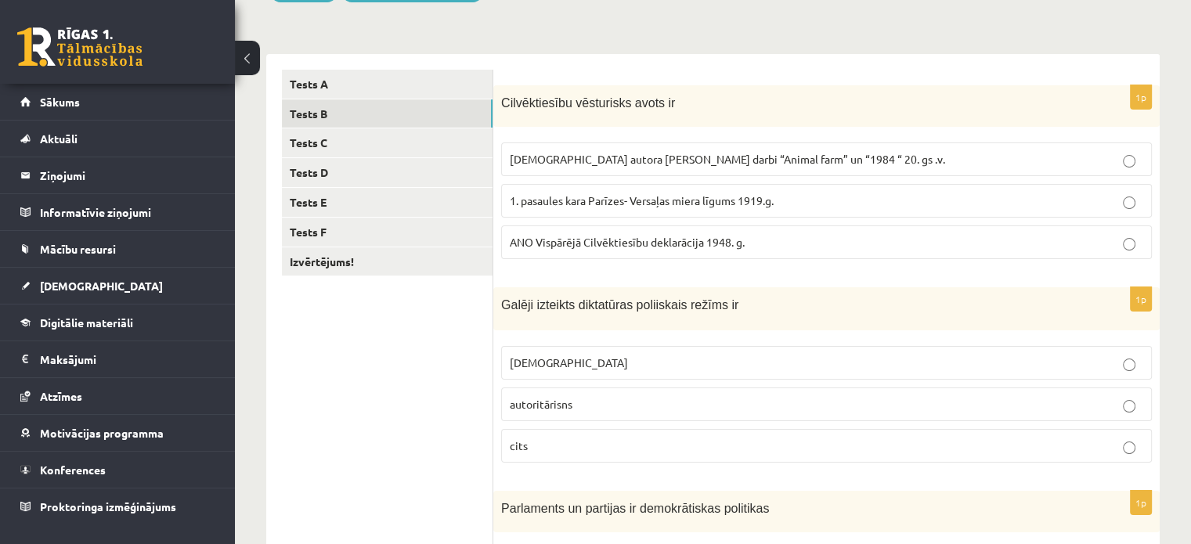
scroll to position [219, 0]
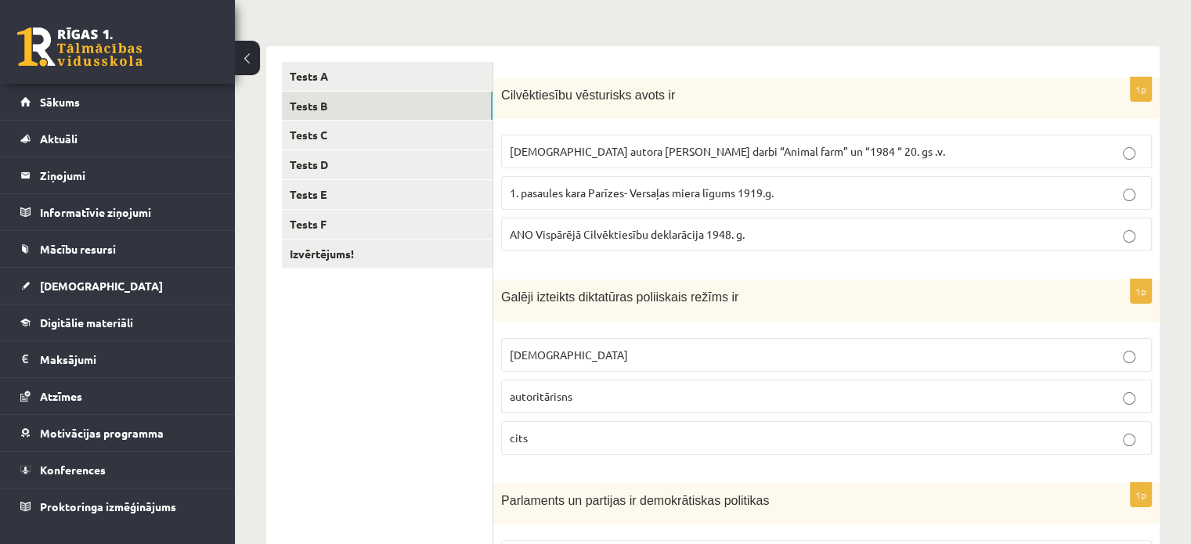
click at [971, 226] on p "ANO Vispārējā Cilvēktiesību deklarācija 1948. g." at bounding box center [826, 234] width 633 height 16
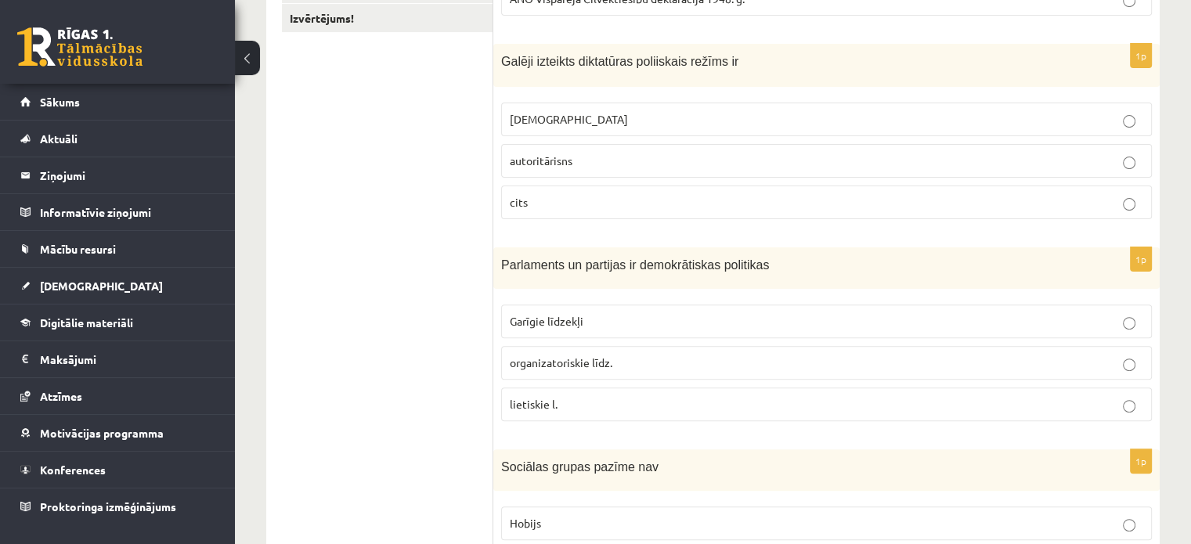
scroll to position [456, 0]
click at [924, 362] on p "organizatoriskie līdz." at bounding box center [826, 361] width 633 height 16
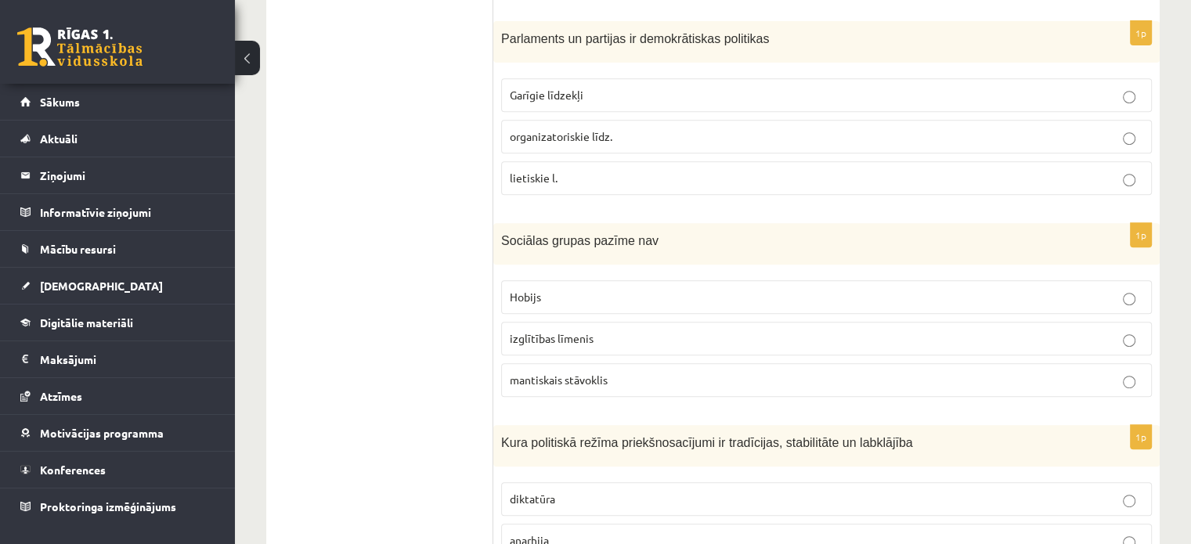
scroll to position [686, 0]
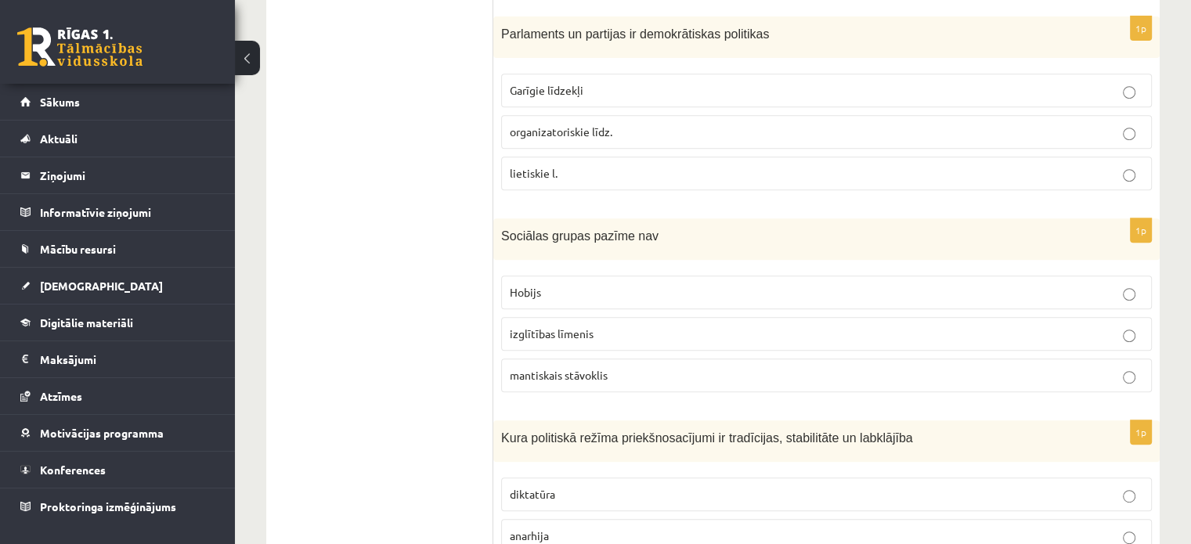
click at [906, 303] on label "Hobijs" at bounding box center [826, 293] width 650 height 34
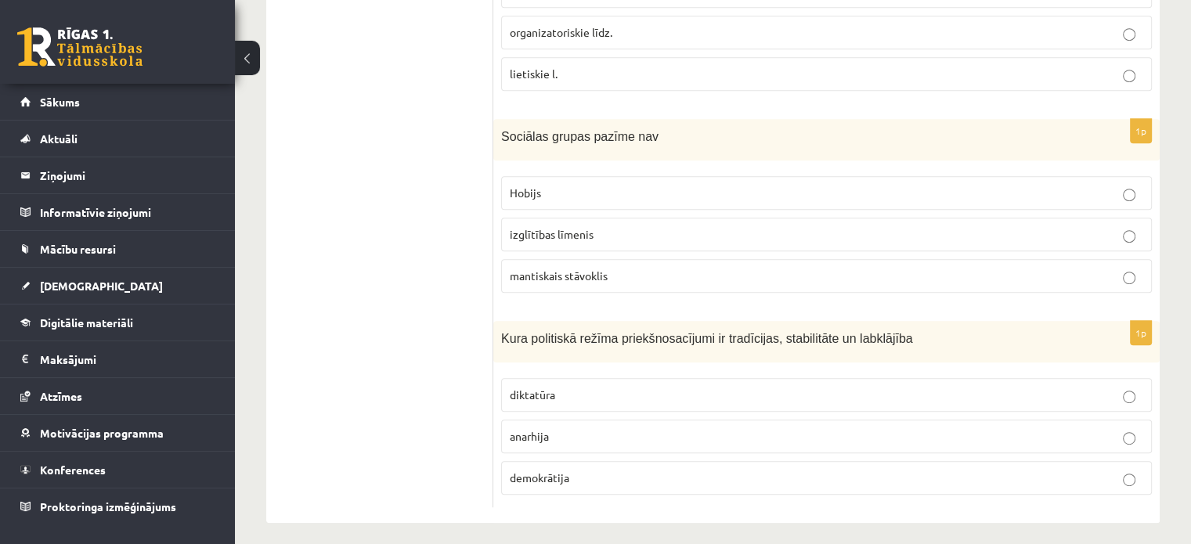
scroll to position [790, 0]
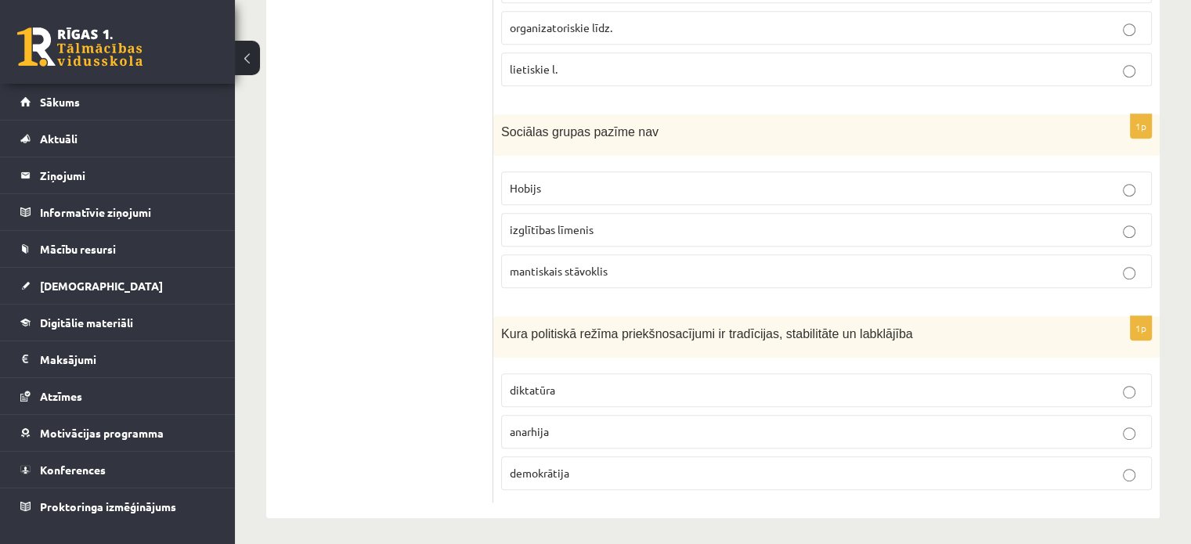
click at [831, 469] on p "demokrātija" at bounding box center [826, 473] width 633 height 16
click at [815, 423] on p "anarhija" at bounding box center [826, 431] width 633 height 16
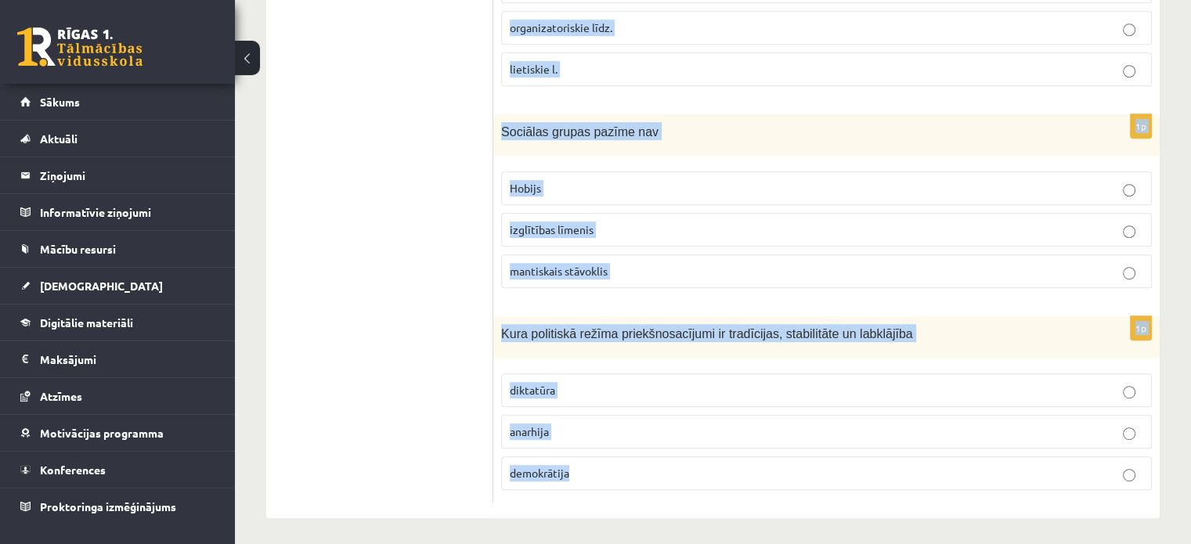
drag, startPoint x: 504, startPoint y: 133, endPoint x: 854, endPoint y: 581, distance: 568.2
copy form "ilvēktiesību vēsturisks avots ir Angļu autora George Orwell darbi “Animal farm”…"
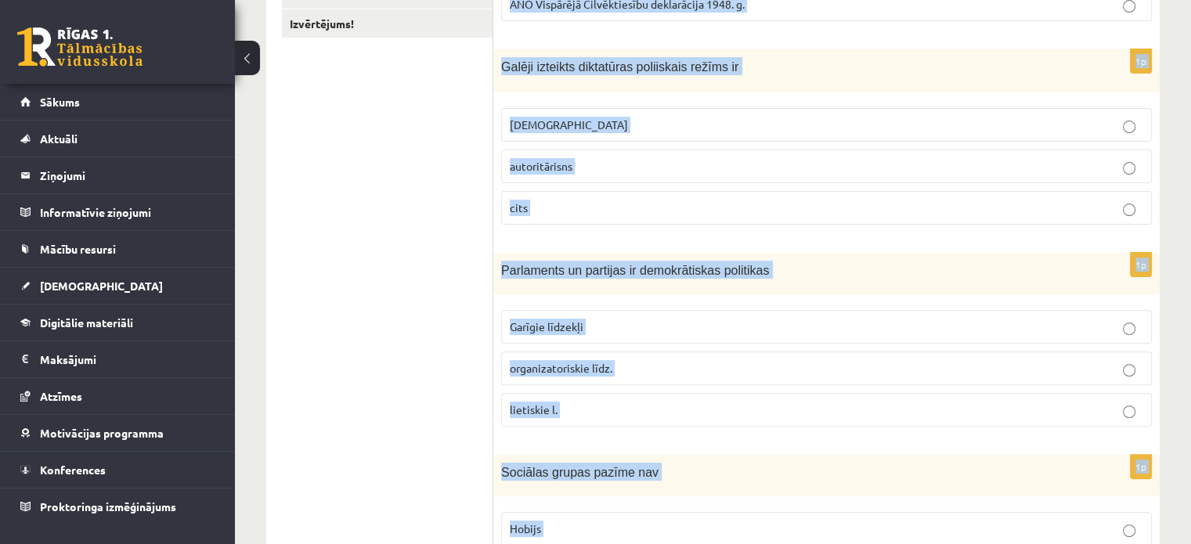
scroll to position [448, 0]
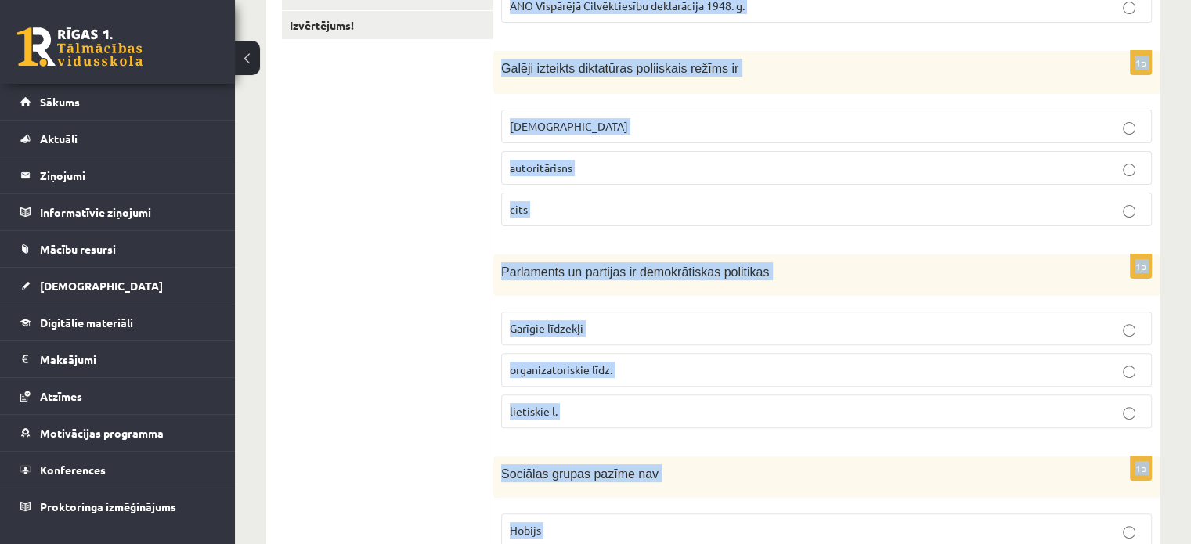
click at [1115, 132] on p "totalitārisms" at bounding box center [826, 126] width 633 height 16
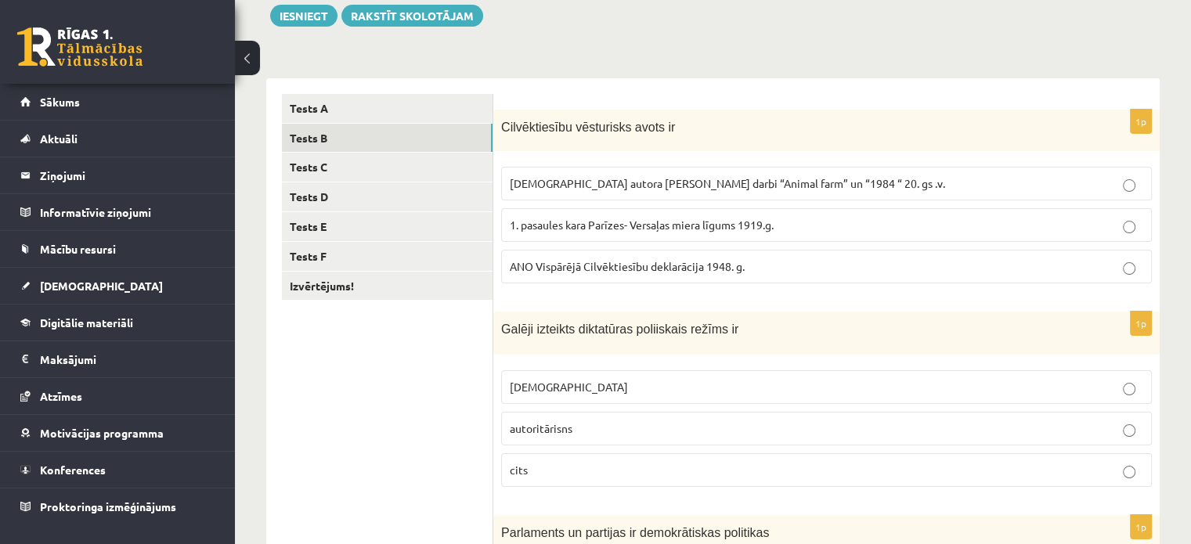
scroll to position [157, 0]
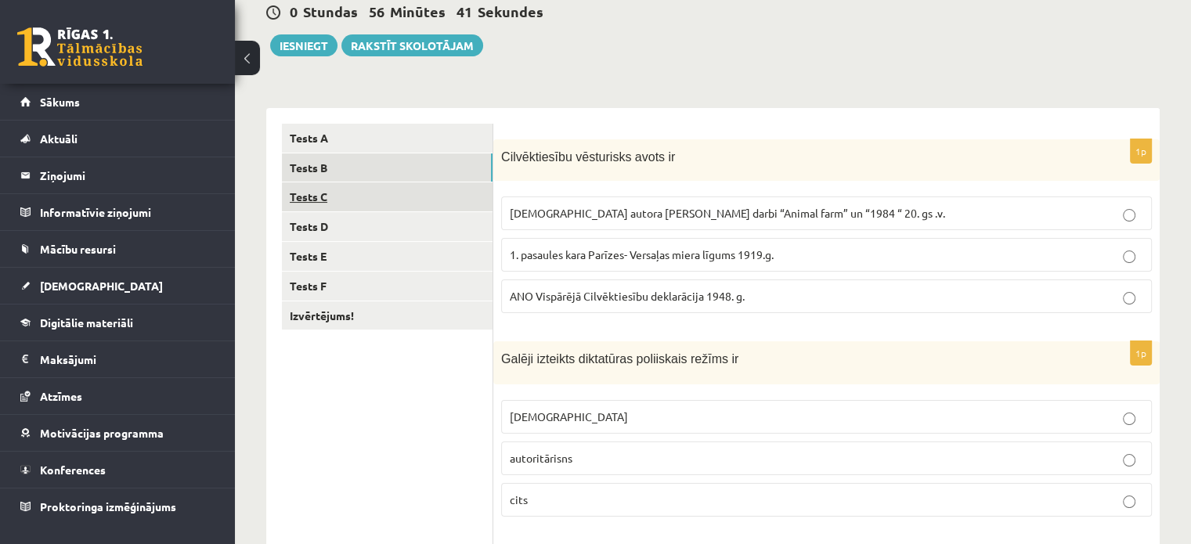
click at [464, 187] on link "Tests C" at bounding box center [387, 196] width 211 height 29
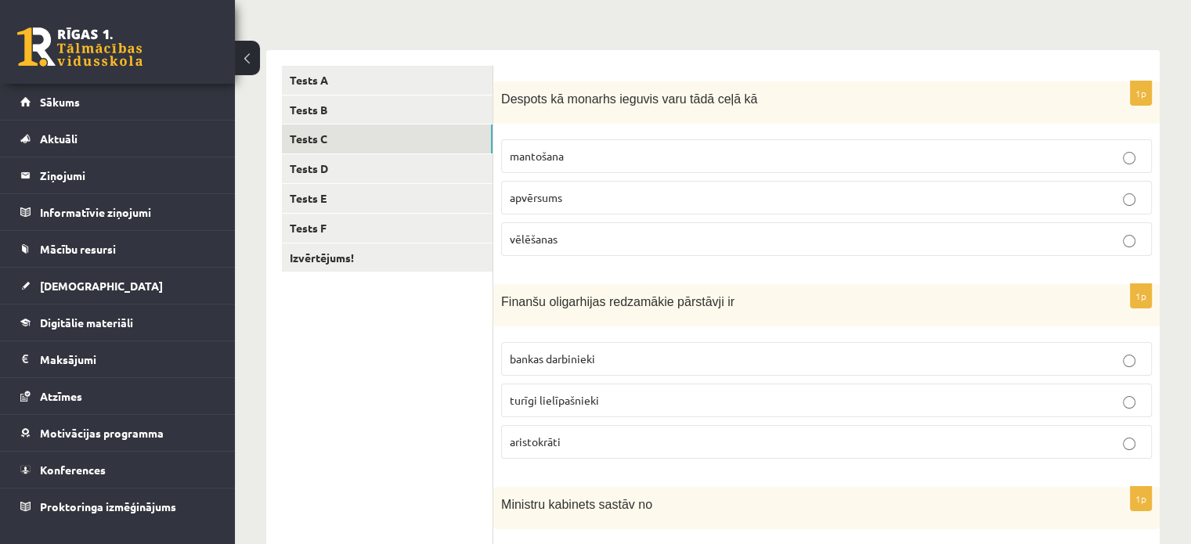
scroll to position [222, 0]
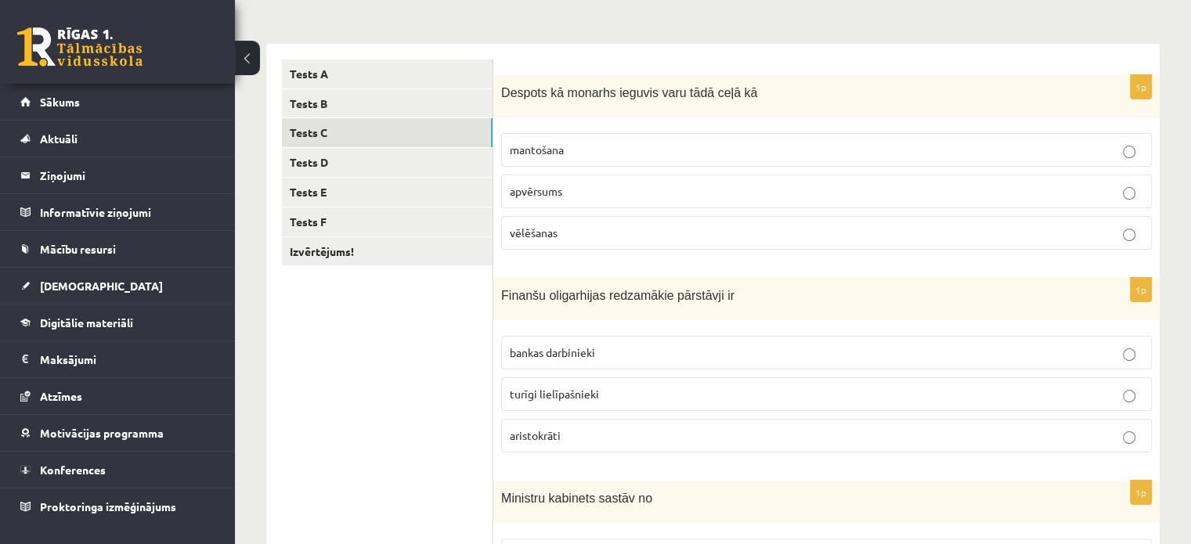
click at [848, 168] on fieldset "mantošana apvērsums vēlēšanas" at bounding box center [826, 189] width 650 height 129
click at [938, 160] on label "mantošana" at bounding box center [826, 150] width 650 height 34
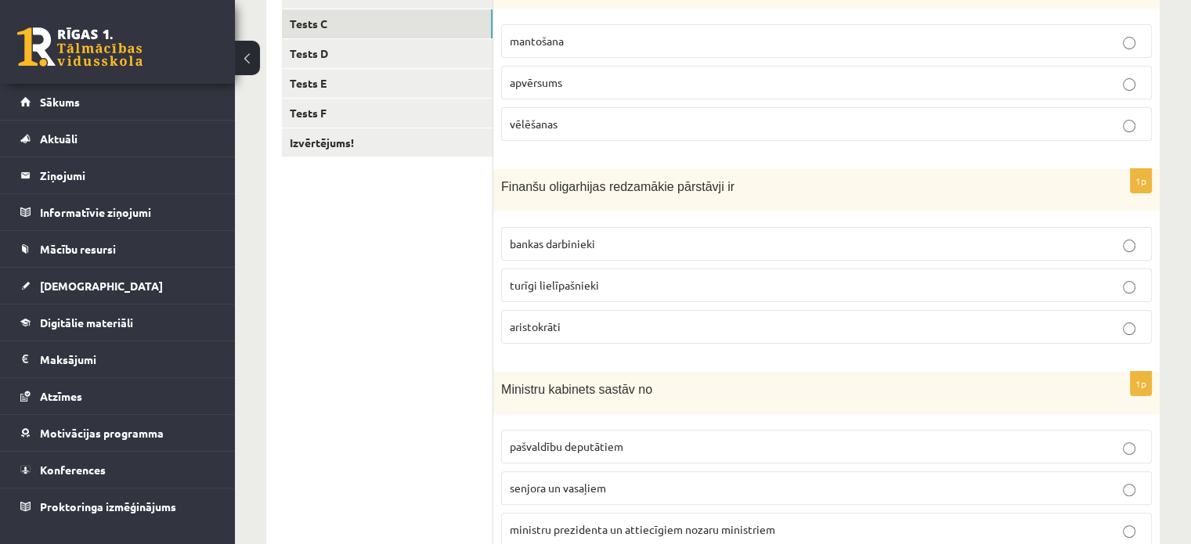
scroll to position [333, 0]
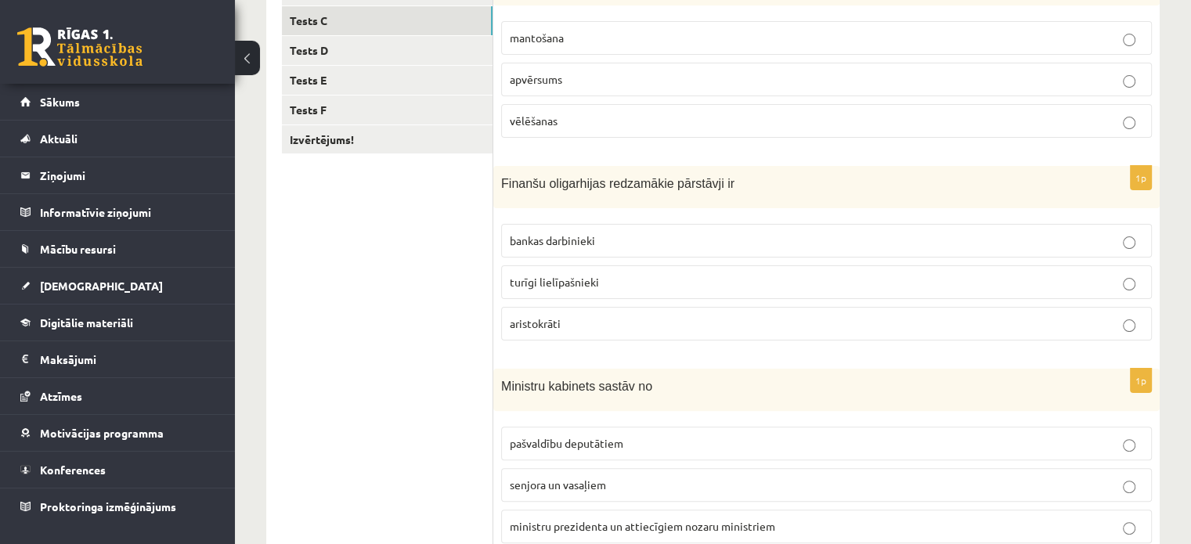
click at [1102, 248] on label "bankas darbinieki" at bounding box center [826, 241] width 650 height 34
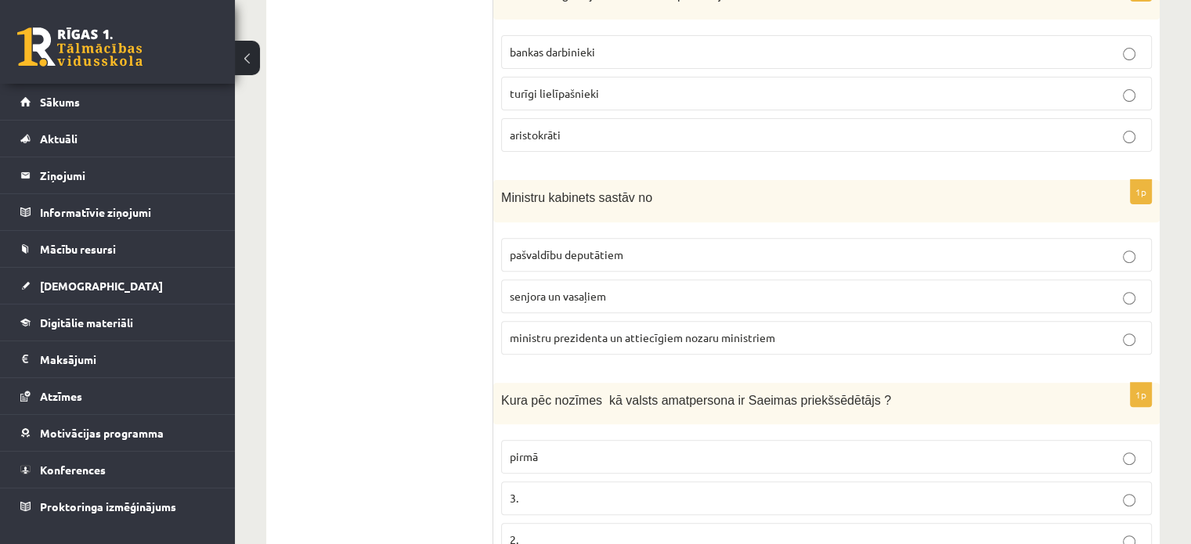
scroll to position [524, 0]
click at [1086, 330] on p "ministru prezidenta un attiecīgiem nozaru ministriem" at bounding box center [826, 336] width 633 height 16
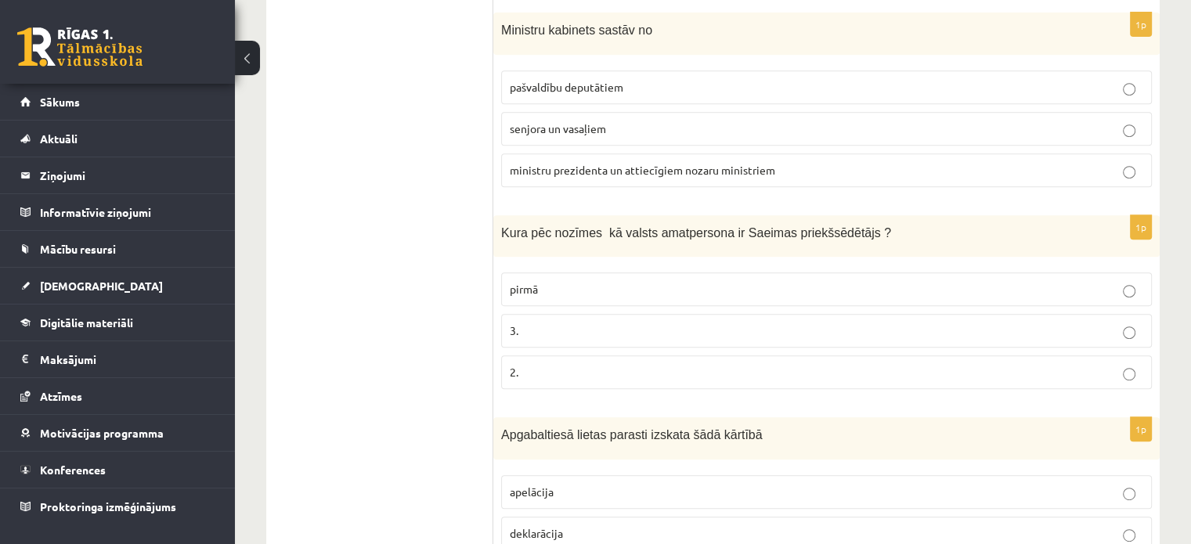
scroll to position [693, 0]
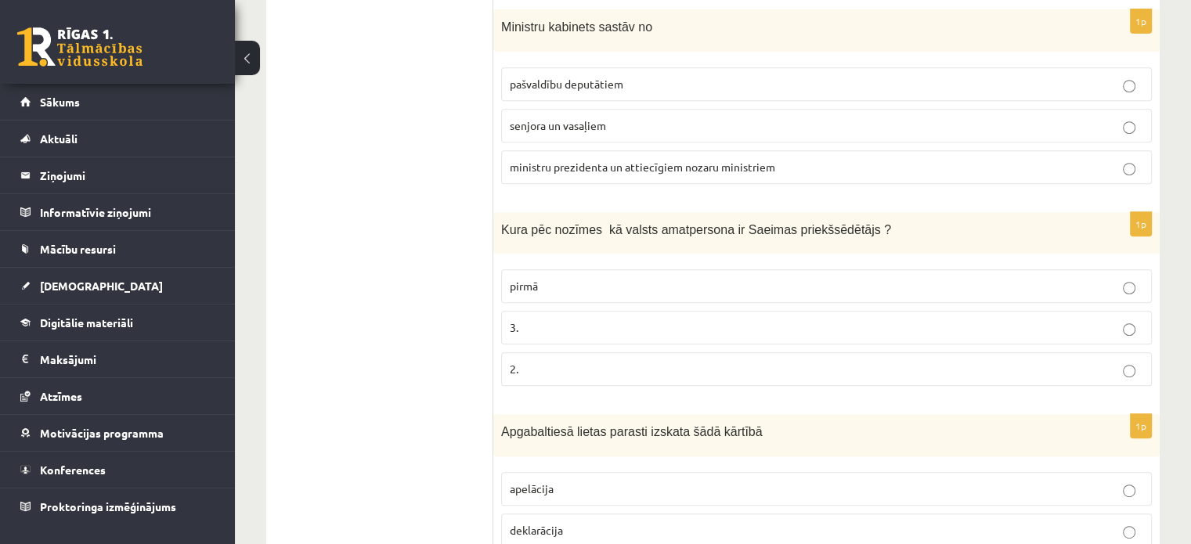
click at [1030, 352] on label "2." at bounding box center [826, 369] width 650 height 34
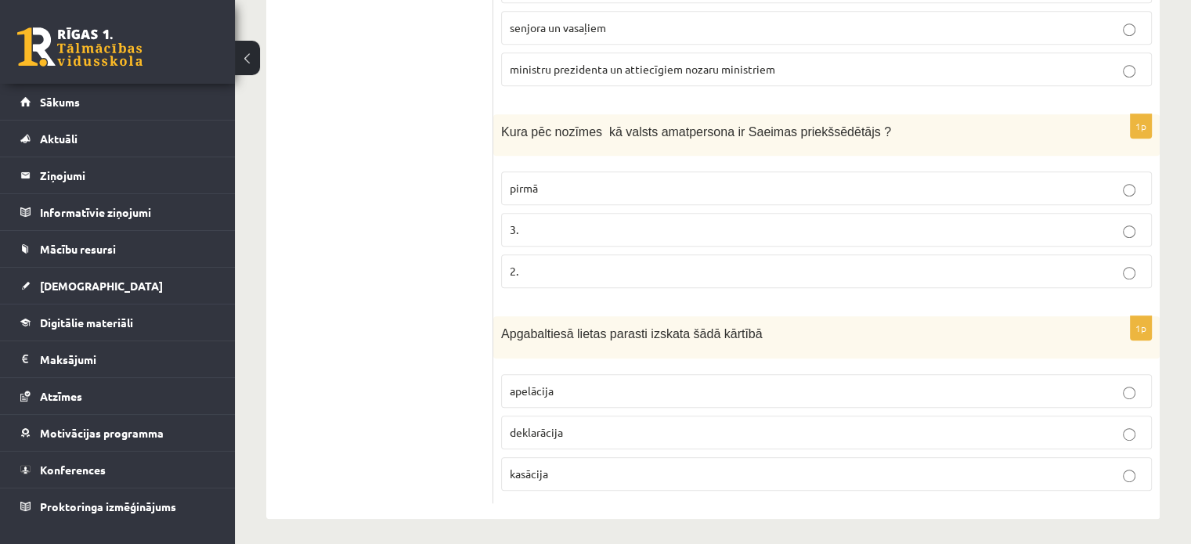
click at [1110, 431] on p "deklarācija" at bounding box center [826, 432] width 633 height 16
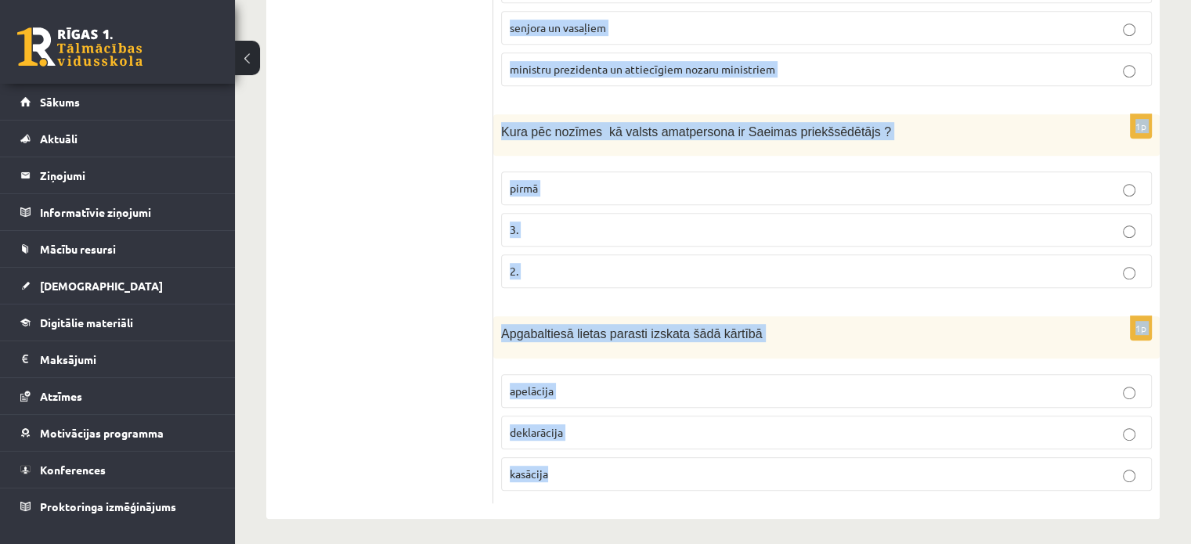
drag, startPoint x: 501, startPoint y: 171, endPoint x: 987, endPoint y: 565, distance: 626.0
copy form "Despots kā monarhs ieguvis varu tādā ceļā kā mantošana apvērsums vēlēšanas 1p F…"
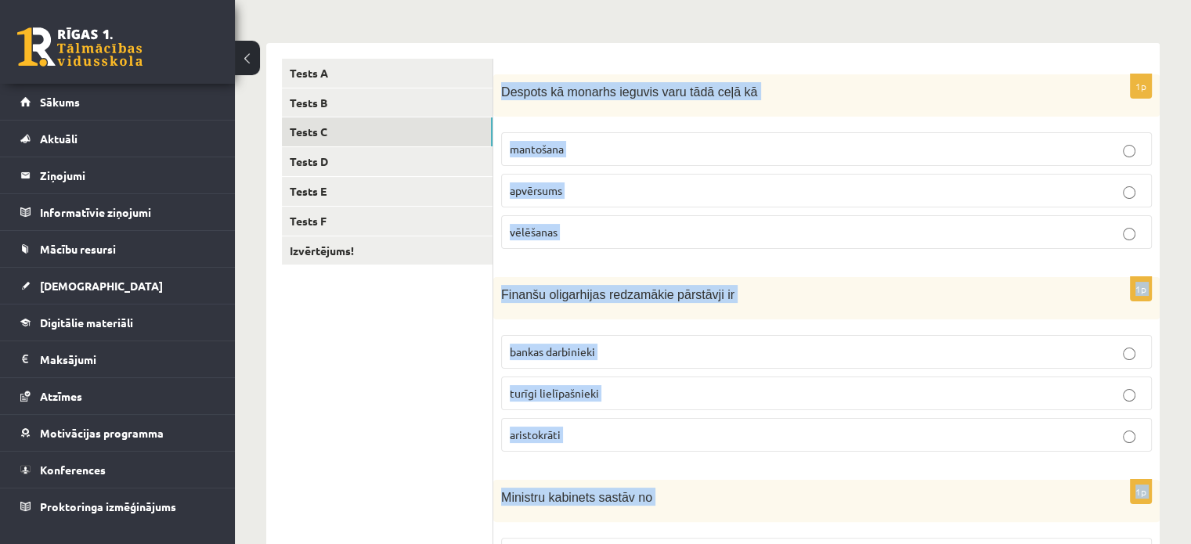
scroll to position [224, 0]
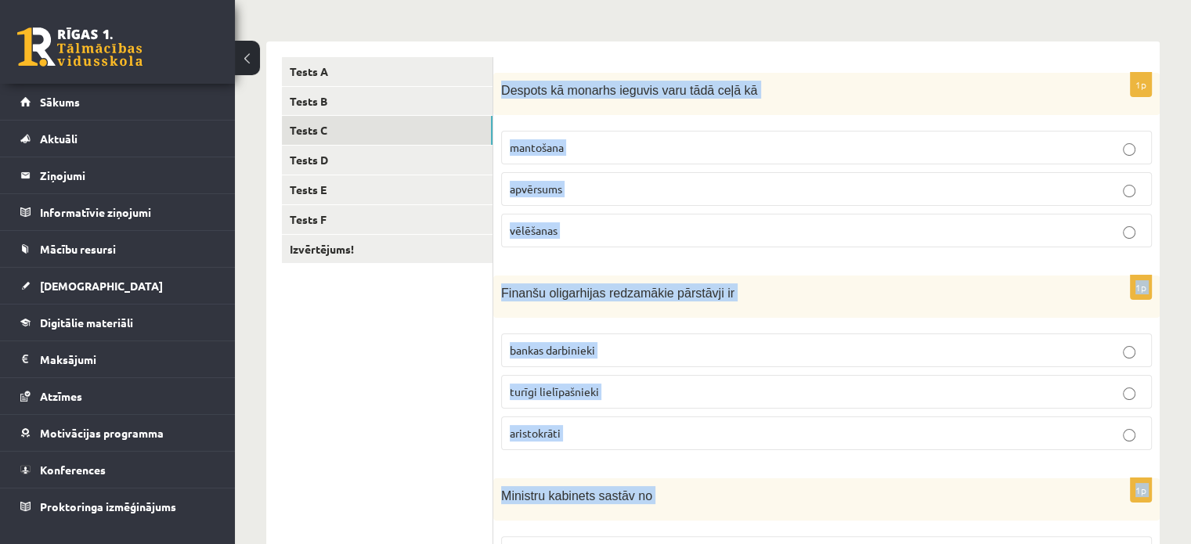
click at [1128, 199] on label "apvērsums" at bounding box center [826, 189] width 650 height 34
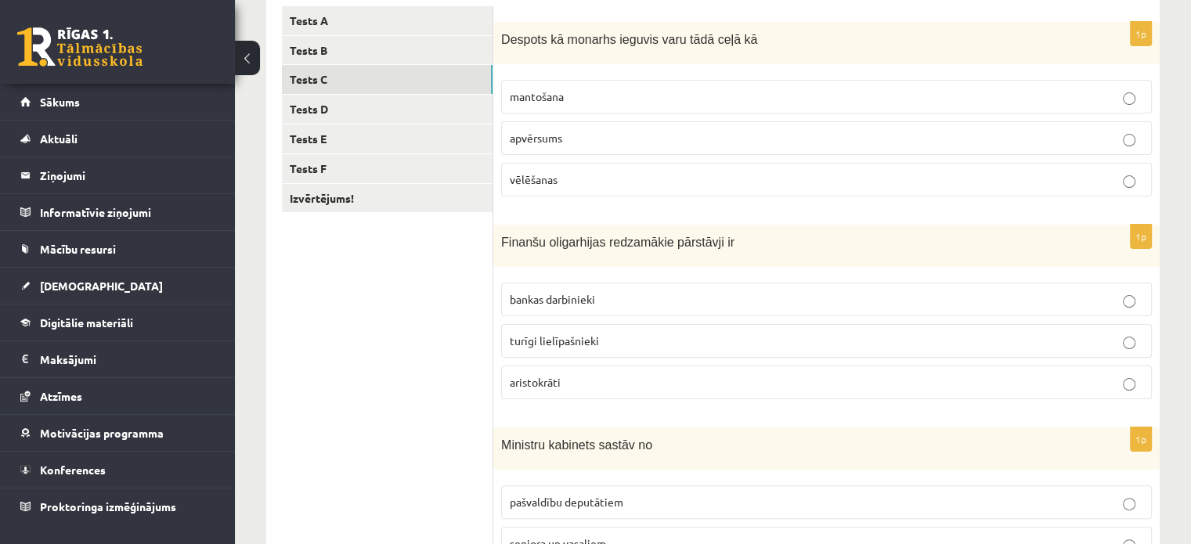
scroll to position [276, 0]
click at [985, 332] on p "turīgi lielīpašnieki" at bounding box center [826, 340] width 633 height 16
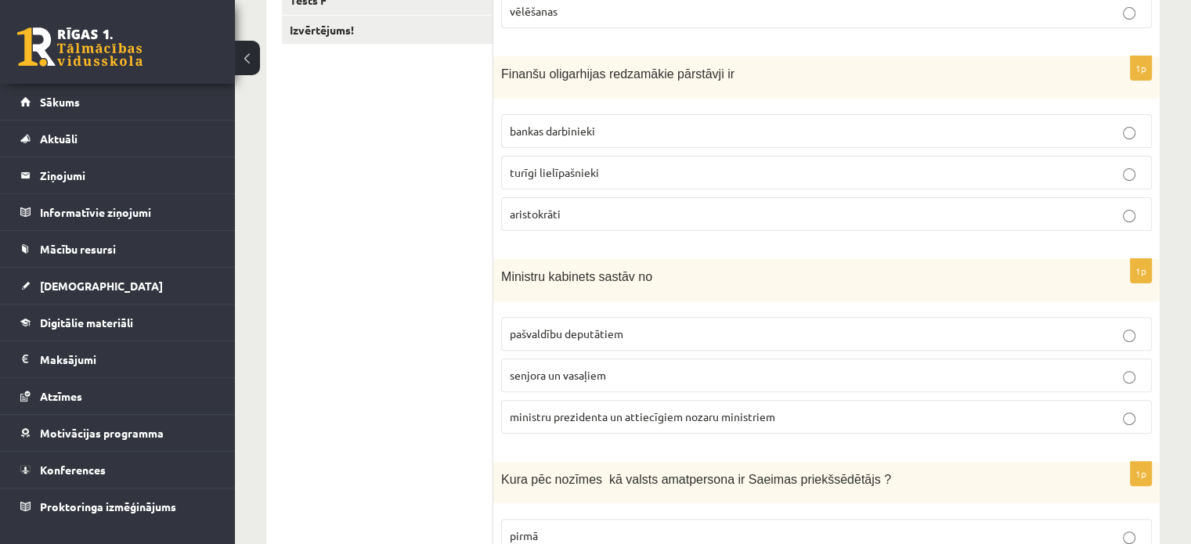
scroll to position [695, 0]
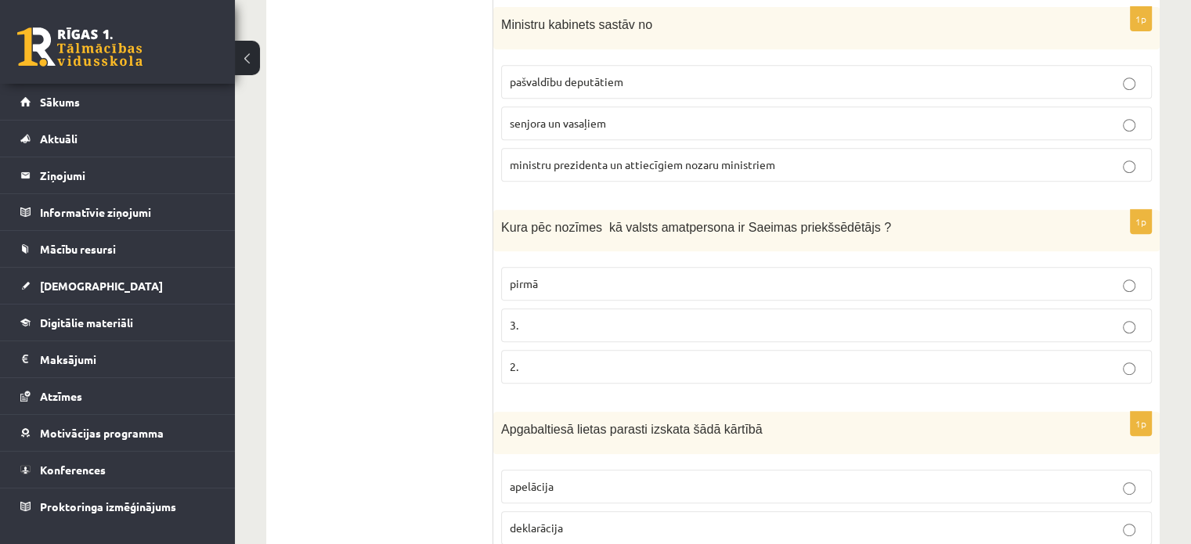
click at [1118, 478] on p "apelācija" at bounding box center [826, 486] width 633 height 16
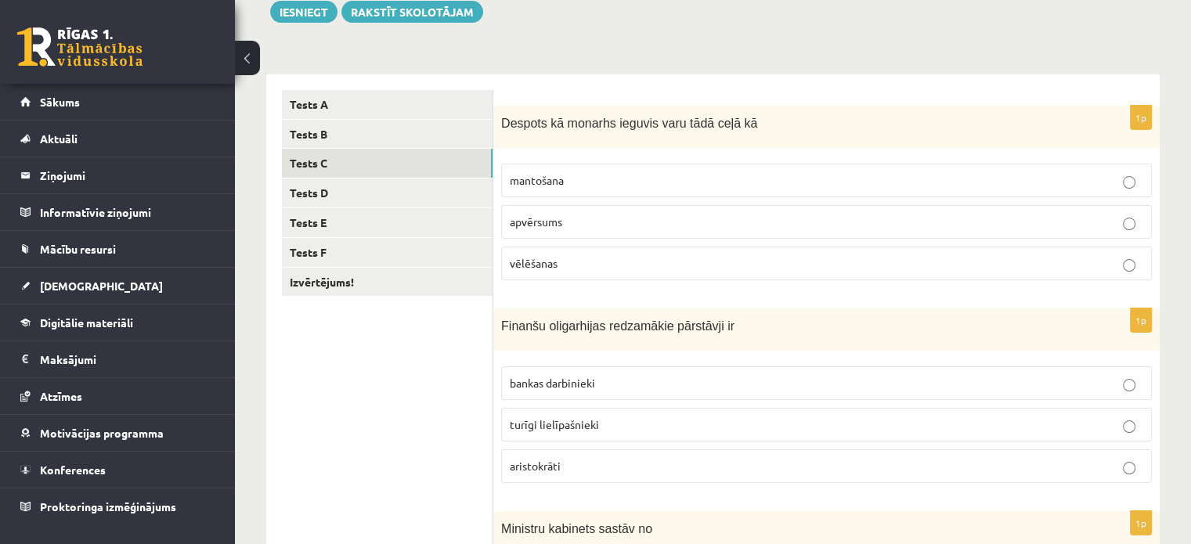
scroll to position [183, 0]
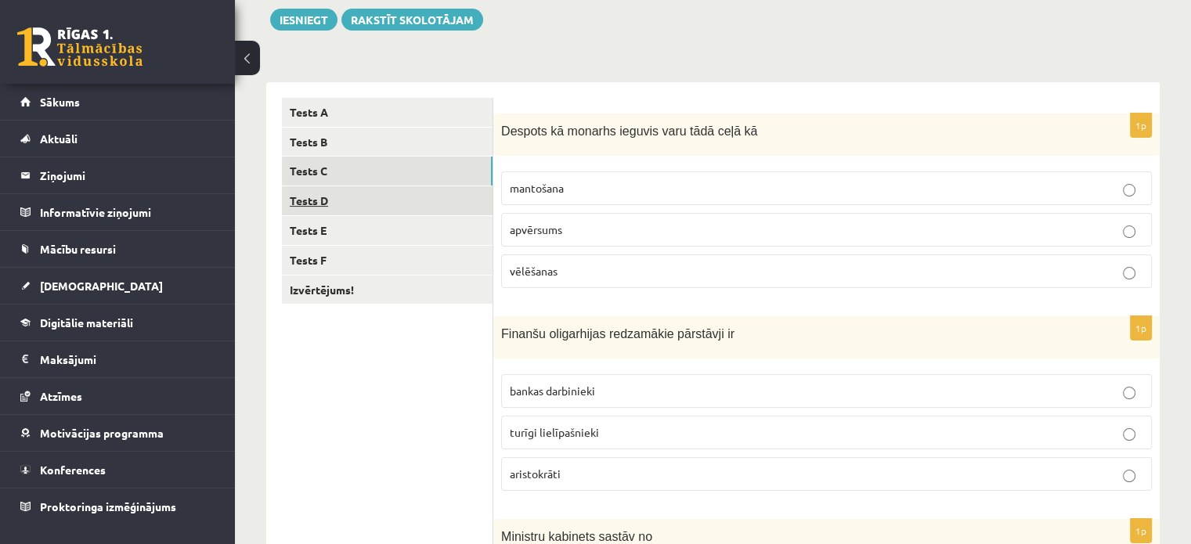
click at [395, 204] on link "Tests D" at bounding box center [387, 200] width 211 height 29
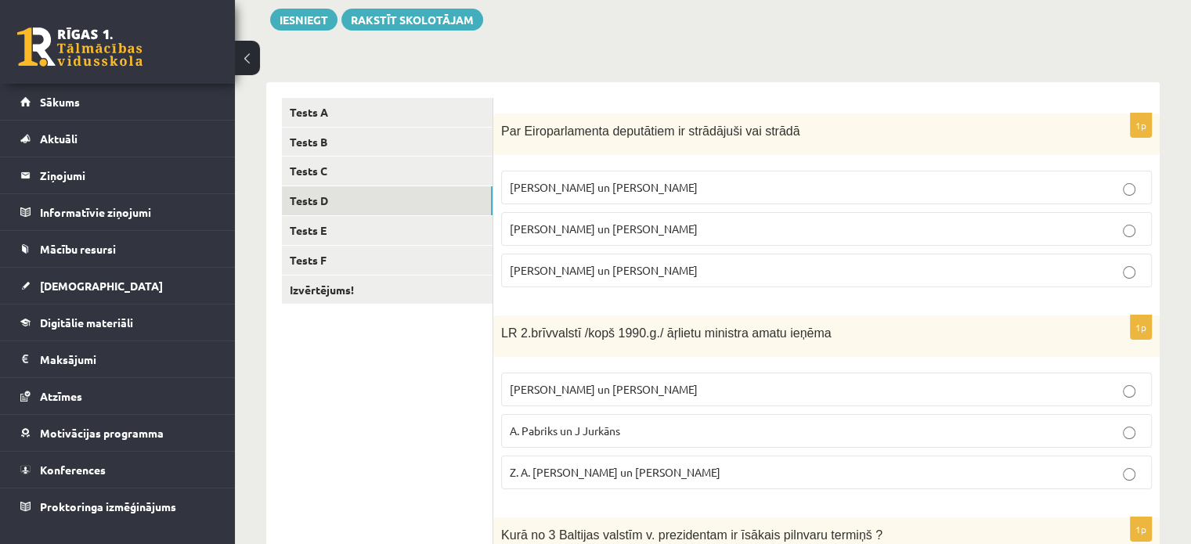
click at [551, 222] on span "I. Vaidere un N. Ušakovs" at bounding box center [604, 229] width 188 height 14
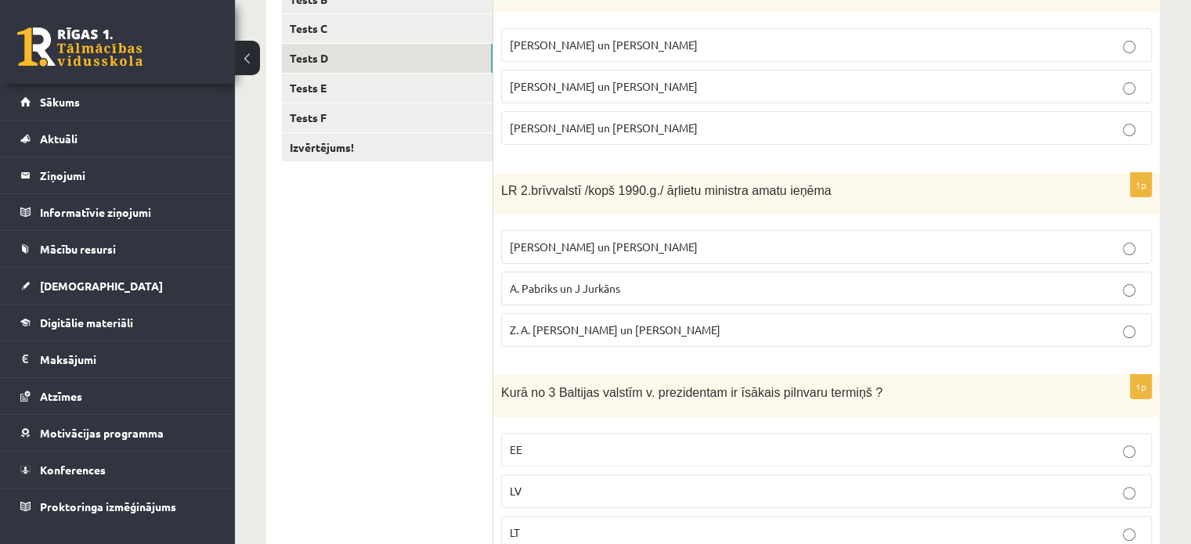
scroll to position [330, 0]
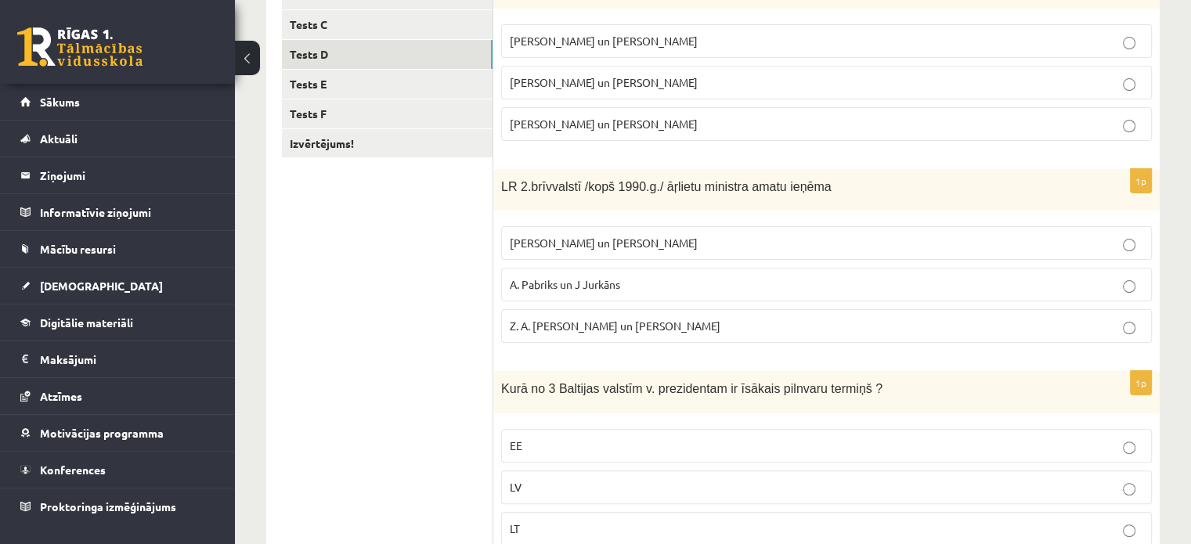
drag, startPoint x: 1041, startPoint y: 333, endPoint x: 1107, endPoint y: 309, distance: 70.1
click at [1107, 309] on label "Z. A. Meierovics un V. Munters" at bounding box center [826, 326] width 650 height 34
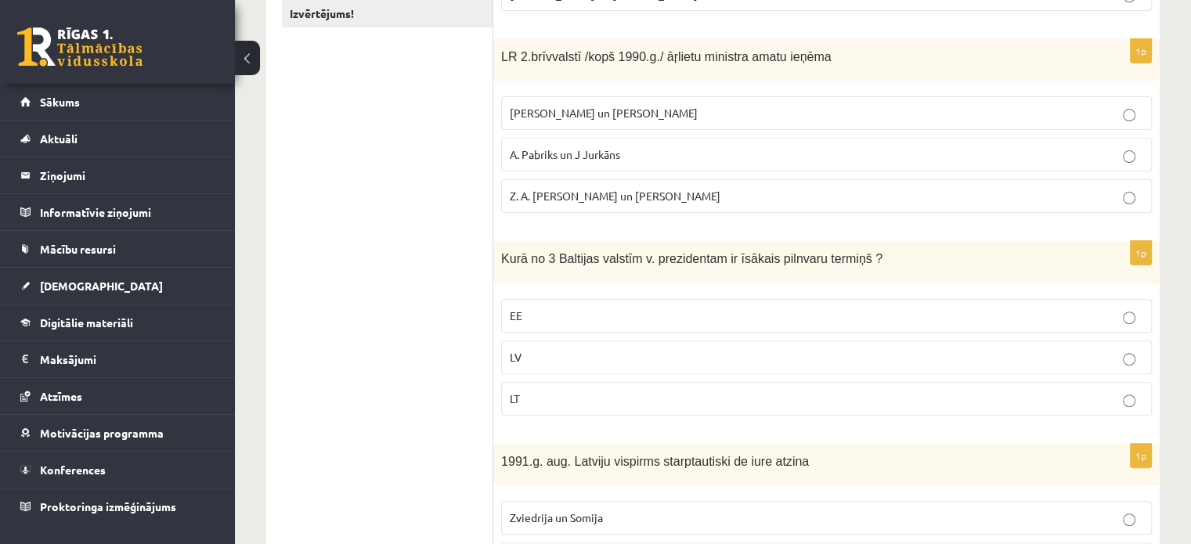
scroll to position [461, 0]
click at [1099, 325] on label "EE" at bounding box center [826, 314] width 650 height 34
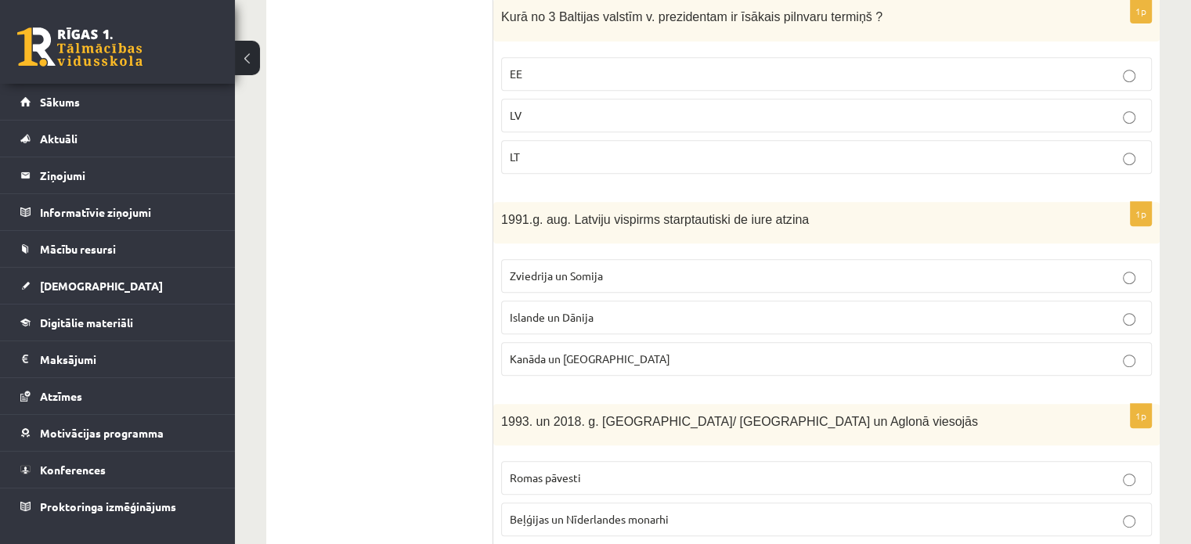
scroll to position [703, 0]
click at [1022, 280] on label "Zviedrija un Somija" at bounding box center [826, 275] width 650 height 34
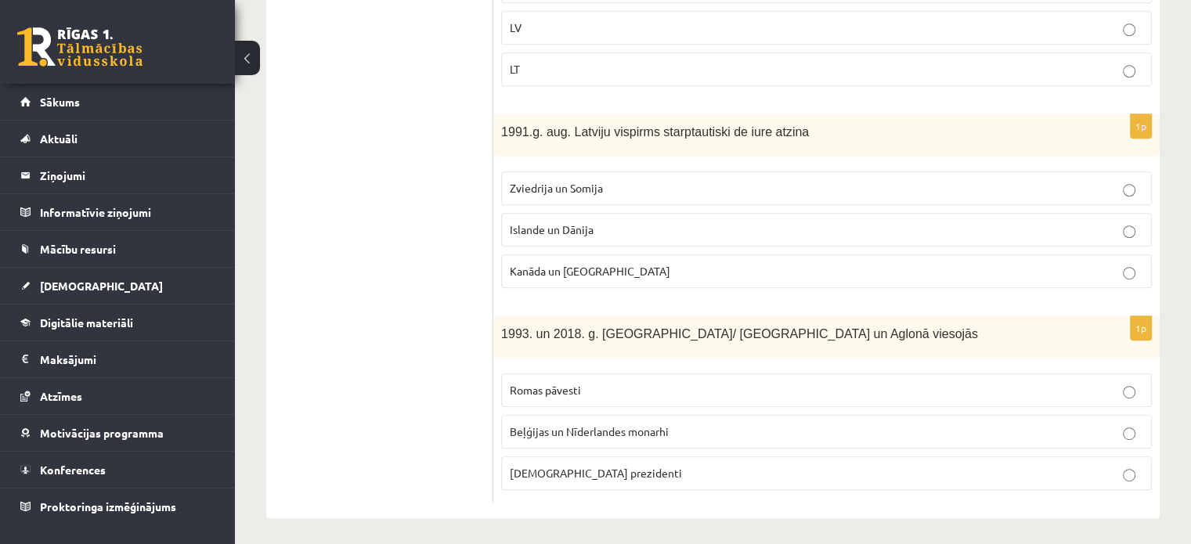
click at [971, 394] on p "Romas pāvesti" at bounding box center [826, 390] width 633 height 16
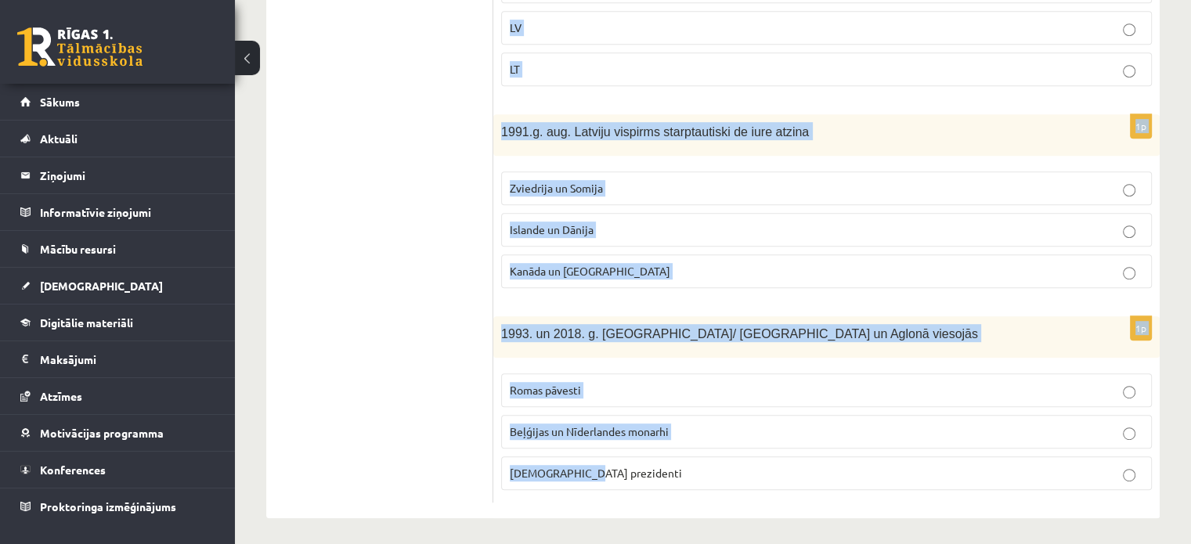
drag, startPoint x: 497, startPoint y: 176, endPoint x: 885, endPoint y: 581, distance: 560.8
click at [739, 327] on span "1993. un 2018. g. Latvijā/ Rīgā un Aglonā viesojās" at bounding box center [739, 333] width 477 height 13
drag, startPoint x: 498, startPoint y: 268, endPoint x: 840, endPoint y: 581, distance: 463.2
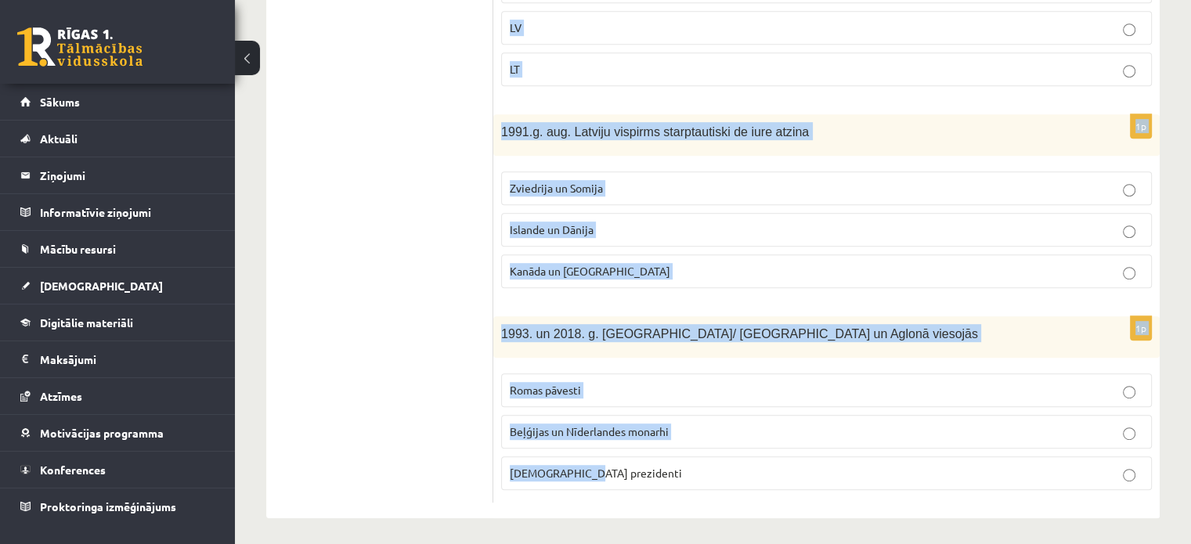
copy form "Par Eiroparlamenta deputātiem ir strādājuši vai strādā V. Koziols un A. Kalvīti…"
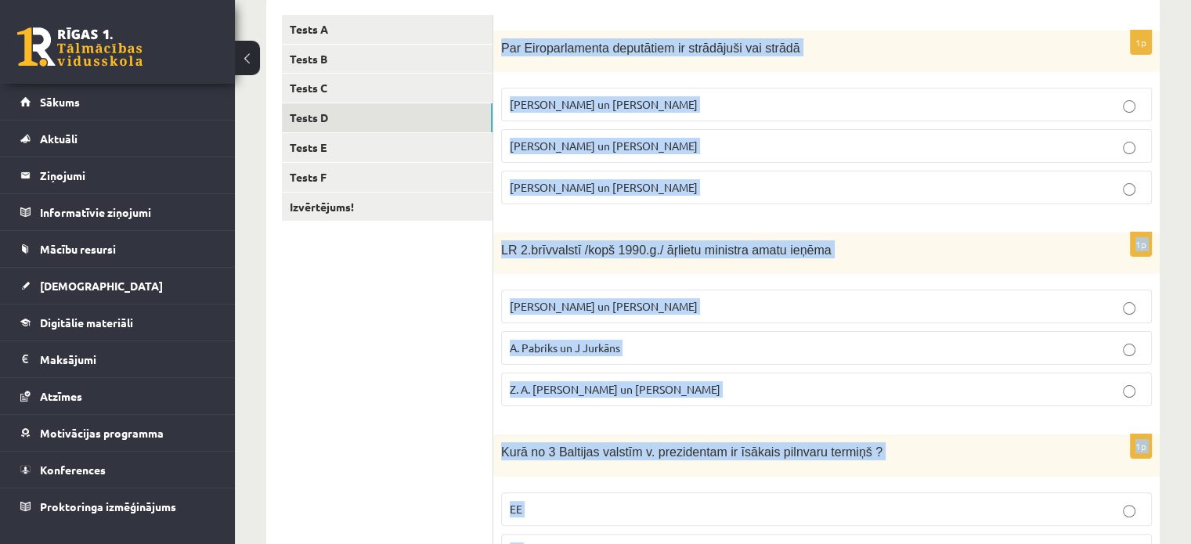
scroll to position [263, 0]
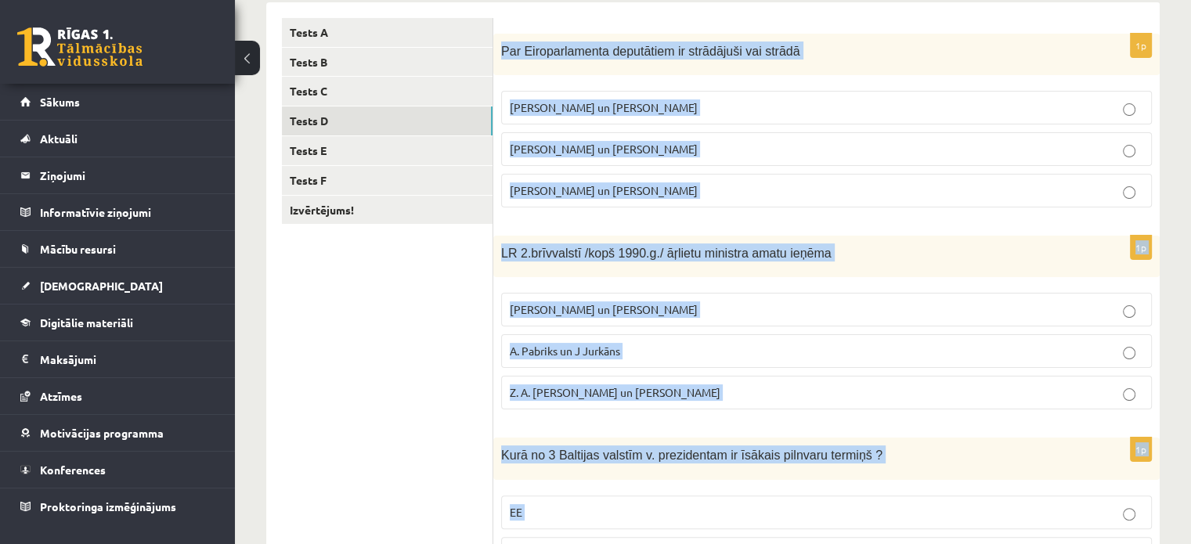
click at [1145, 360] on label "A. Pabriks un J Jurkāns" at bounding box center [826, 351] width 650 height 34
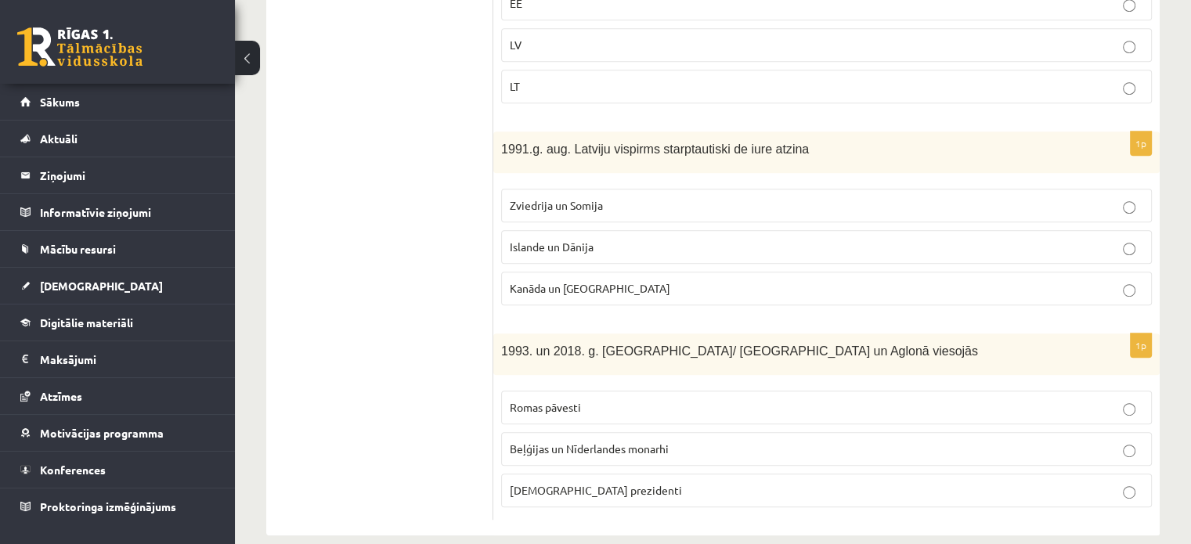
scroll to position [776, 0]
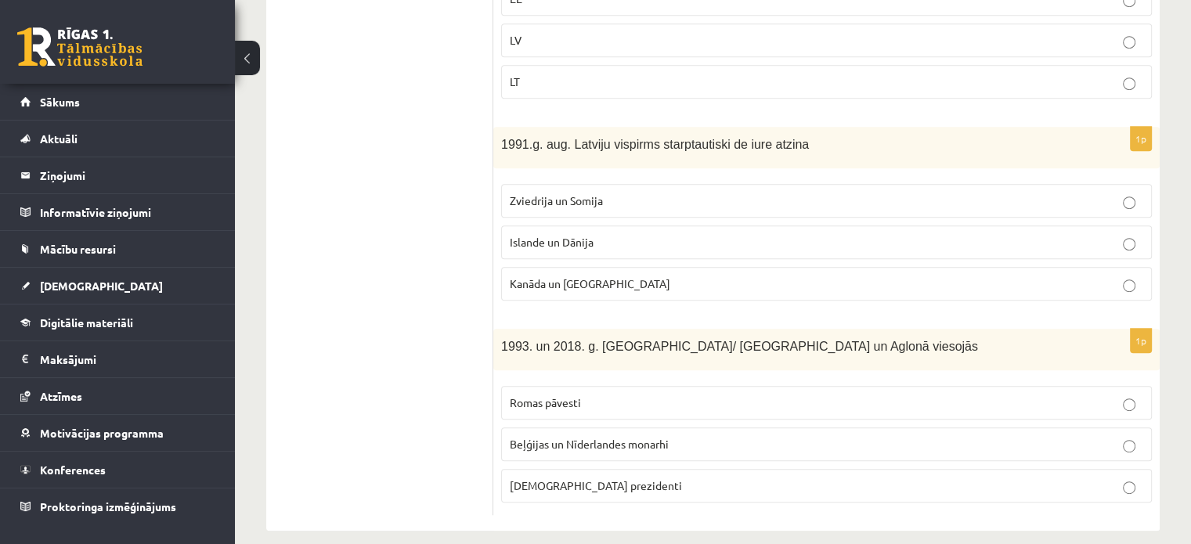
click at [921, 215] on fieldset "Zviedrija un Somija Islande un Dānija Kanāda un ASV" at bounding box center [826, 240] width 650 height 129
click at [930, 240] on p "Islande un Dānija" at bounding box center [826, 242] width 633 height 16
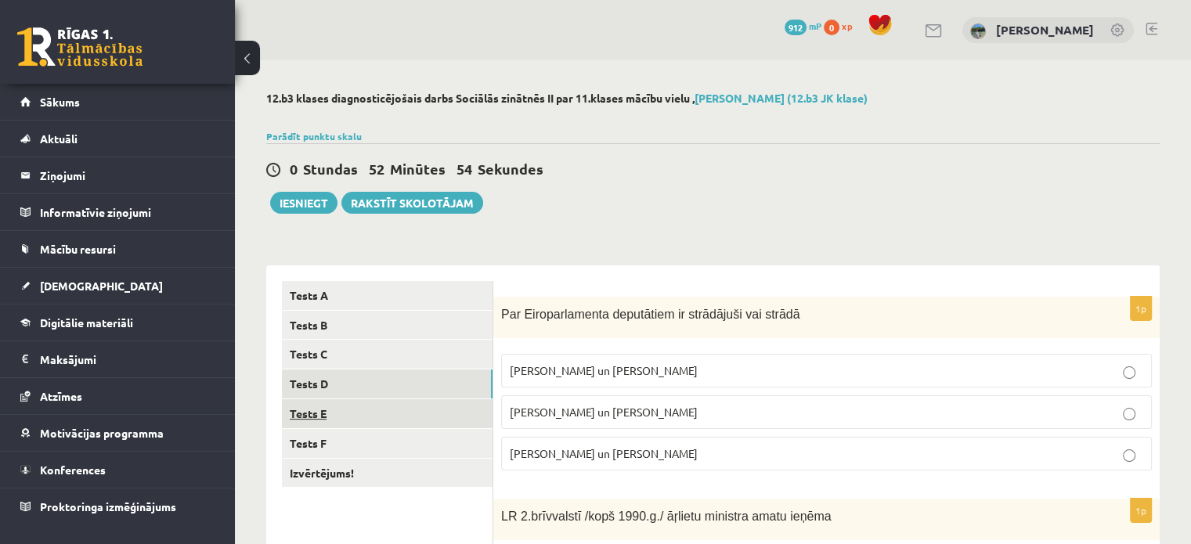
click at [438, 422] on link "Tests E" at bounding box center [387, 413] width 211 height 29
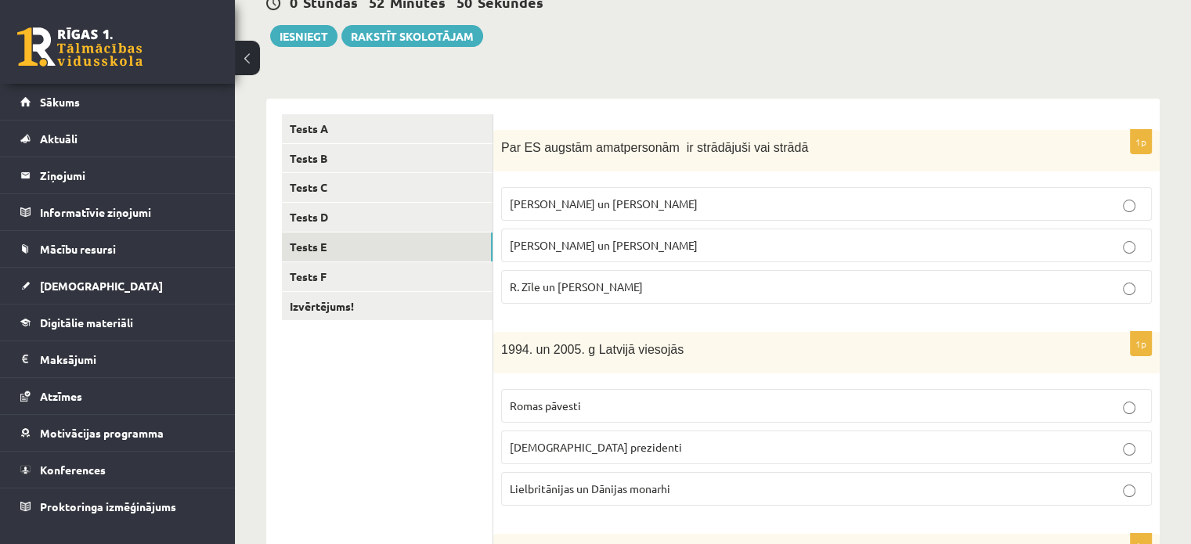
scroll to position [172, 0]
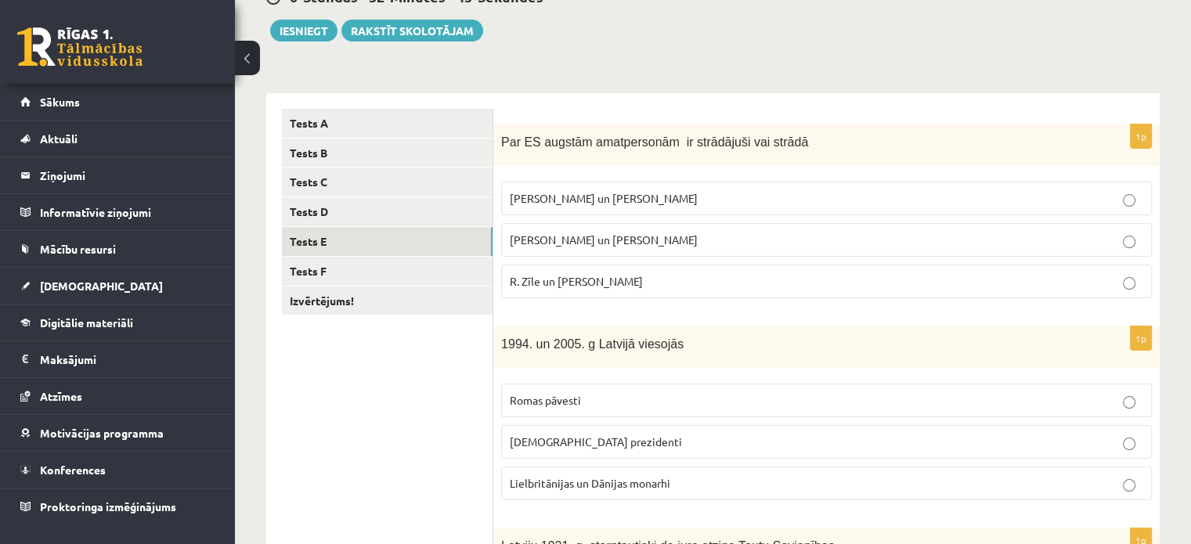
click at [1099, 243] on p "Vaira Vīķe- Freiberga un N.Ušakovs" at bounding box center [826, 240] width 633 height 16
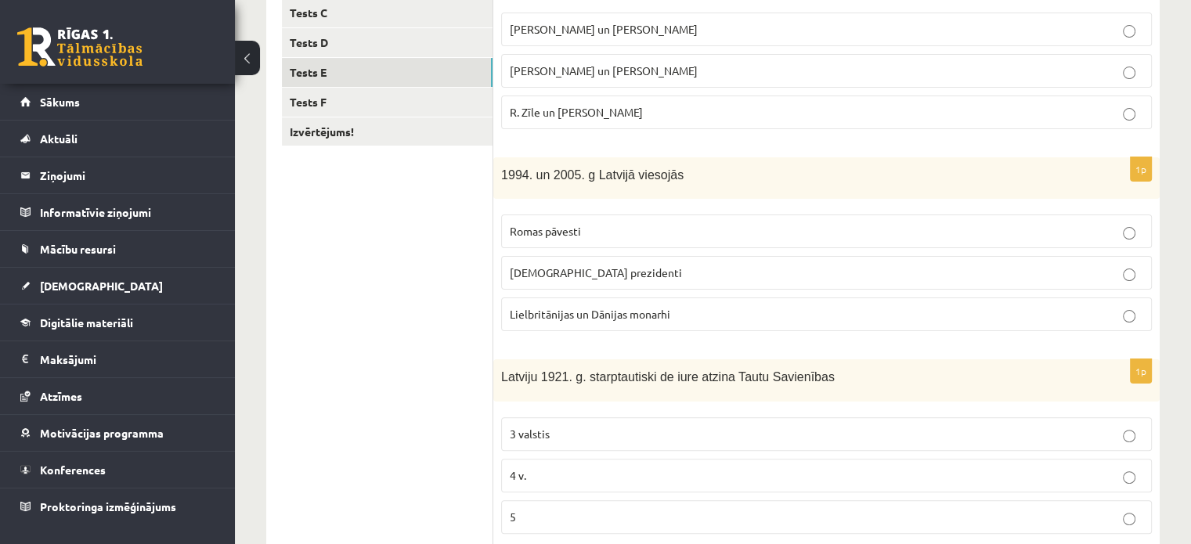
scroll to position [342, 0]
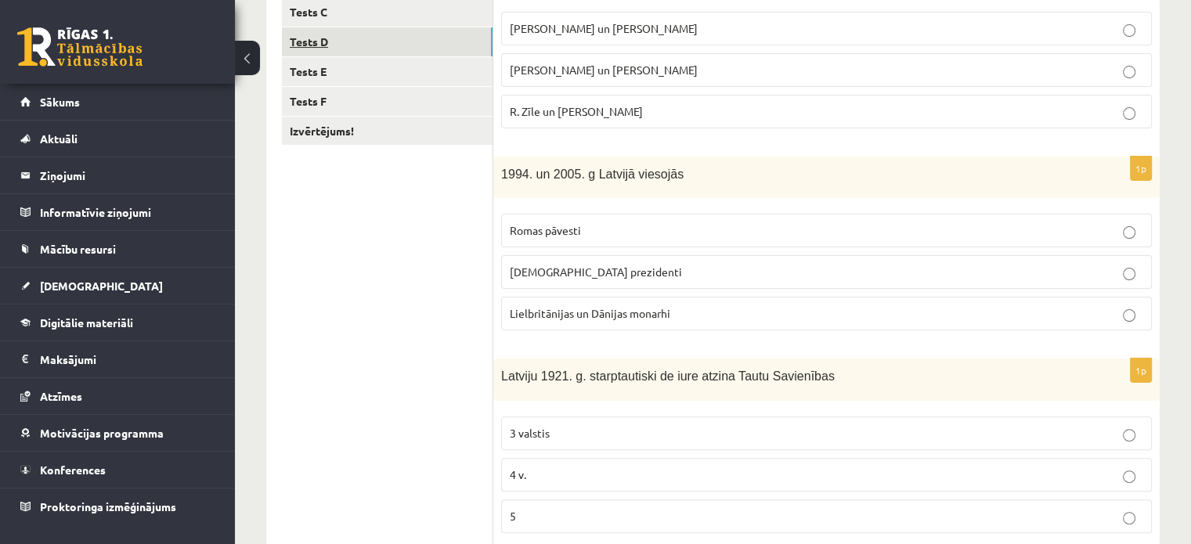
click at [445, 47] on link "Tests D" at bounding box center [387, 41] width 211 height 29
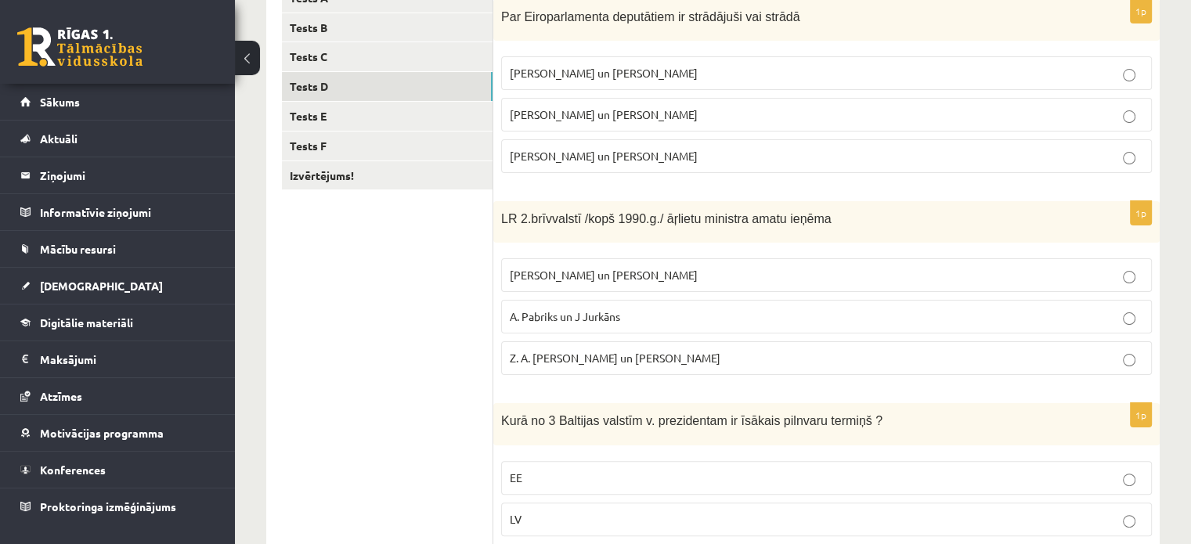
scroll to position [296, 0]
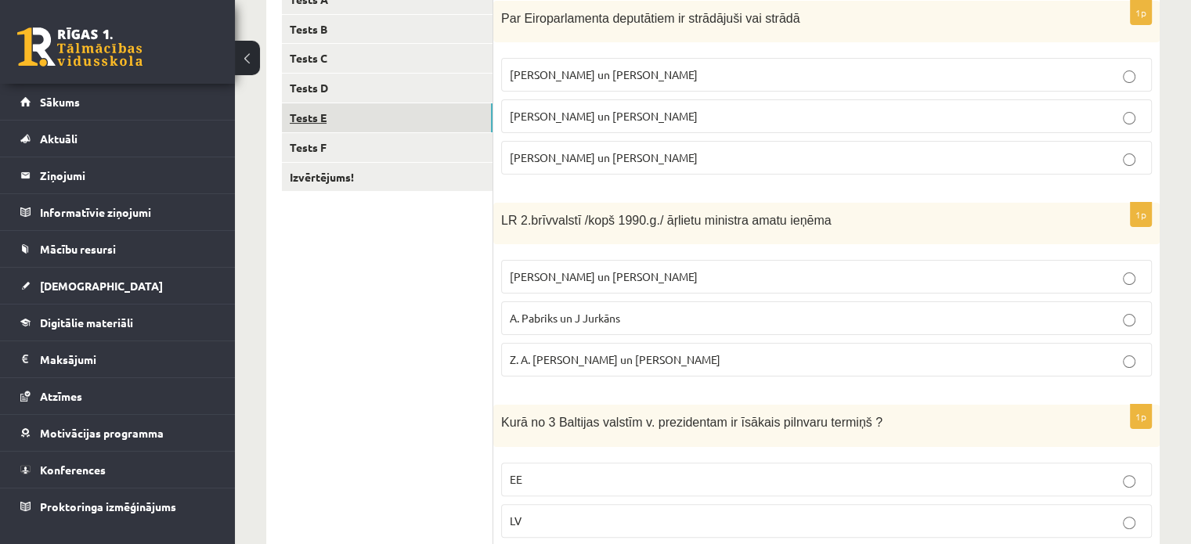
click at [402, 124] on link "Tests E" at bounding box center [387, 117] width 211 height 29
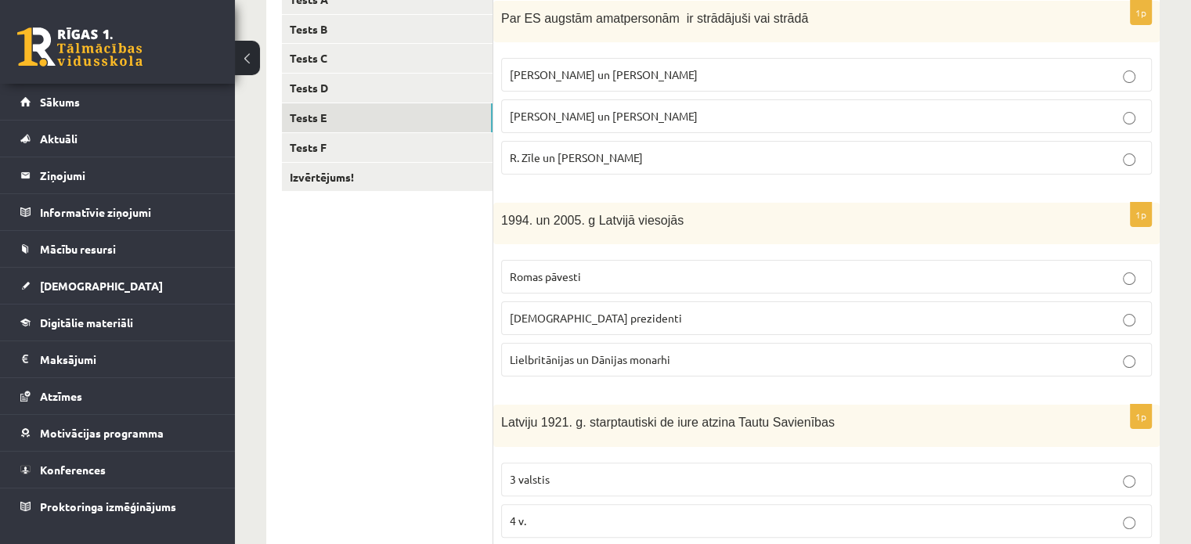
click at [1086, 303] on label "ASV prezidenti" at bounding box center [826, 318] width 650 height 34
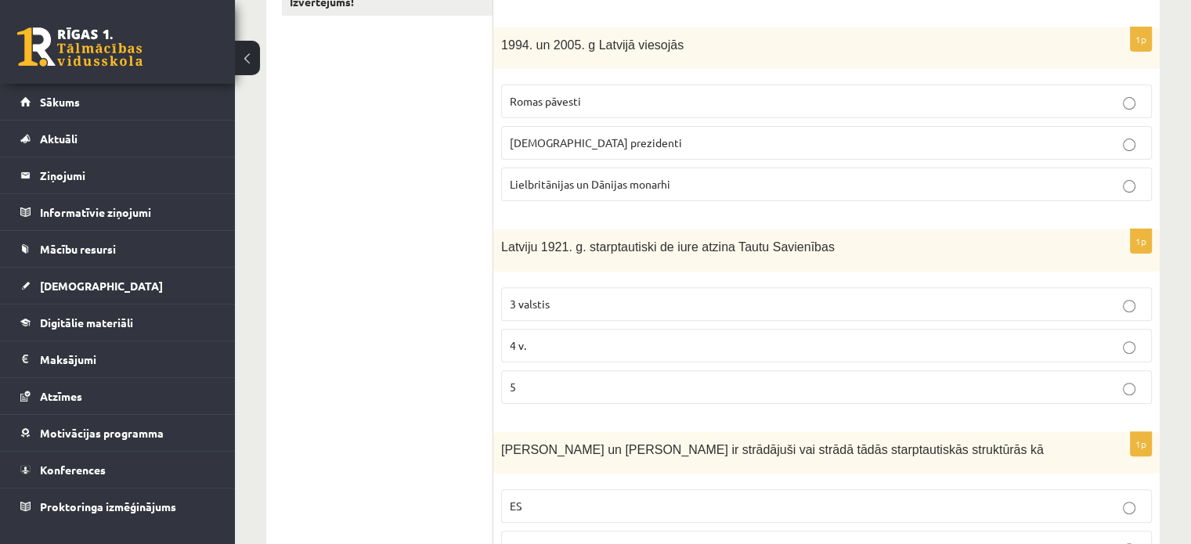
scroll to position [468, 0]
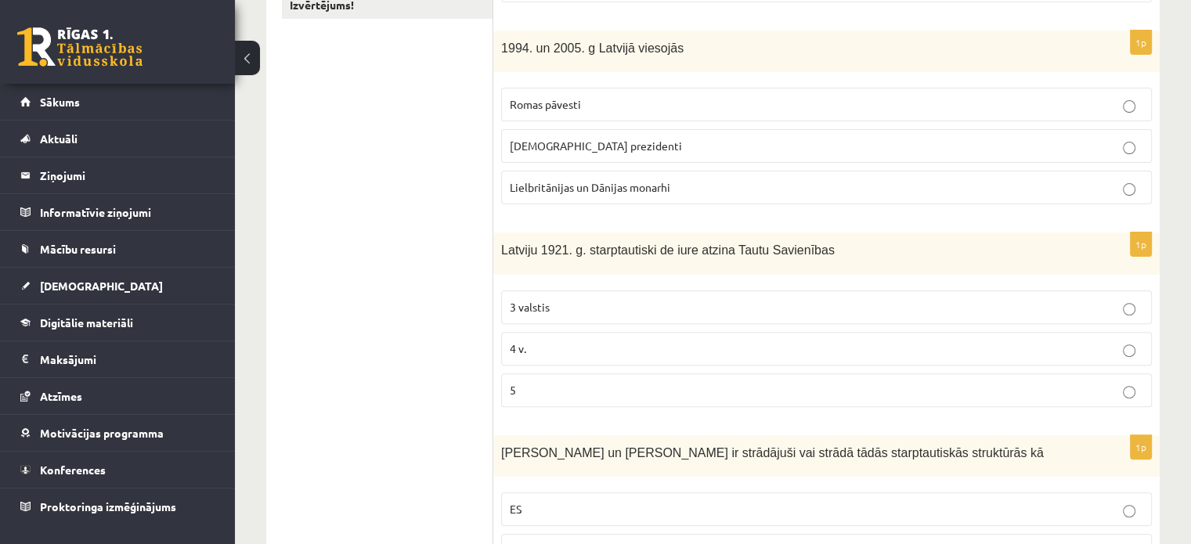
click at [1101, 193] on label "Lielbritānijas un Dānijas monarhi" at bounding box center [826, 188] width 650 height 34
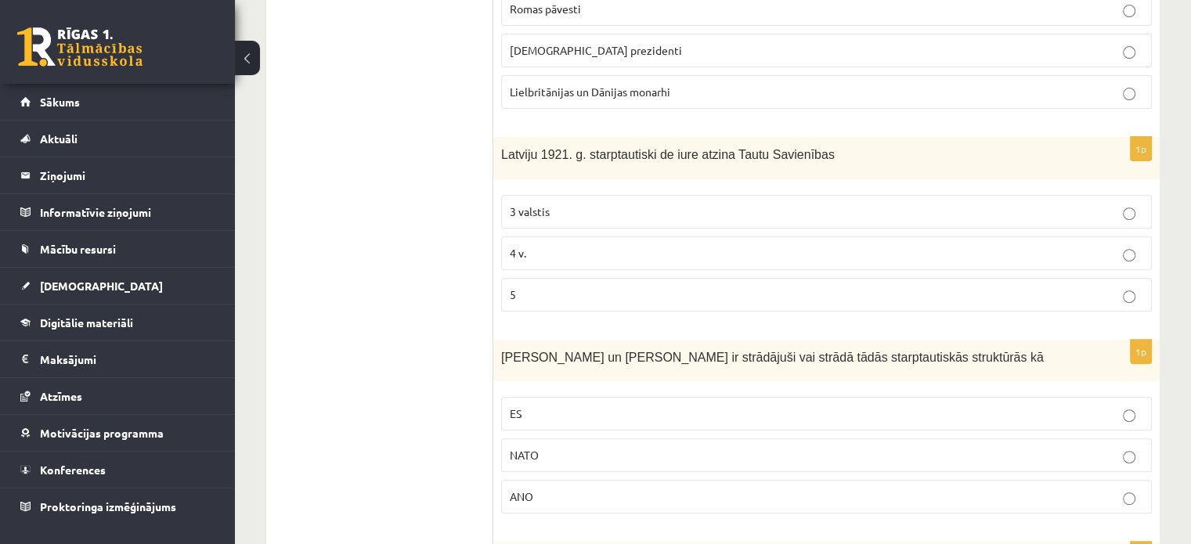
scroll to position [569, 0]
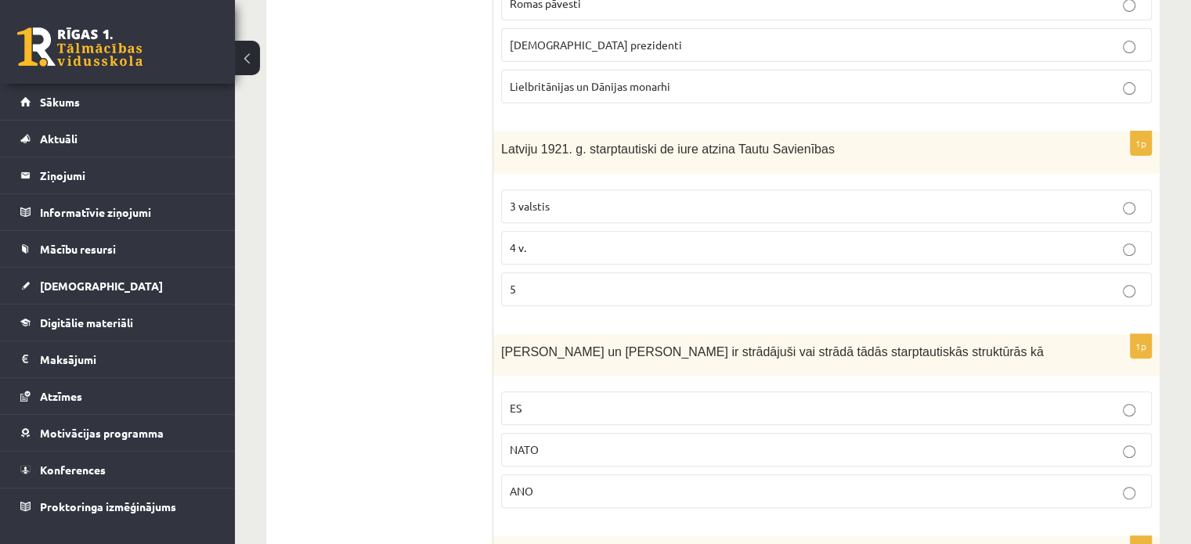
click at [1056, 203] on p "3 valstis" at bounding box center [826, 206] width 633 height 16
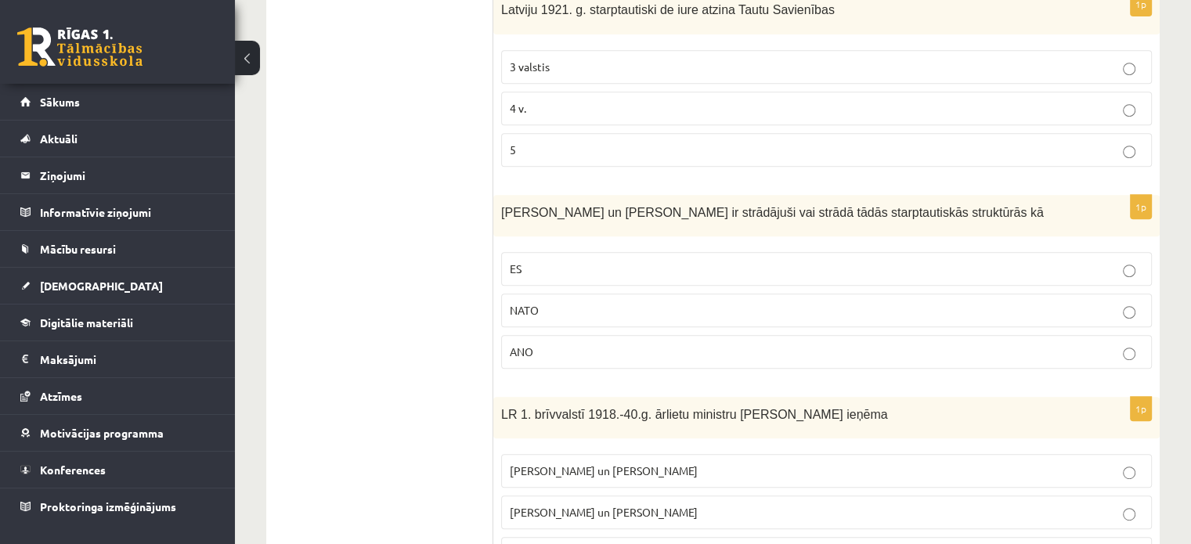
scroll to position [789, 0]
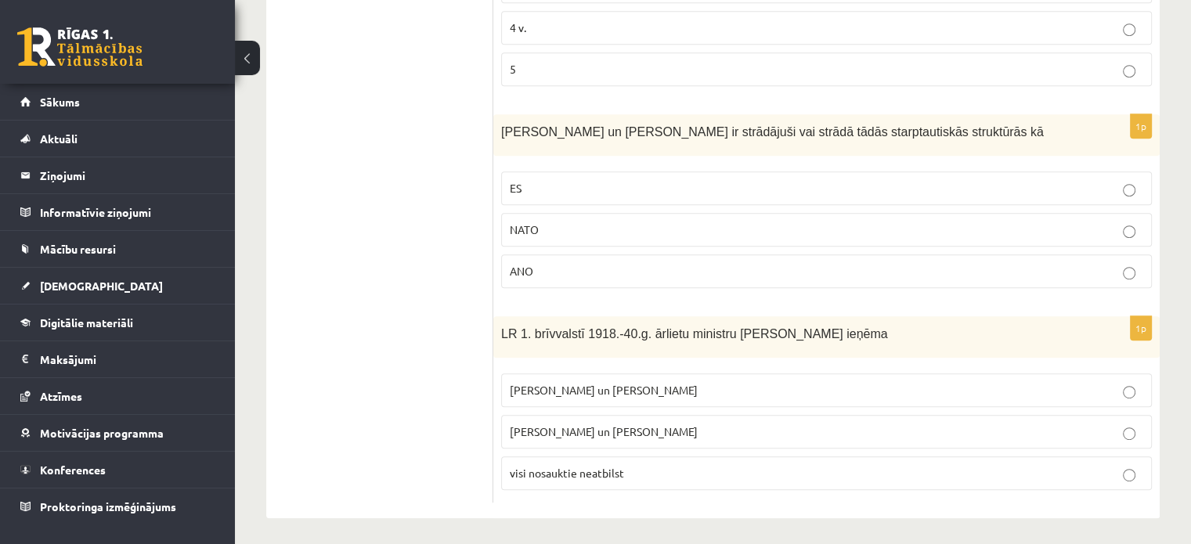
click at [1055, 492] on div "1p LR 1. brīvvalstī 1918.-40.g. ārlietu ministru amatu ieņēma Z. Meierovics un …" at bounding box center [826, 409] width 666 height 186
click at [1100, 465] on p "visi nosauktie neatbilst" at bounding box center [826, 473] width 633 height 16
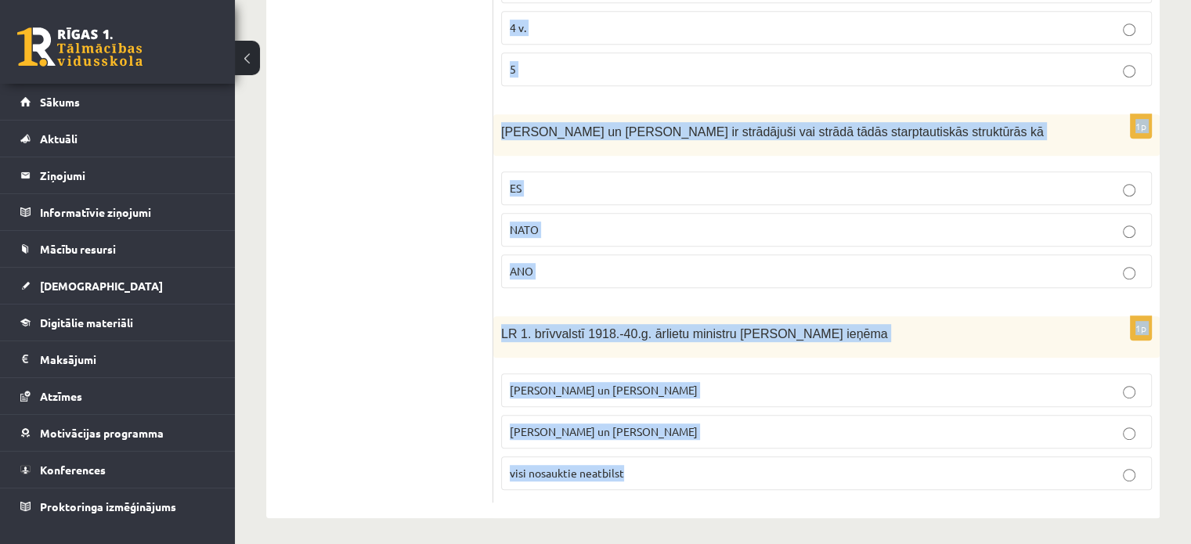
drag, startPoint x: 502, startPoint y: 311, endPoint x: 763, endPoint y: 544, distance: 350.4
copy form "Par ES augstām amatpersonām ir strādājuši vai strādā M. Zālīte un Z. Liepiņš Va…"
click at [1043, 387] on p "Z. Meierovics un V. Munters" at bounding box center [826, 390] width 633 height 16
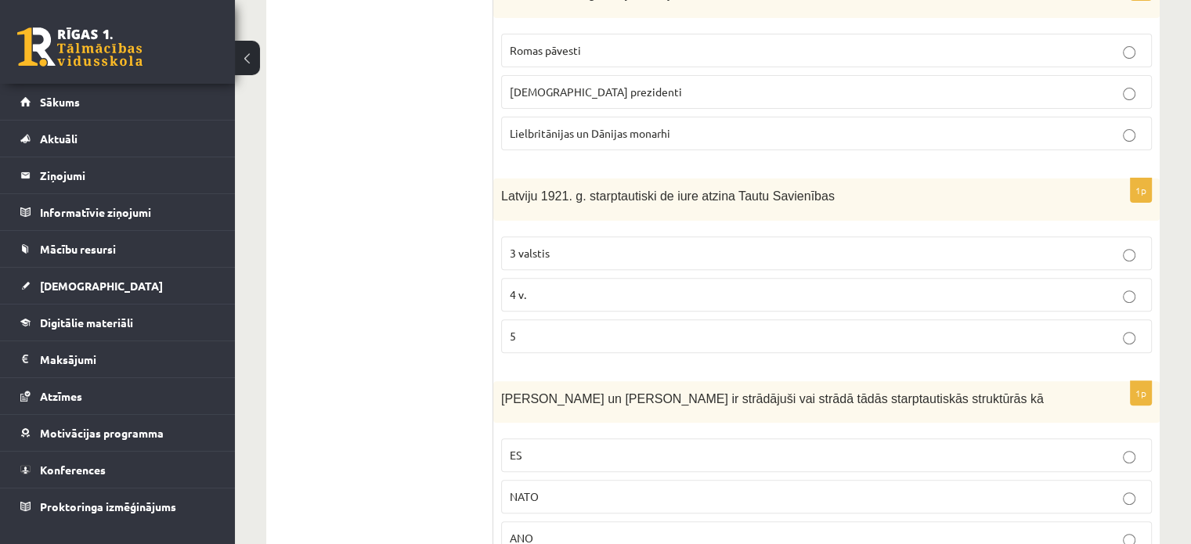
scroll to position [525, 0]
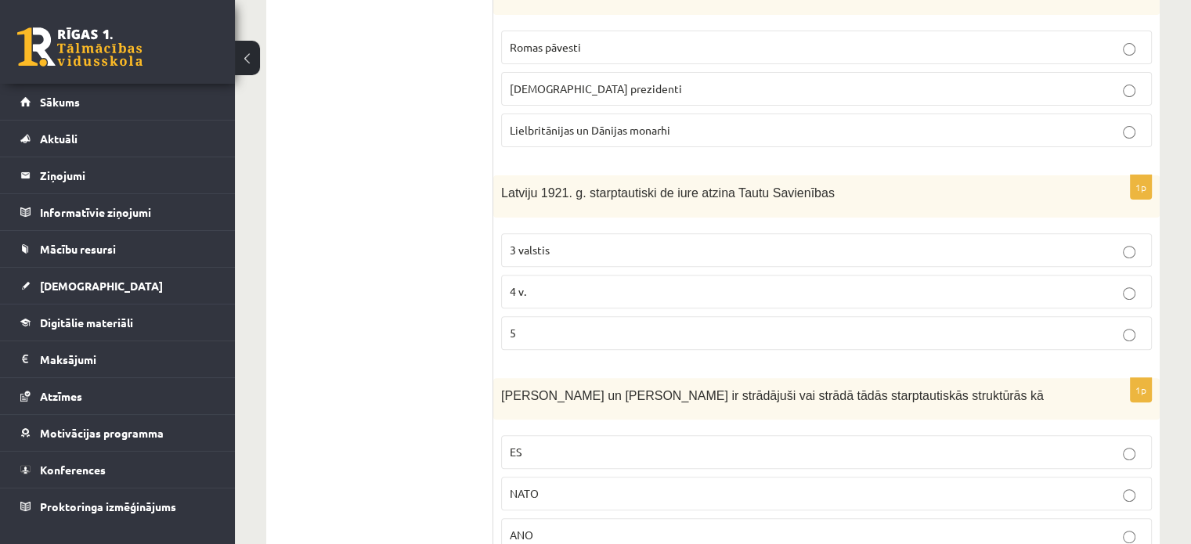
click at [990, 66] on fieldset "Romas pāvesti ASV prezidenti Lielbritānijas un Dānijas monarhi" at bounding box center [826, 87] width 650 height 129
click at [995, 62] on label "Romas pāvesti" at bounding box center [826, 48] width 650 height 34
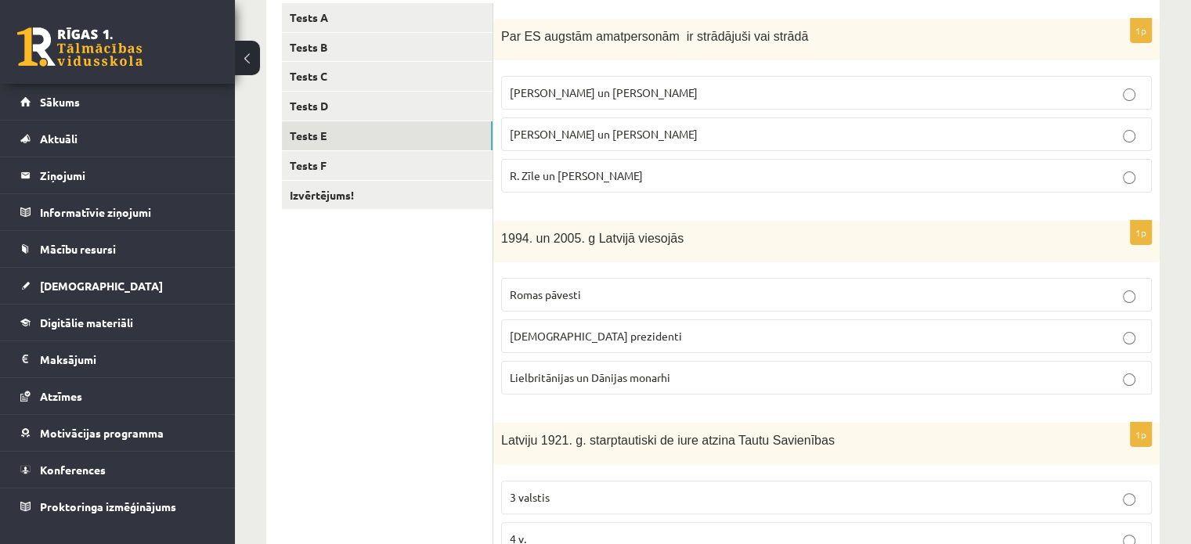
scroll to position [272, 0]
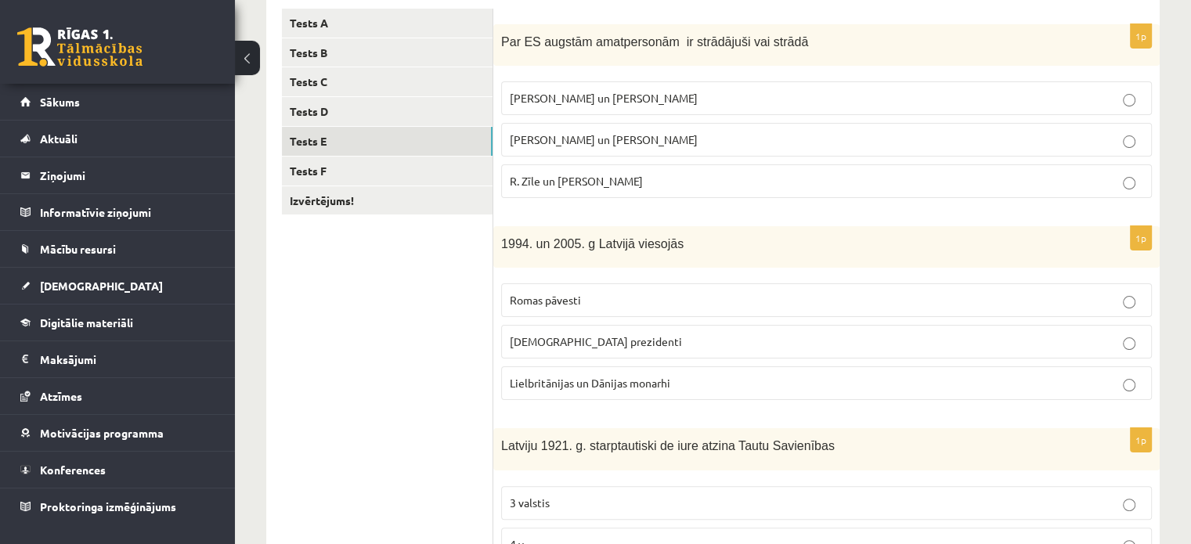
click at [913, 168] on label "R. Zīle un V.Dombrovskis" at bounding box center [826, 181] width 650 height 34
click at [414, 162] on link "Tests F" at bounding box center [387, 171] width 211 height 29
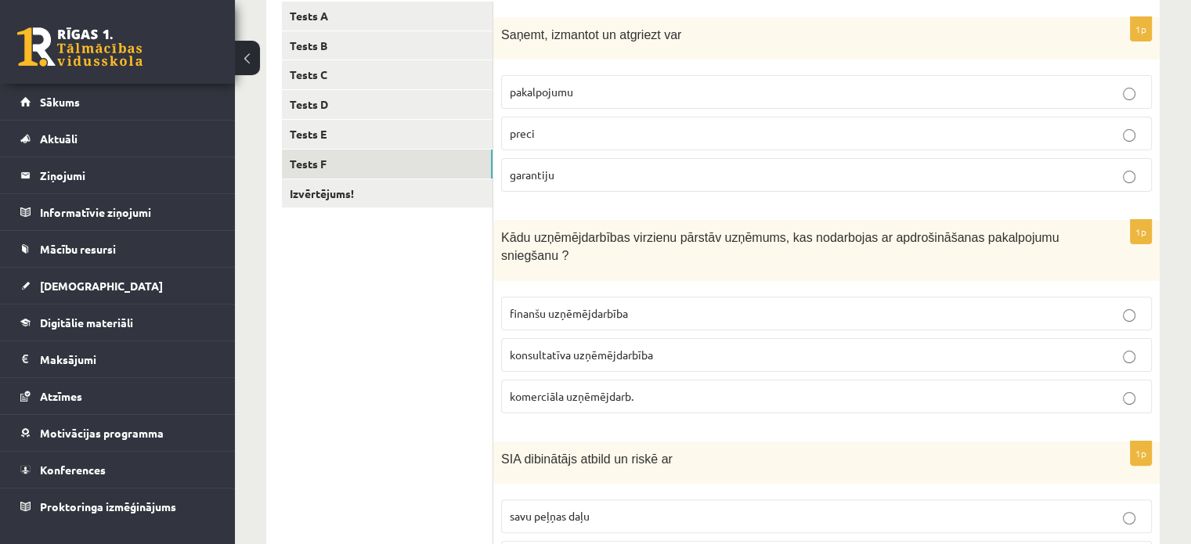
scroll to position [282, 0]
click at [683, 138] on p "preci" at bounding box center [826, 131] width 633 height 16
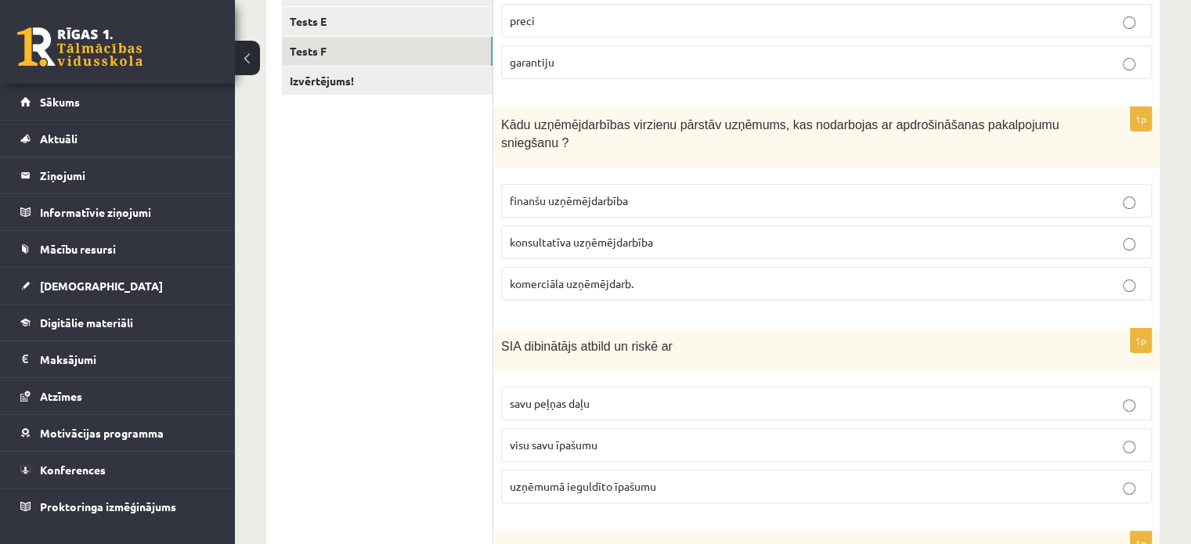
click at [811, 276] on p "komerciāla uzņēmējdarb." at bounding box center [826, 284] width 633 height 16
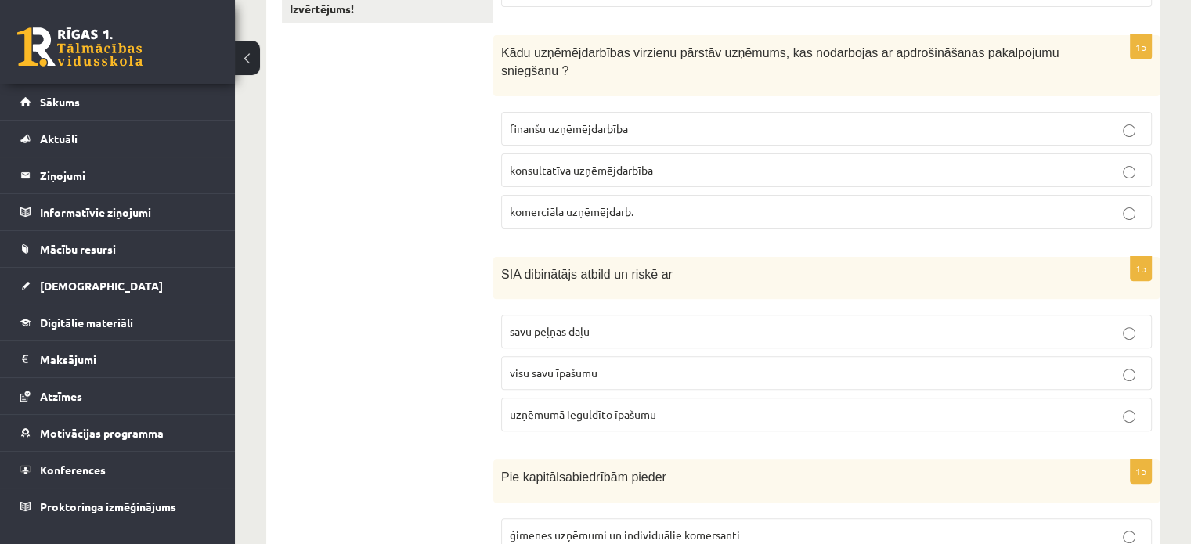
scroll to position [467, 0]
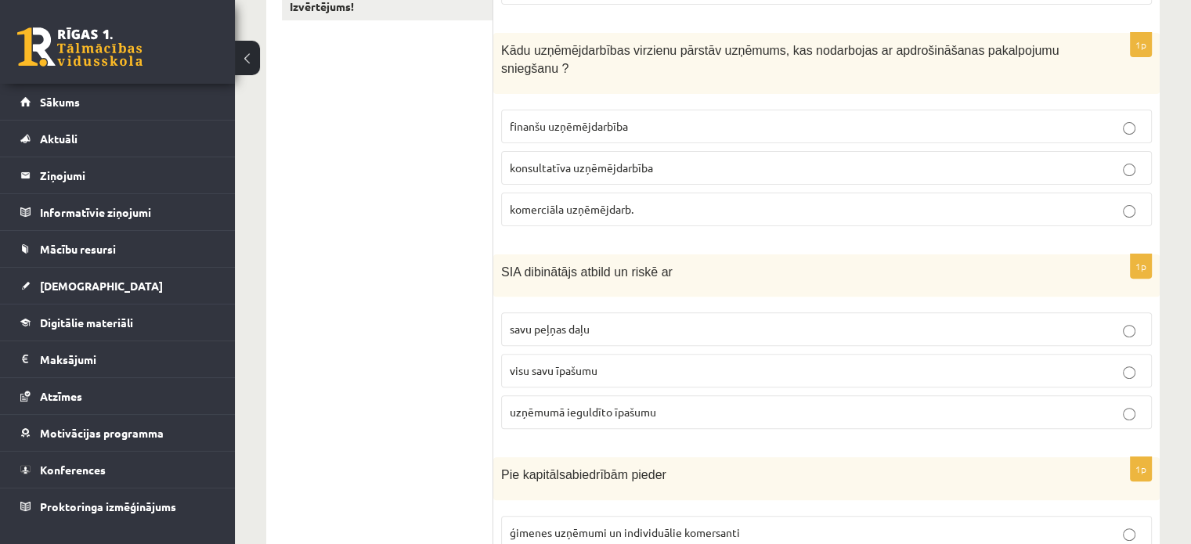
click at [999, 322] on label "savu peļņas daļu" at bounding box center [826, 329] width 650 height 34
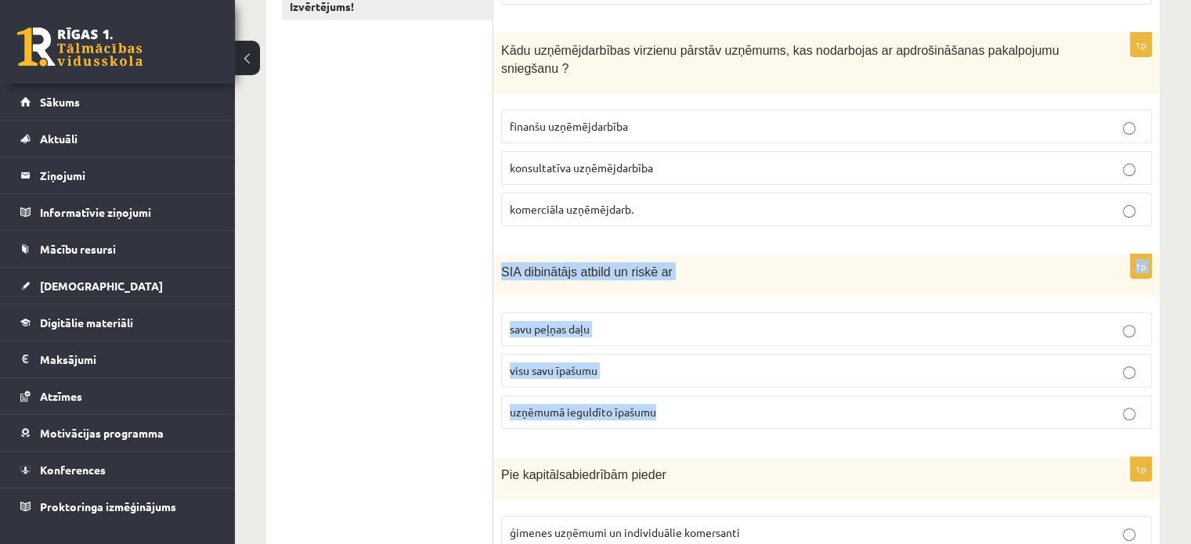
drag, startPoint x: 988, startPoint y: 378, endPoint x: 1194, endPoint y: 216, distance: 262.6
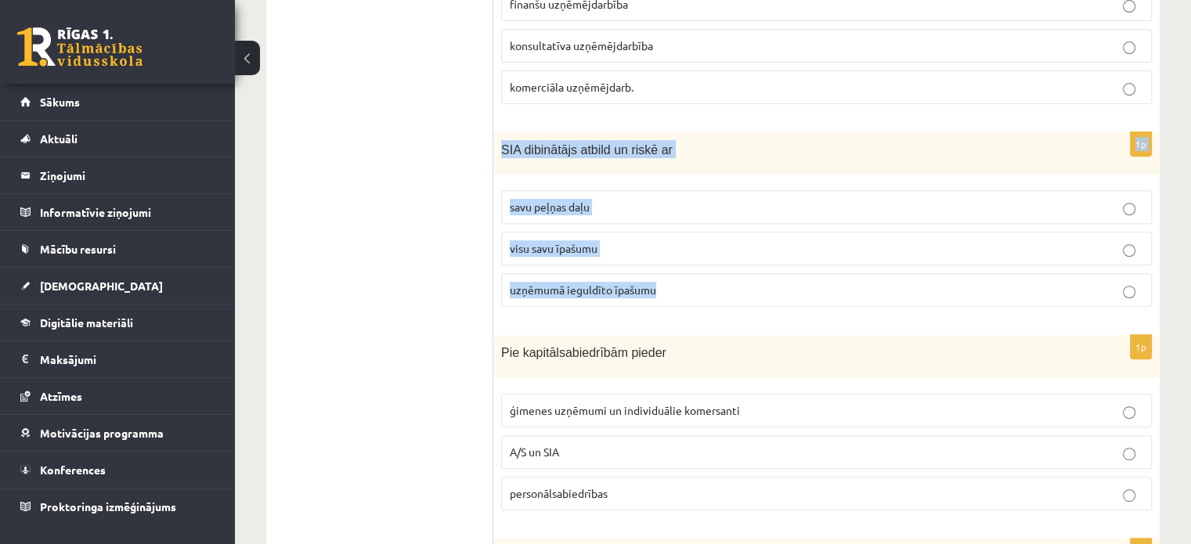
scroll to position [592, 0]
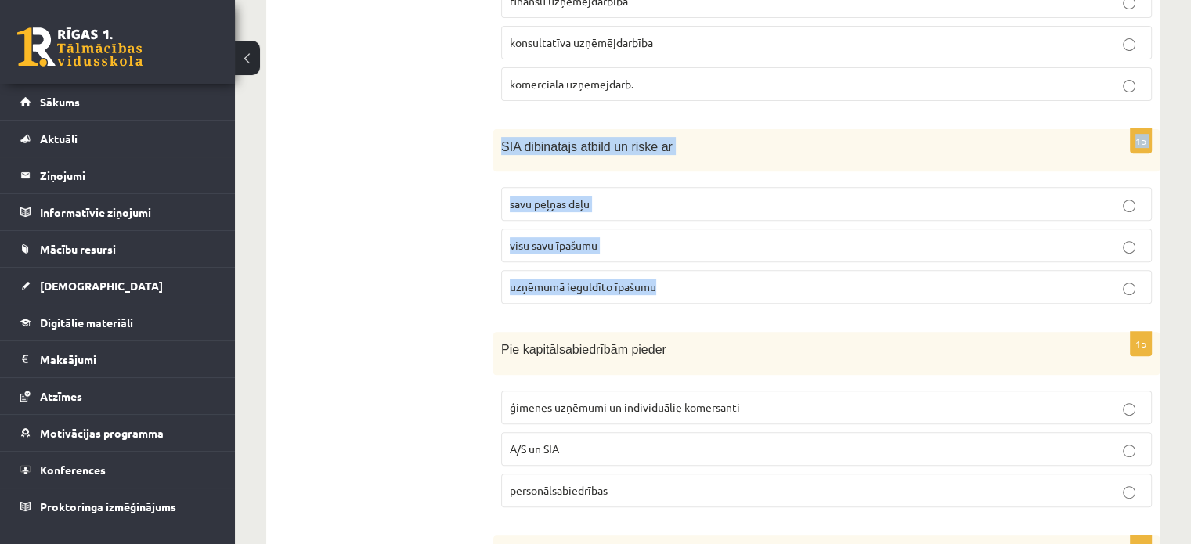
click at [1159, 266] on div "12.b3 klases diagnosticējošais darbs Sociālās zinātnēs II par 11.klases mācību …" at bounding box center [713, 119] width 956 height 1301
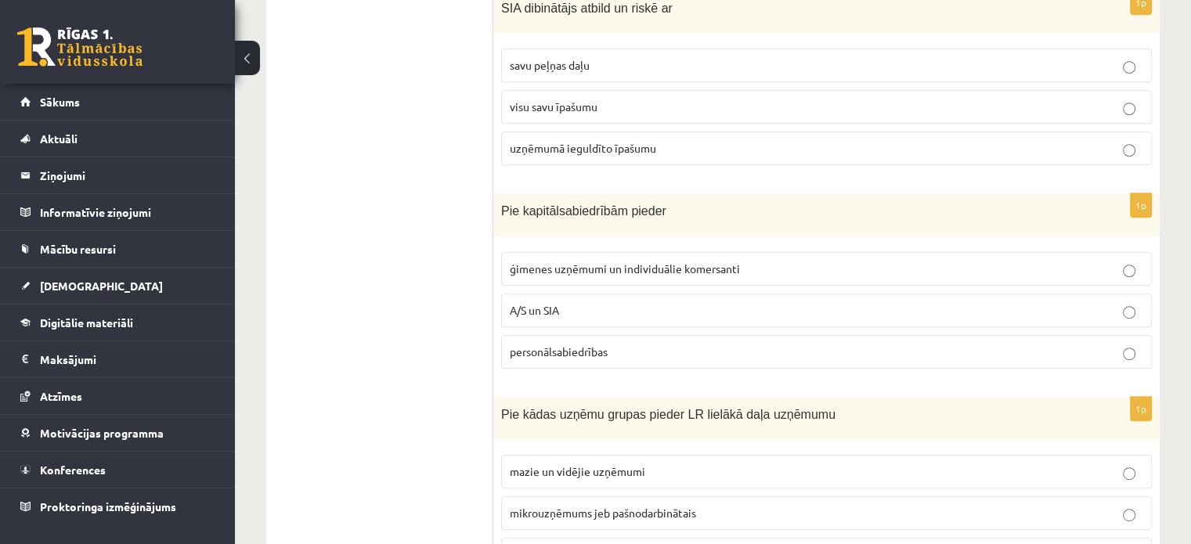
scroll to position [736, 0]
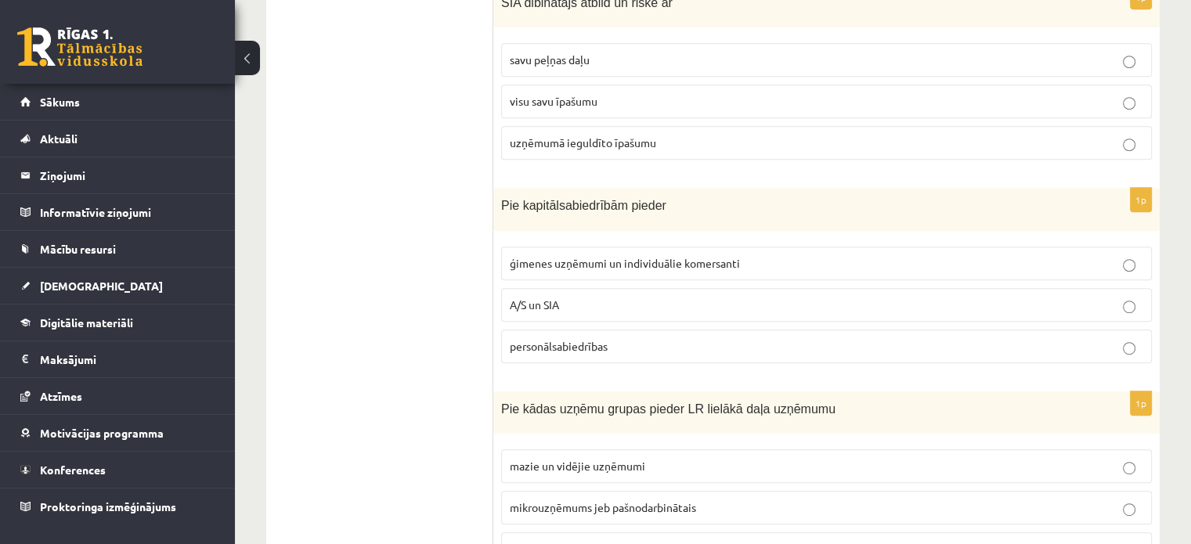
click at [1048, 247] on label "ģimenes uzņēmumi un individuālie komersanti" at bounding box center [826, 264] width 650 height 34
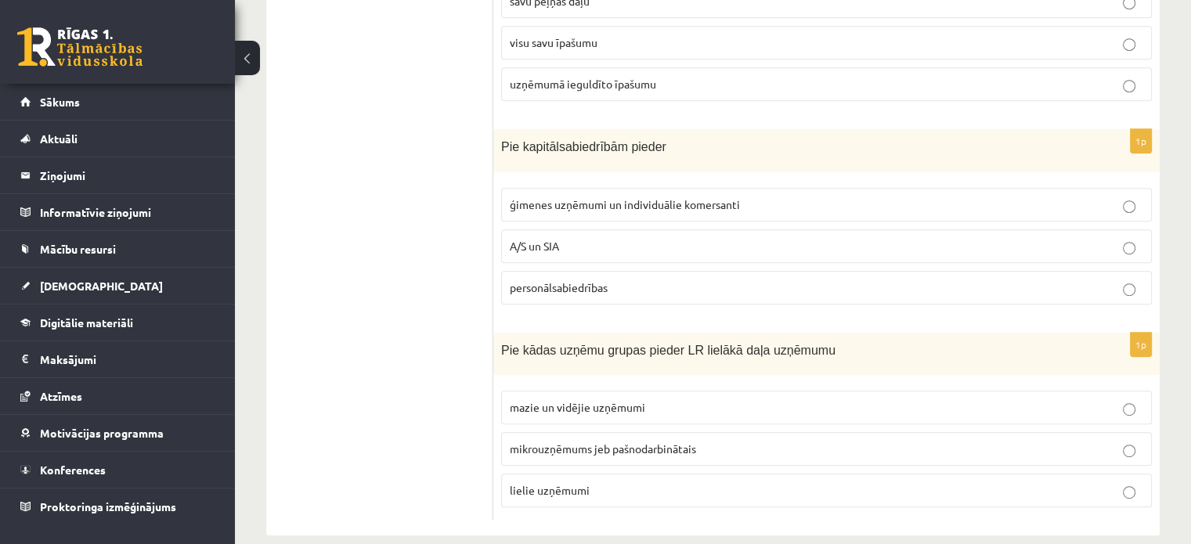
click at [949, 399] on p "mazie un vidējie uzņēmumi" at bounding box center [826, 407] width 633 height 16
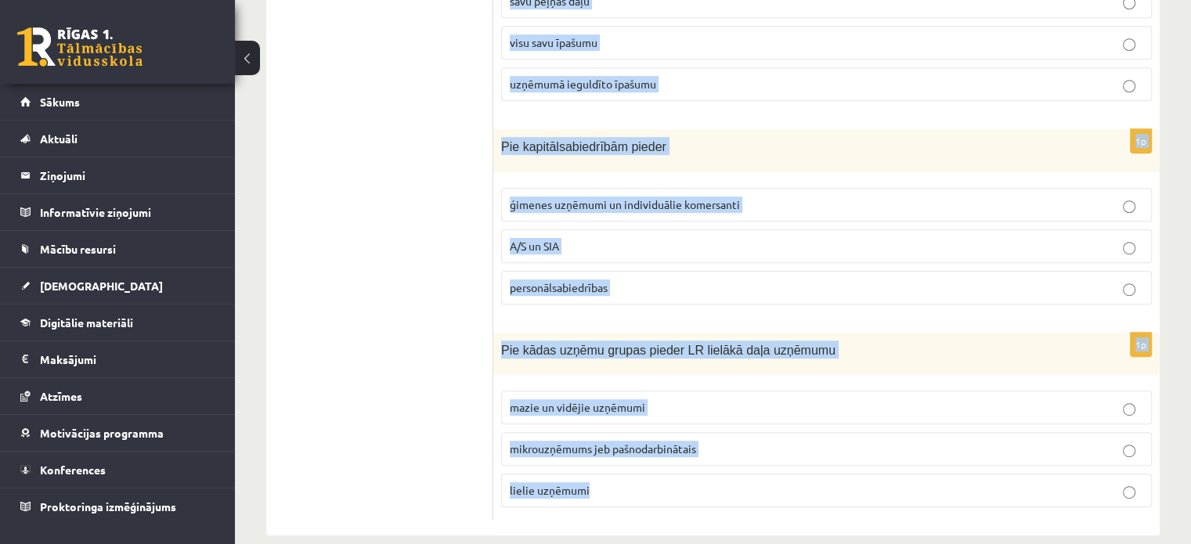
drag, startPoint x: 504, startPoint y: 292, endPoint x: 788, endPoint y: 549, distance: 383.0
click at [703, 344] on span "Pie kādas uzņēmu grupas pieder LR lielākā daļa uzņēmumu" at bounding box center [668, 350] width 334 height 13
drag, startPoint x: 498, startPoint y: 309, endPoint x: 845, endPoint y: 571, distance: 434.3
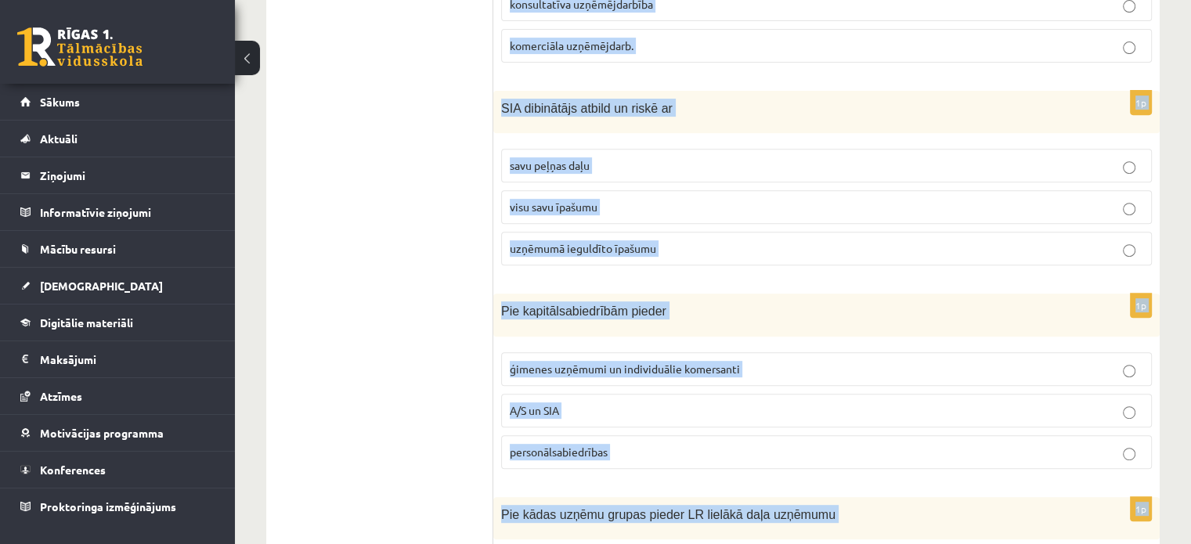
scroll to position [622, 0]
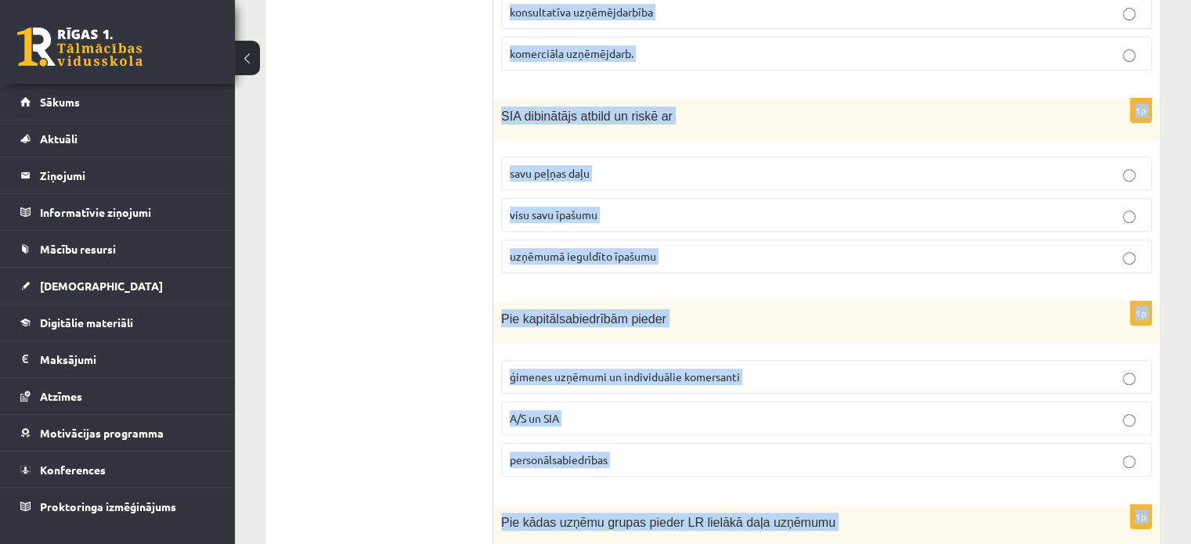
click at [1119, 248] on p "uzņēmumā ieguldīto īpašumu" at bounding box center [826, 256] width 633 height 16
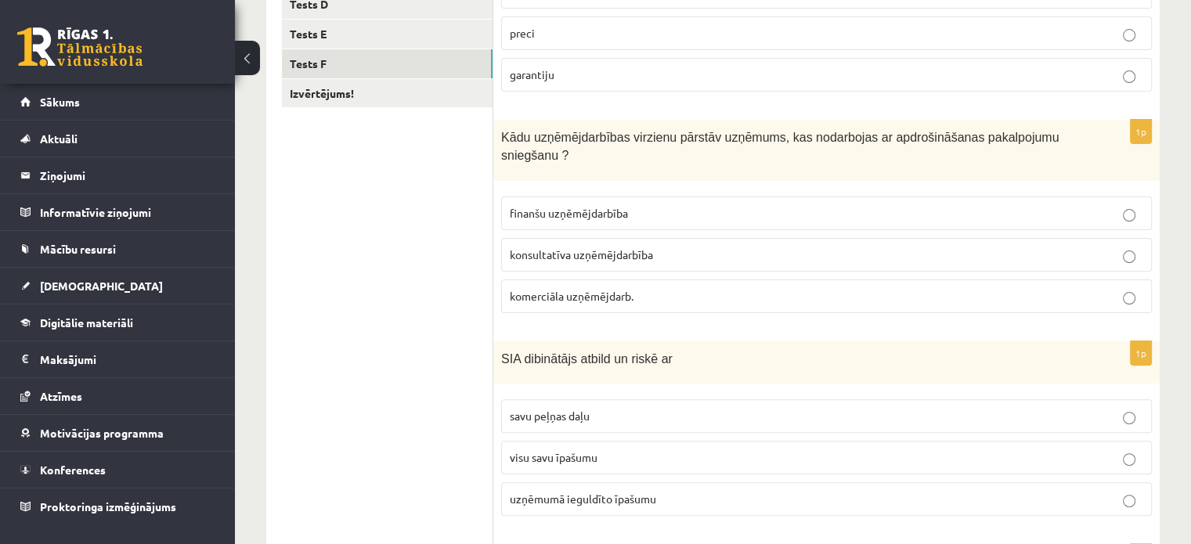
scroll to position [383, 0]
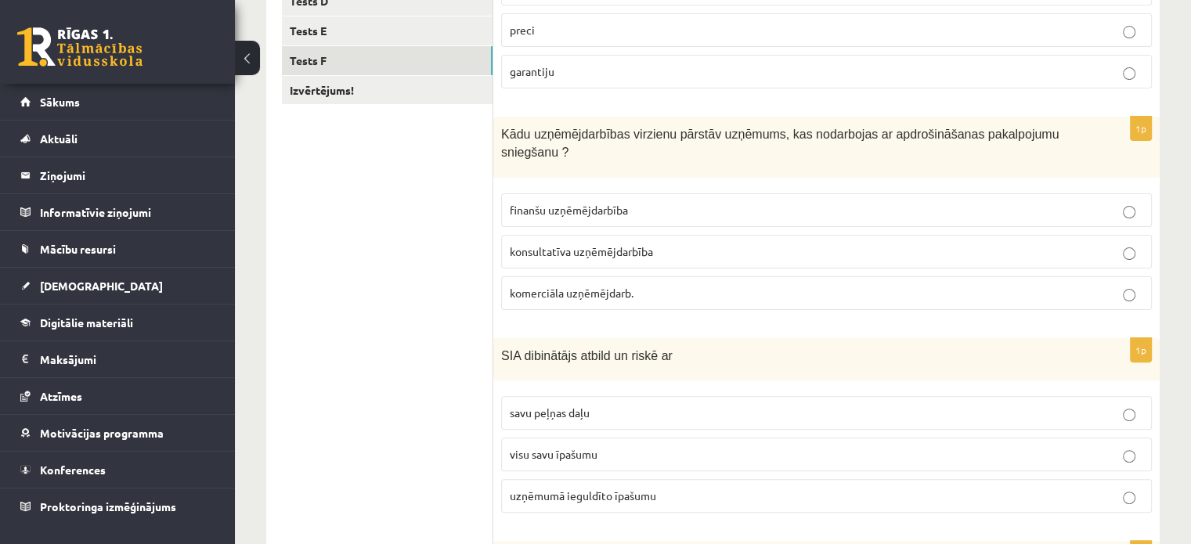
click at [1102, 202] on p "finanšu uzņēmējdarbība" at bounding box center [826, 210] width 633 height 16
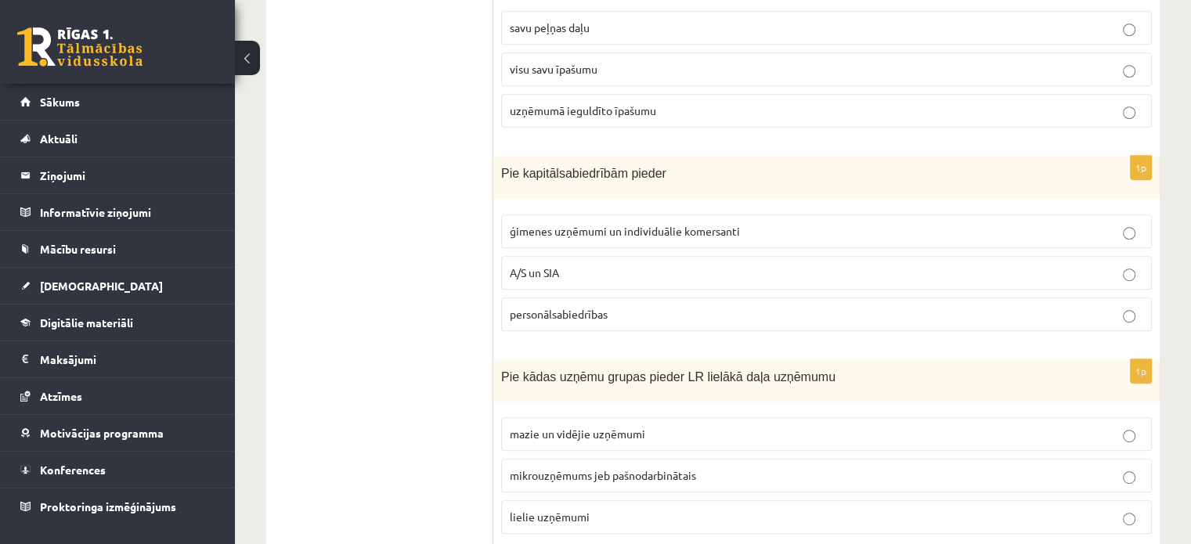
scroll to position [794, 0]
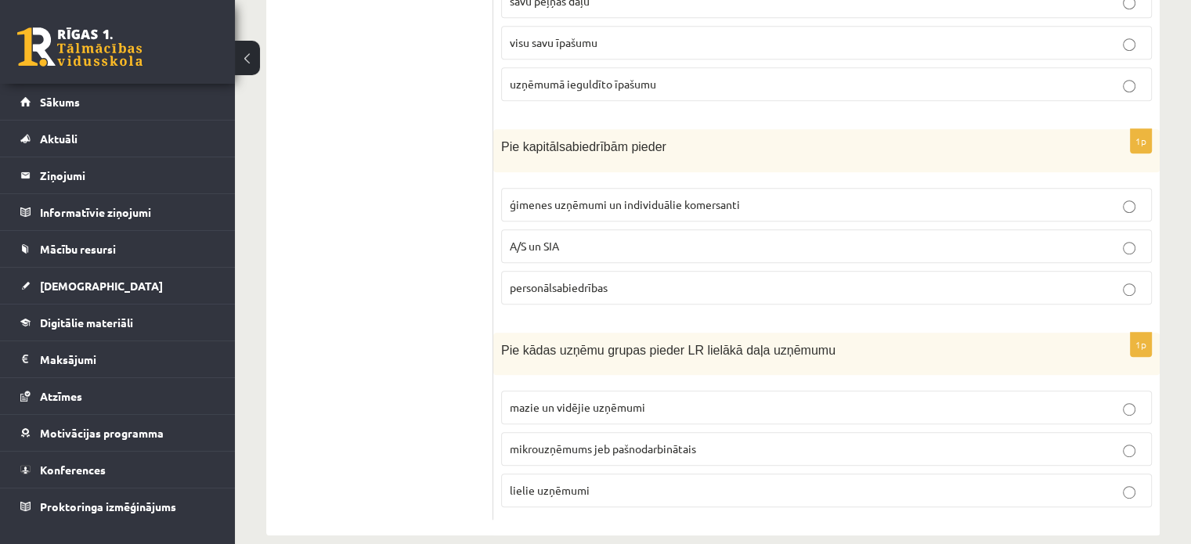
click at [950, 238] on p "A/S un SIA" at bounding box center [826, 246] width 633 height 16
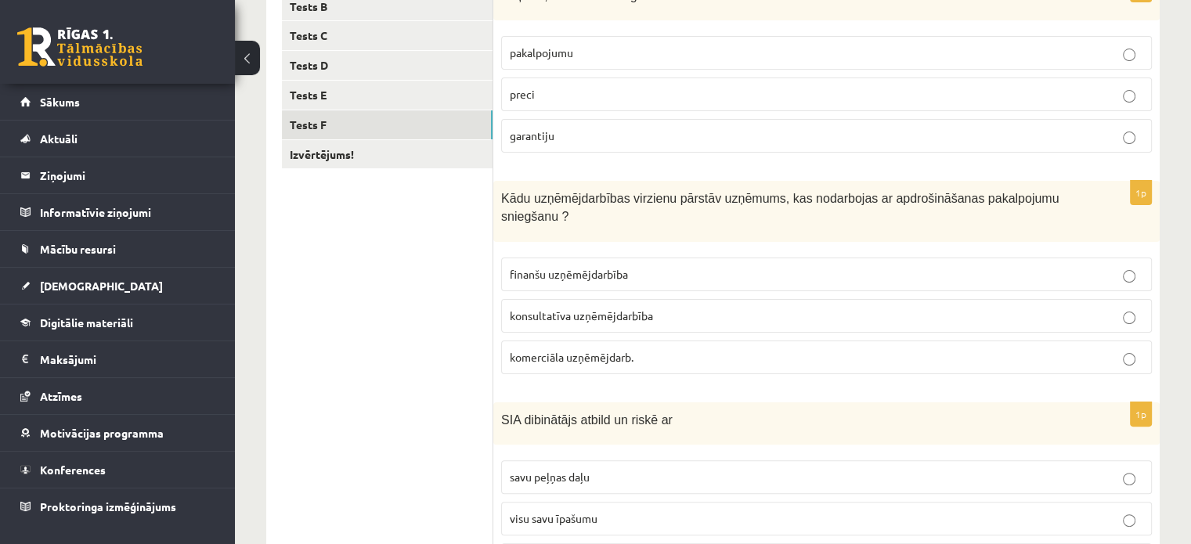
scroll to position [160, 0]
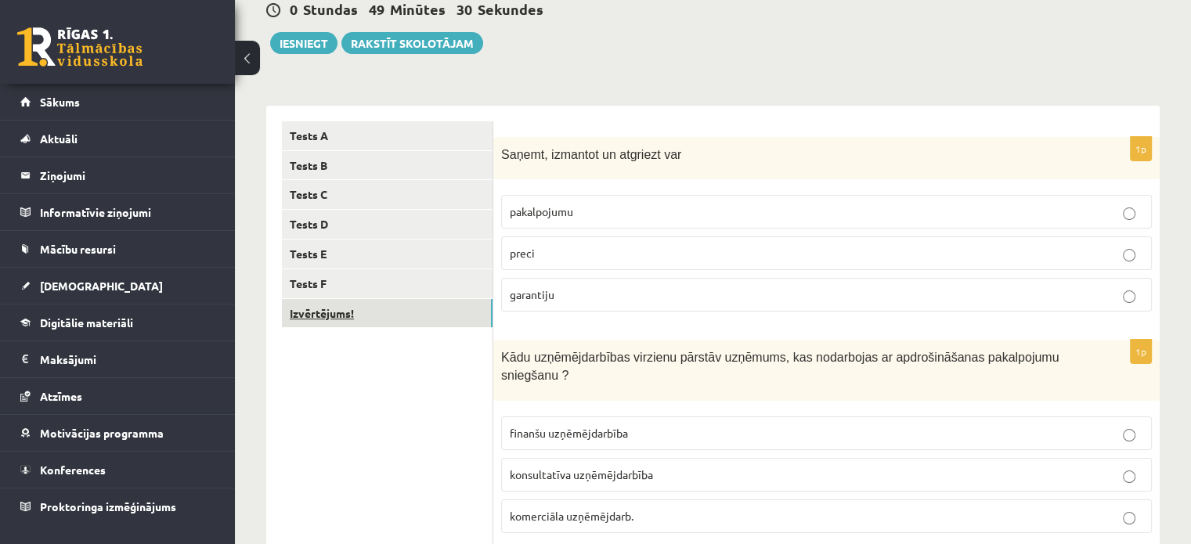
click at [452, 314] on link "Izvērtējums!" at bounding box center [387, 313] width 211 height 29
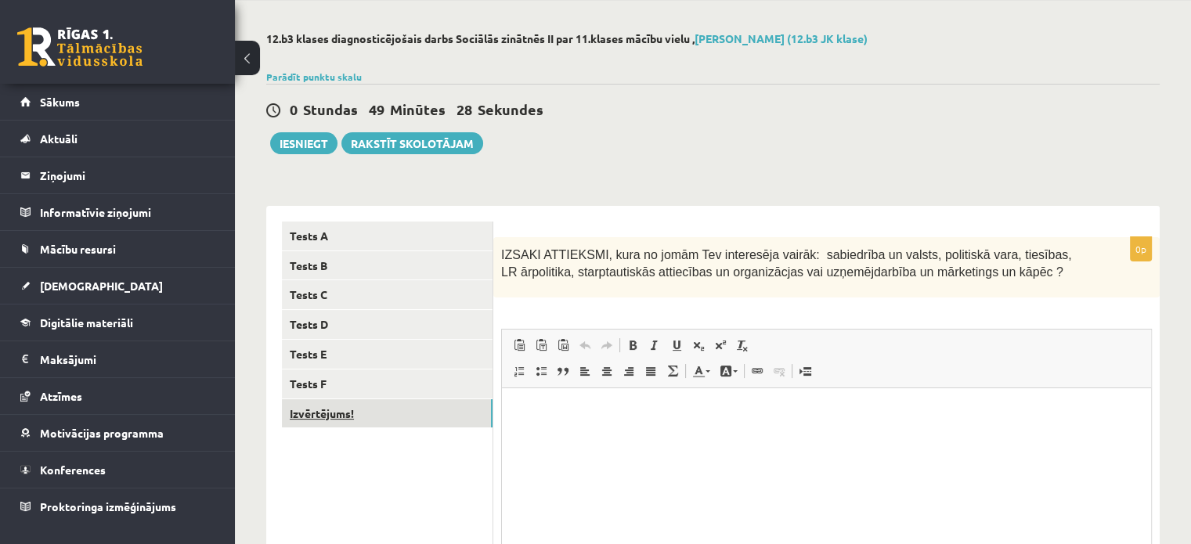
scroll to position [0, 0]
click at [605, 436] on html at bounding box center [826, 412] width 649 height 48
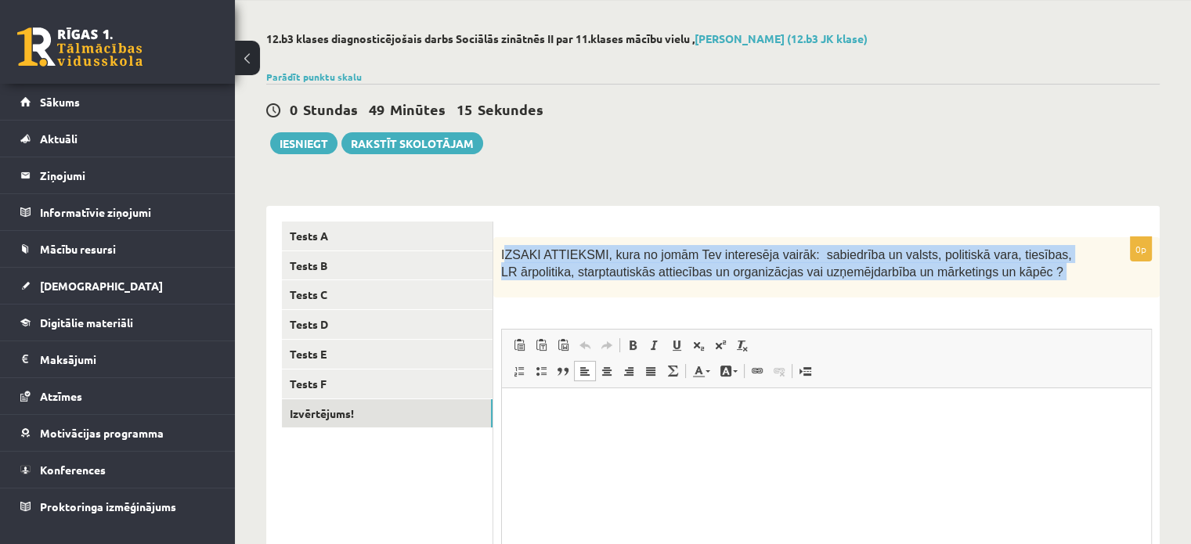
drag, startPoint x: 503, startPoint y: 251, endPoint x: 980, endPoint y: 326, distance: 483.2
click at [980, 326] on div "0p IZSAKI ATTIEKSMI, kura no jomām Tev interesēja vairāk: sabiedrība un valsts,…" at bounding box center [826, 445] width 666 height 417
copy div "ZSAKI ATTIEKSMI, kura no jomām Tev interesēja vairāk: sabiedrība un valsts, pol…"
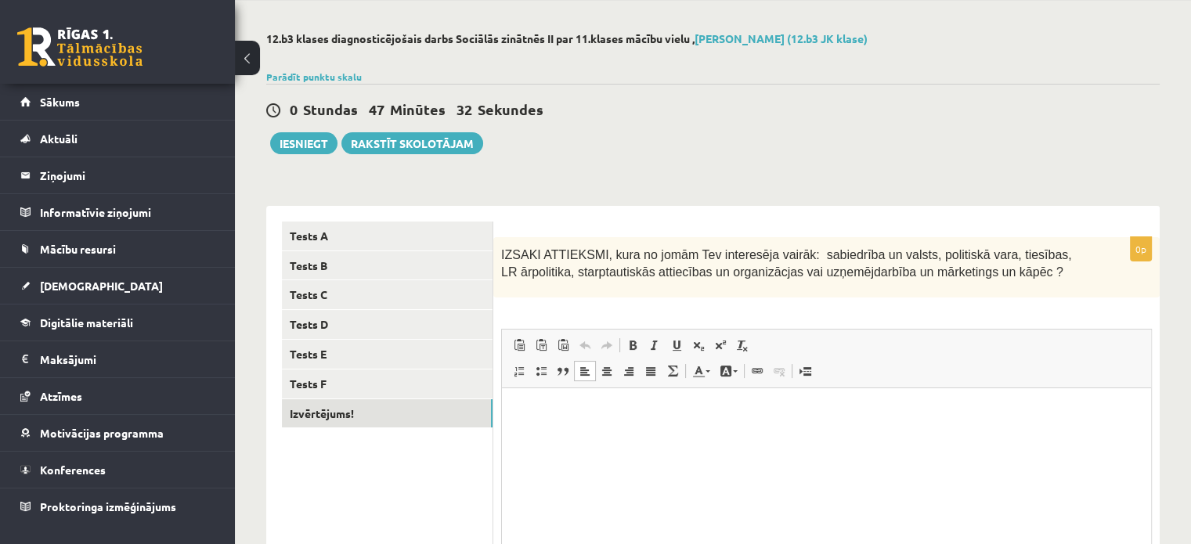
click at [704, 436] on html at bounding box center [826, 412] width 649 height 48
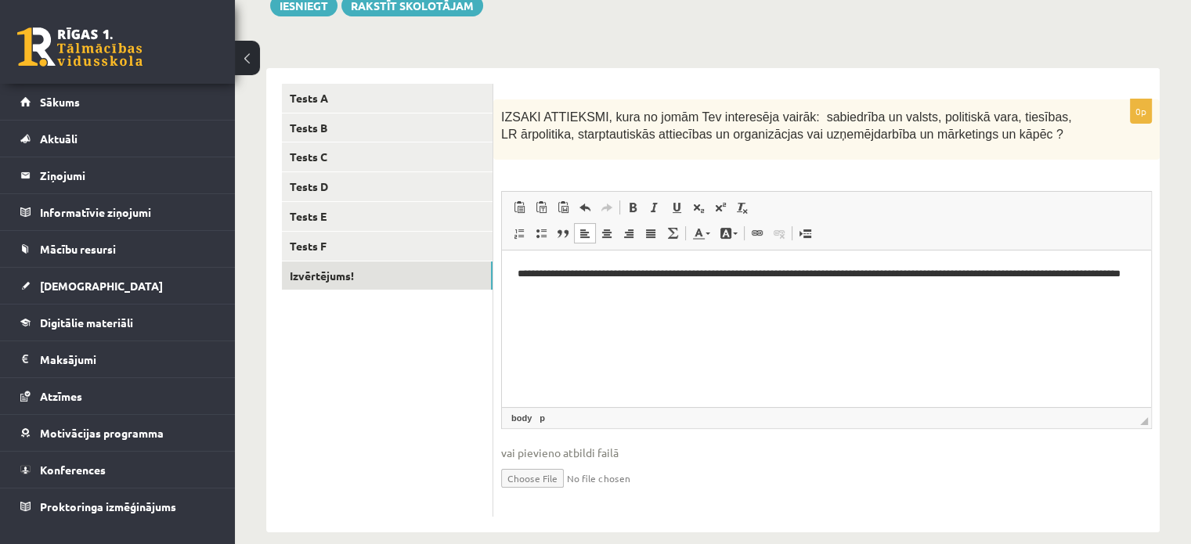
scroll to position [96, 0]
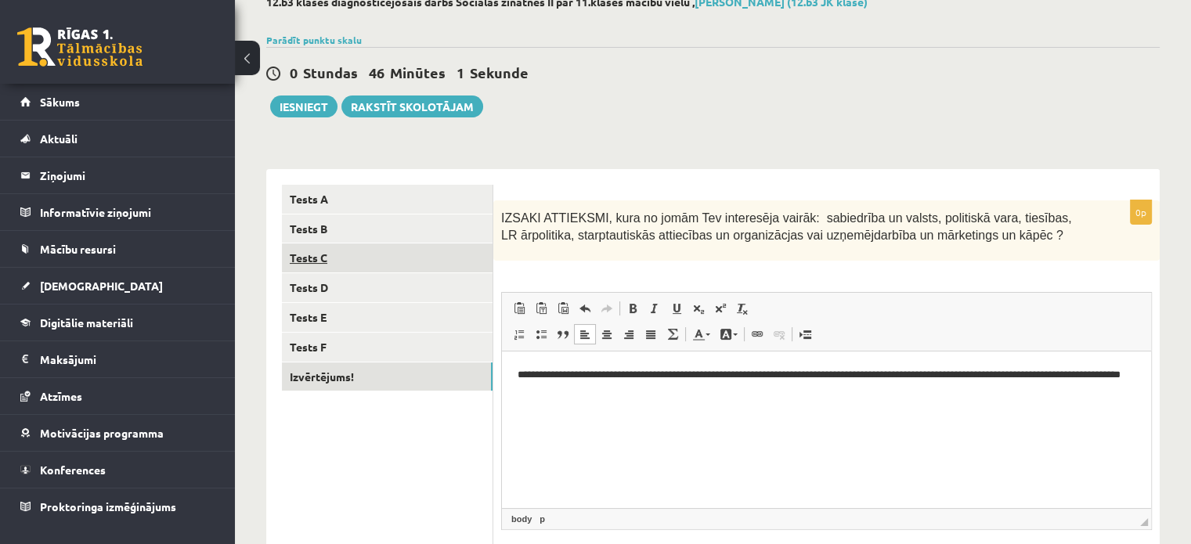
click at [322, 245] on link "Tests C" at bounding box center [387, 257] width 211 height 29
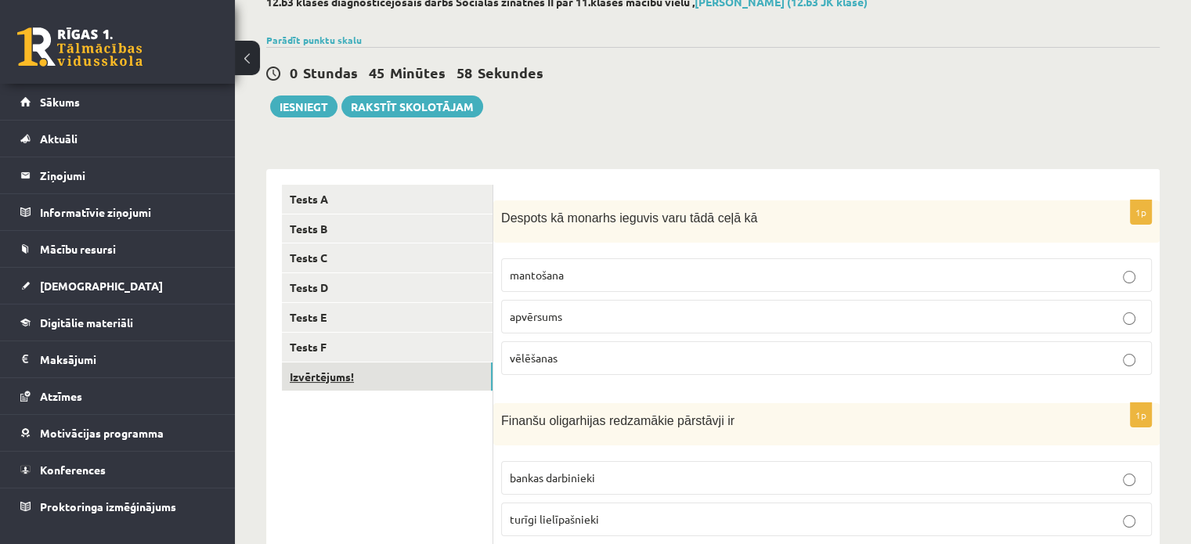
click at [366, 369] on link "Izvērtējums!" at bounding box center [387, 376] width 211 height 29
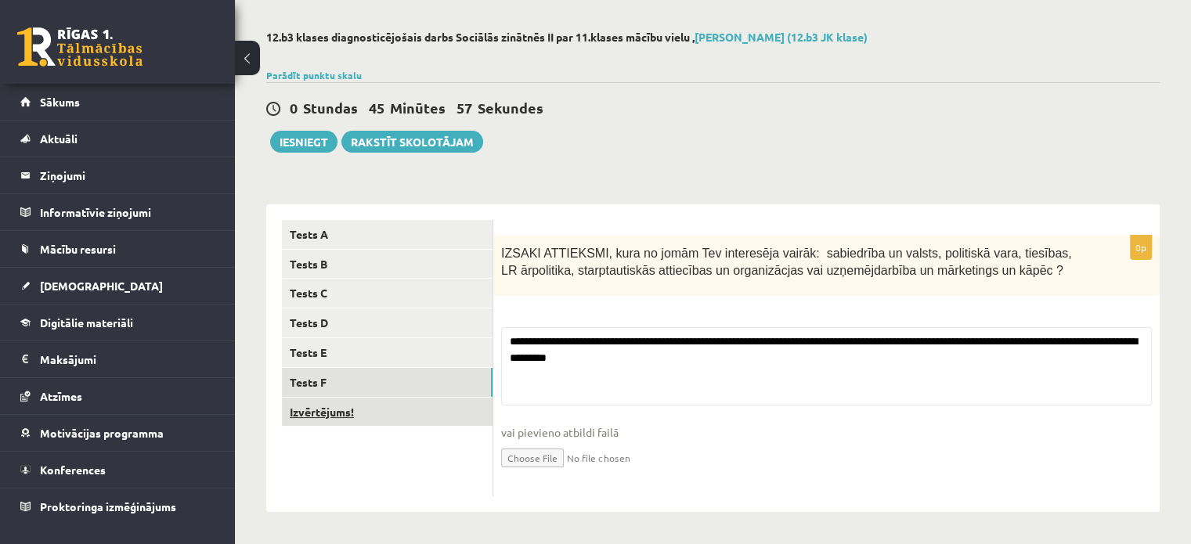
click at [366, 369] on link "Tests F" at bounding box center [387, 382] width 211 height 29
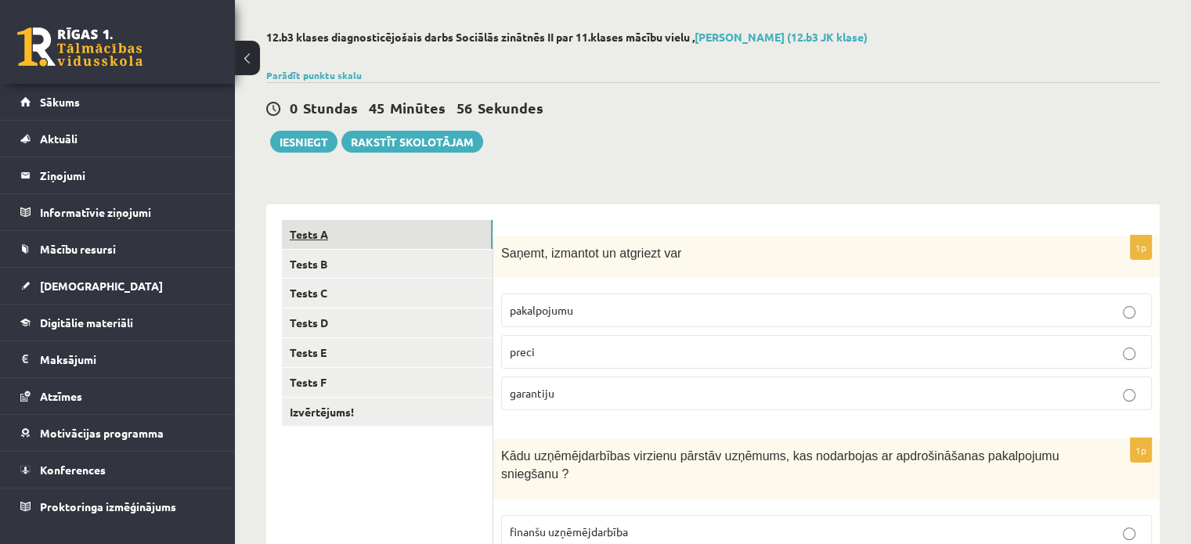
click at [418, 236] on link "Tests A" at bounding box center [387, 234] width 211 height 29
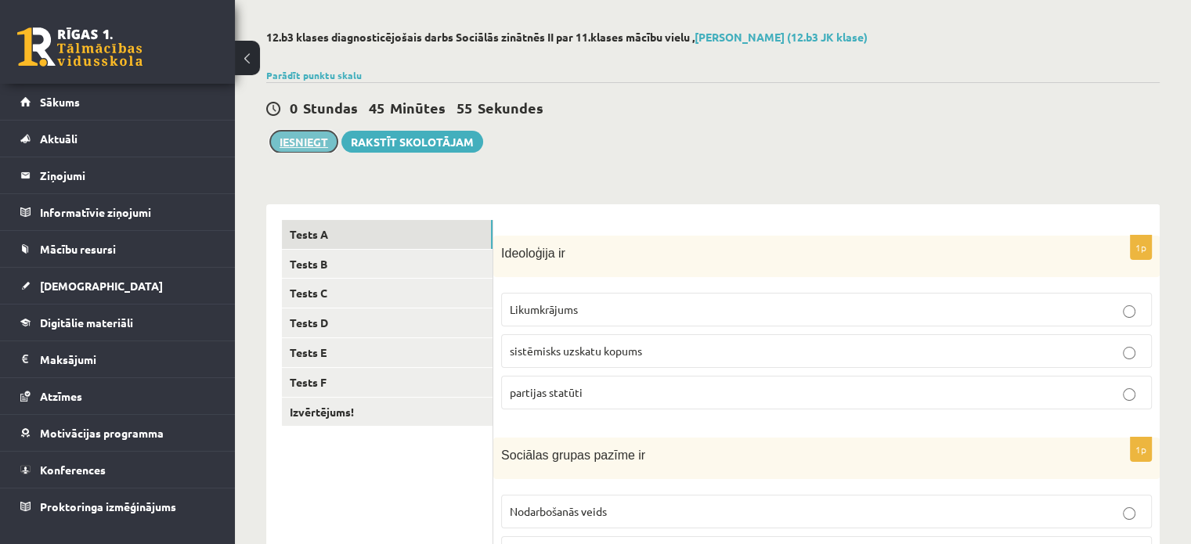
click at [313, 139] on button "Iesniegt" at bounding box center [303, 142] width 67 height 22
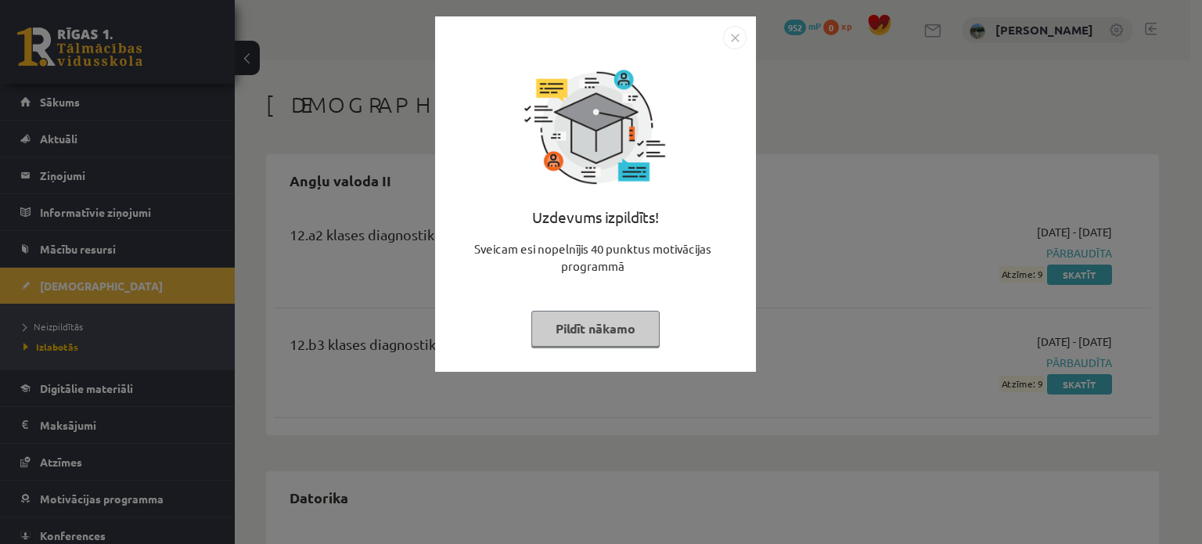
click at [740, 49] on div "Uzdevums izpildīts! Sveicam esi nopelnījis 40 punktus motivācijas programmā Pil…" at bounding box center [596, 205] width 302 height 313
click at [740, 44] on img "Close" at bounding box center [734, 37] width 23 height 23
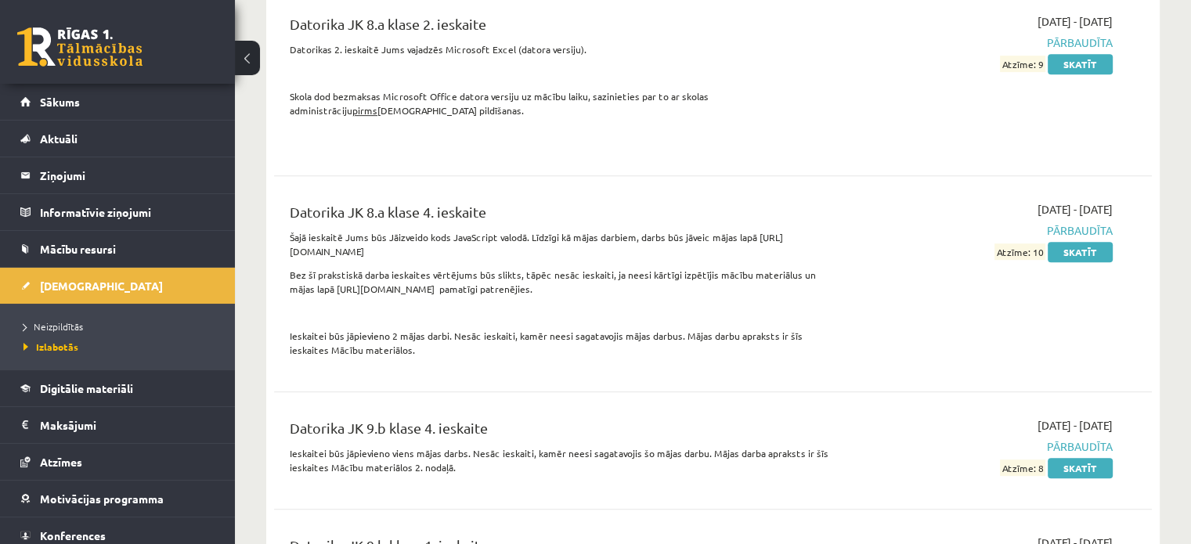
scroll to position [930, 0]
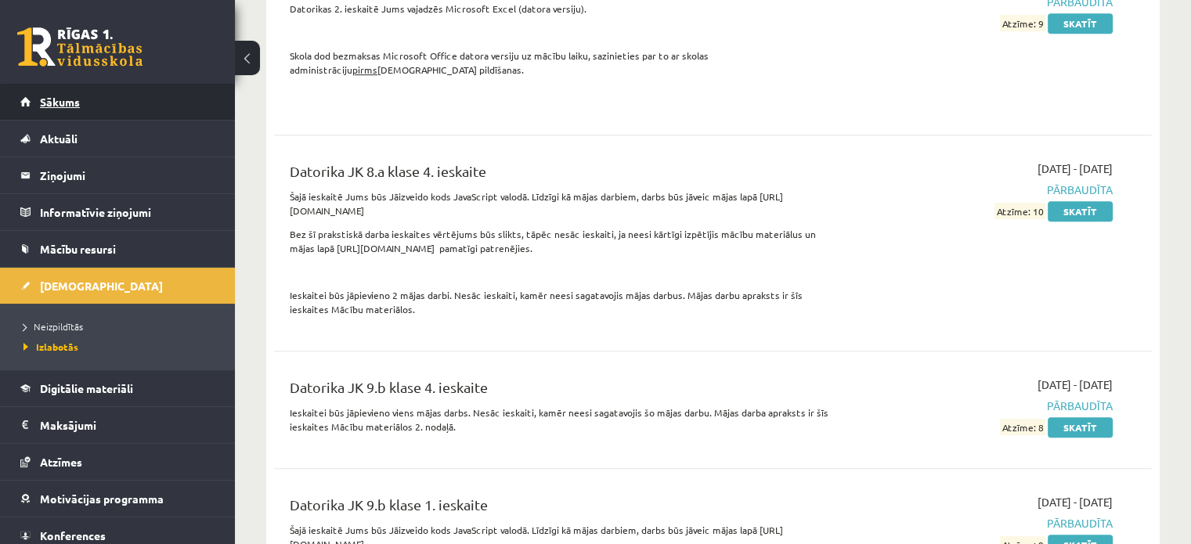
click at [115, 90] on link "Sākums" at bounding box center [117, 102] width 195 height 36
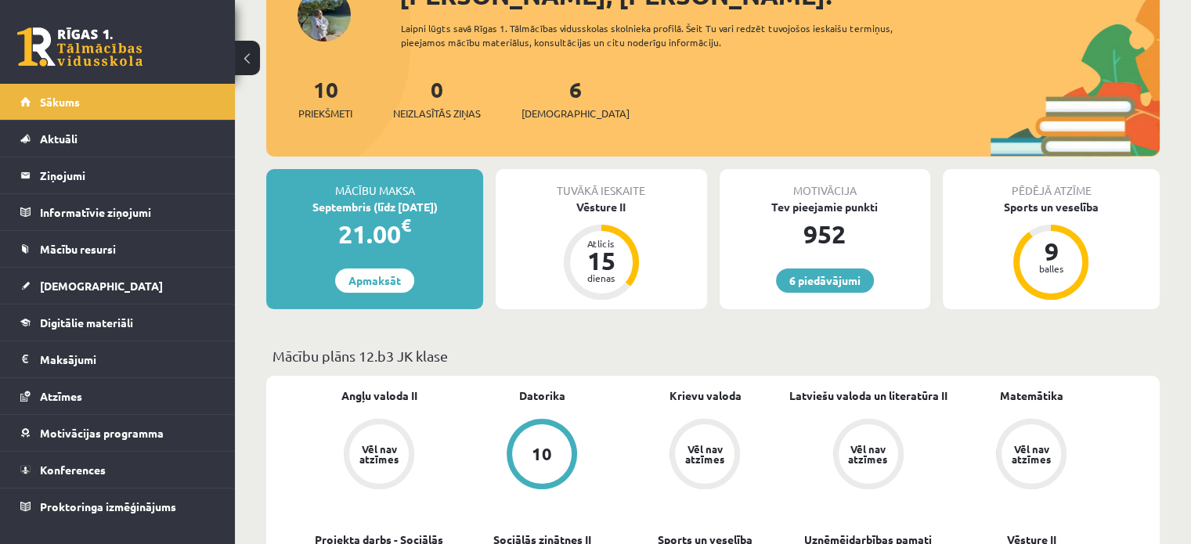
scroll to position [114, 0]
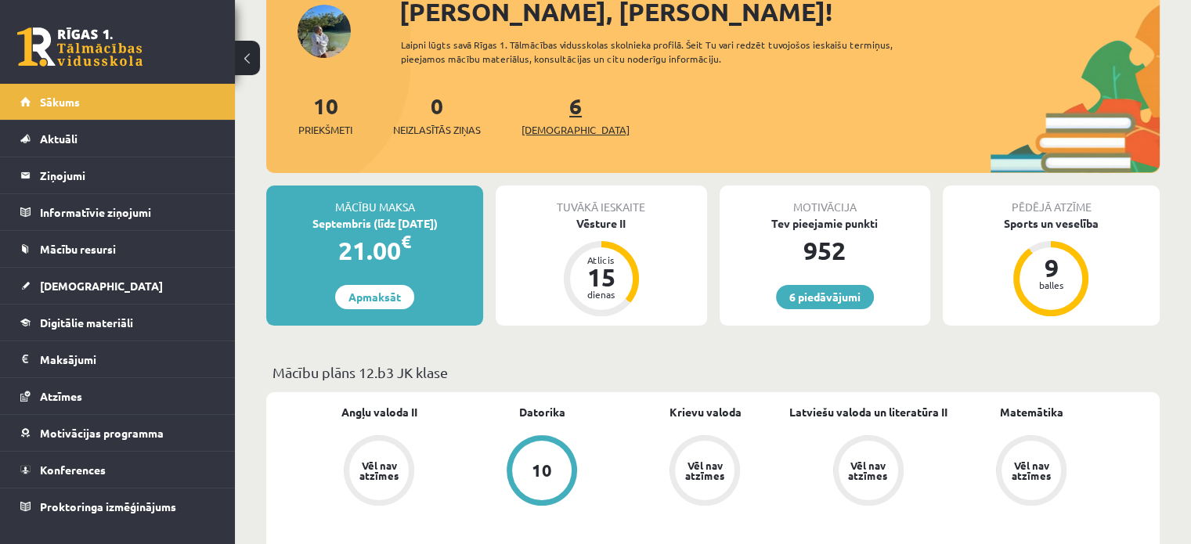
click at [566, 136] on span "[DEMOGRAPHIC_DATA]" at bounding box center [575, 130] width 108 height 16
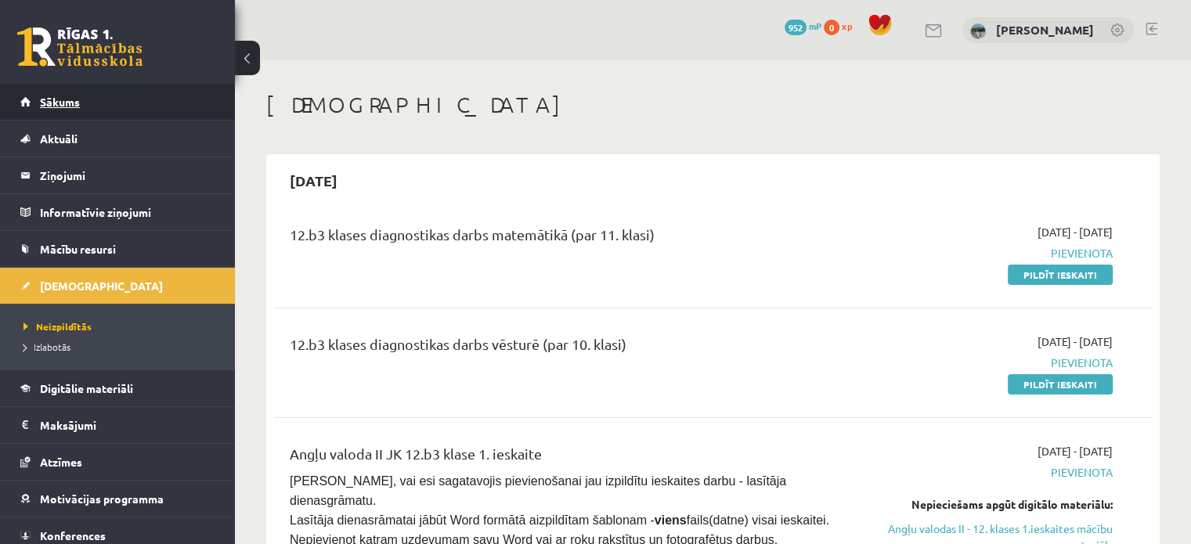
click at [159, 88] on link "Sākums" at bounding box center [117, 102] width 195 height 36
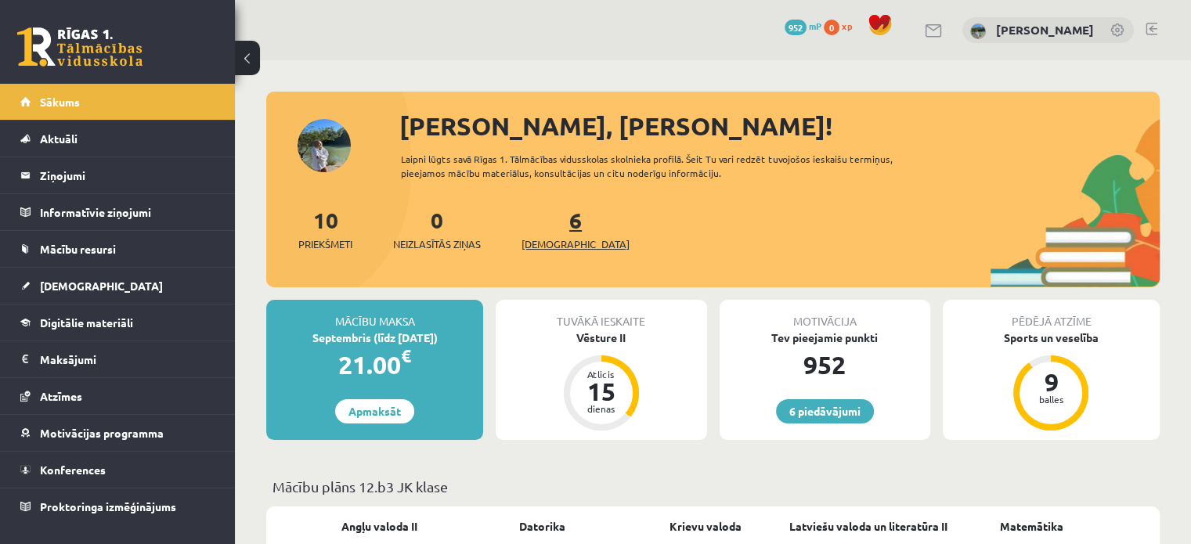
click at [563, 239] on span "[DEMOGRAPHIC_DATA]" at bounding box center [575, 244] width 108 height 16
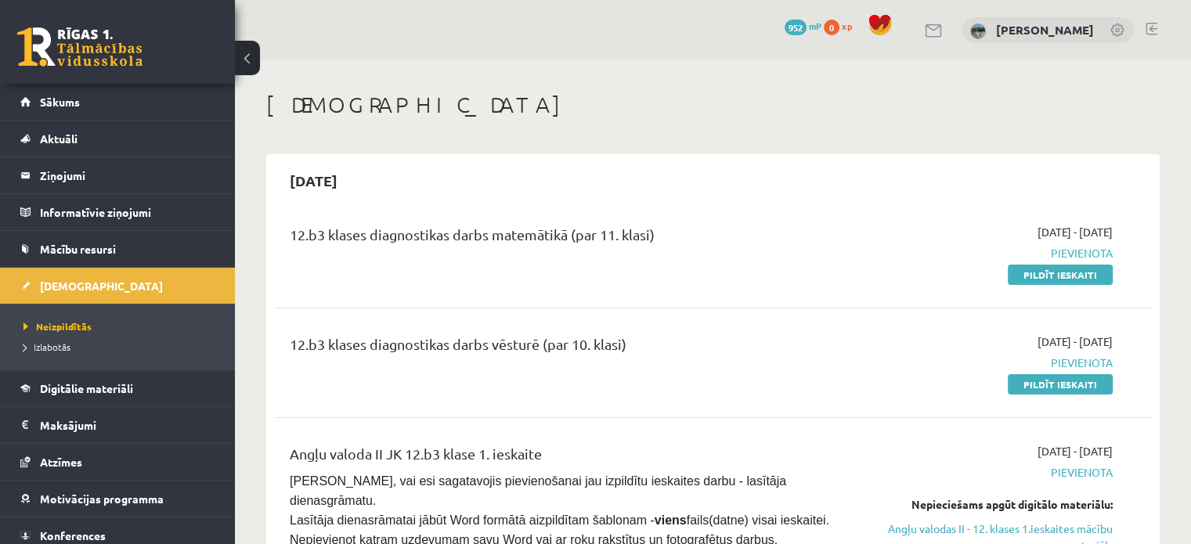
drag, startPoint x: 833, startPoint y: 202, endPoint x: 676, endPoint y: 142, distance: 167.8
click at [136, 127] on link "Aktuāli" at bounding box center [117, 139] width 195 height 36
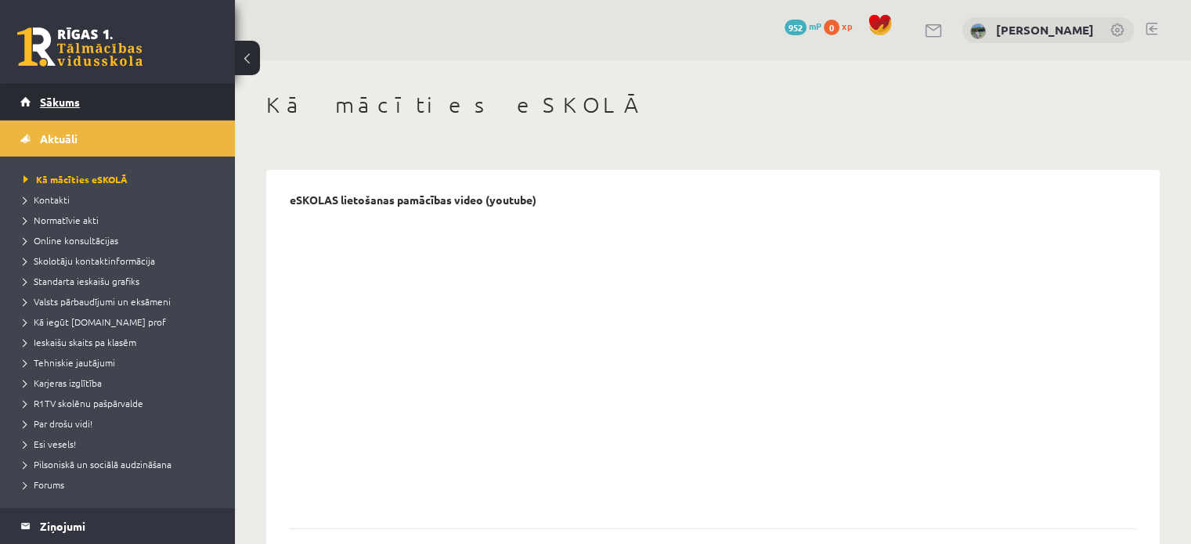
click at [188, 103] on link "Sākums" at bounding box center [117, 102] width 195 height 36
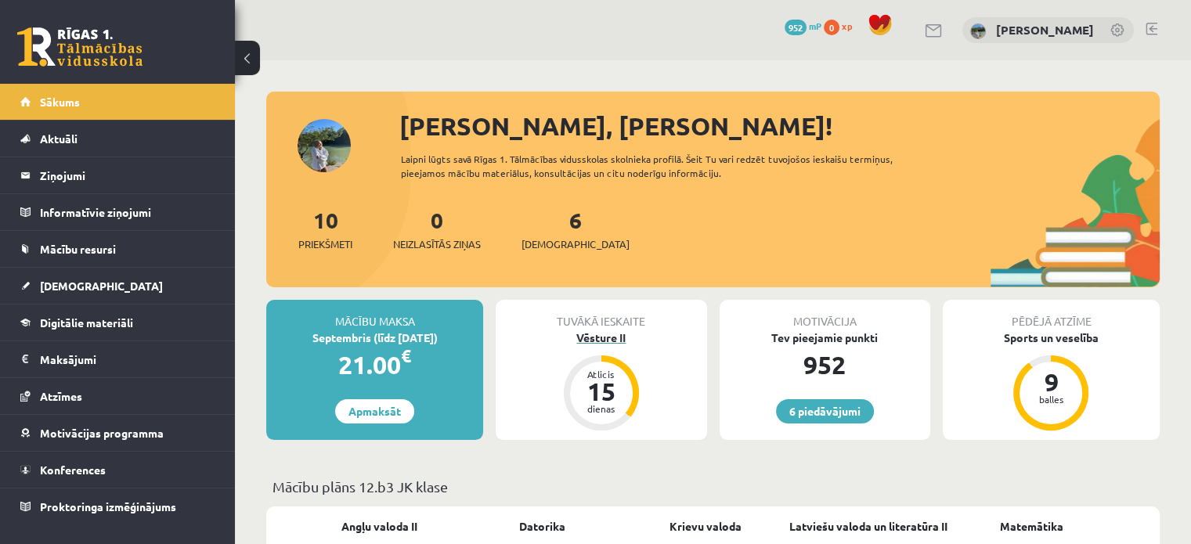
click at [608, 331] on div "Vēsture II" at bounding box center [600, 338] width 211 height 16
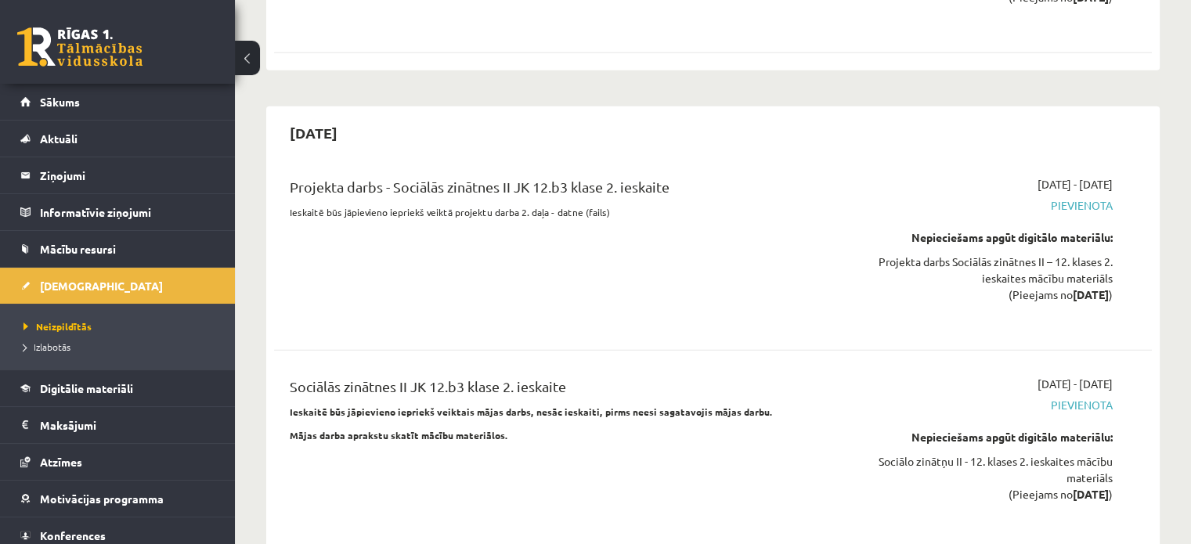
scroll to position [4008, 0]
